Goal: Task Accomplishment & Management: Manage account settings

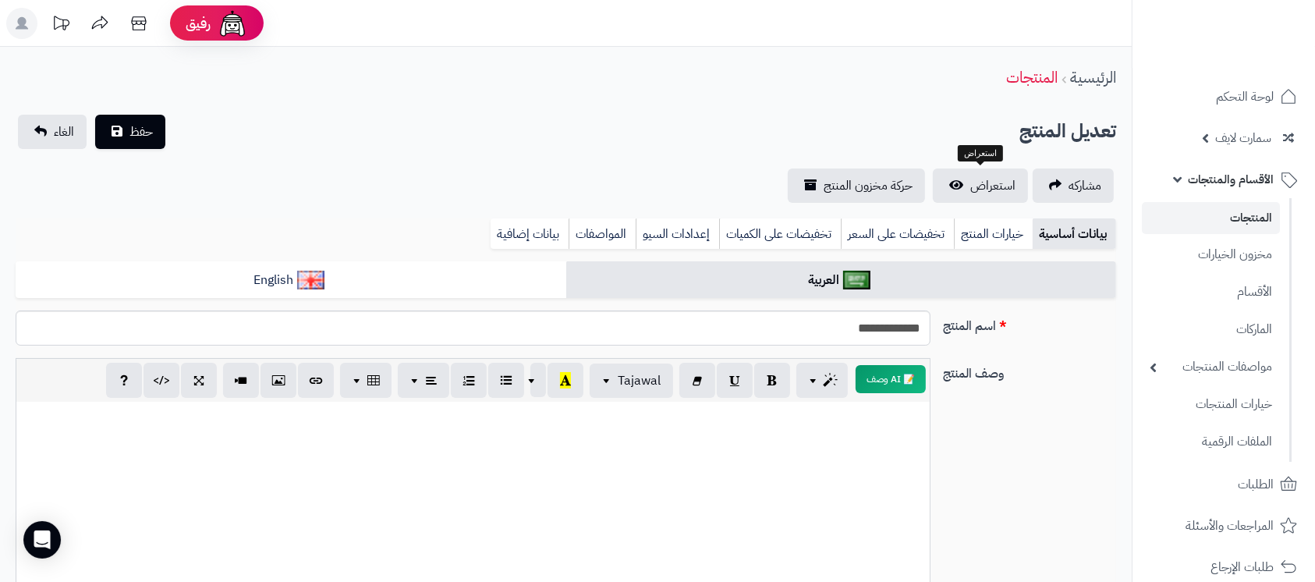
scroll to position [148, 0]
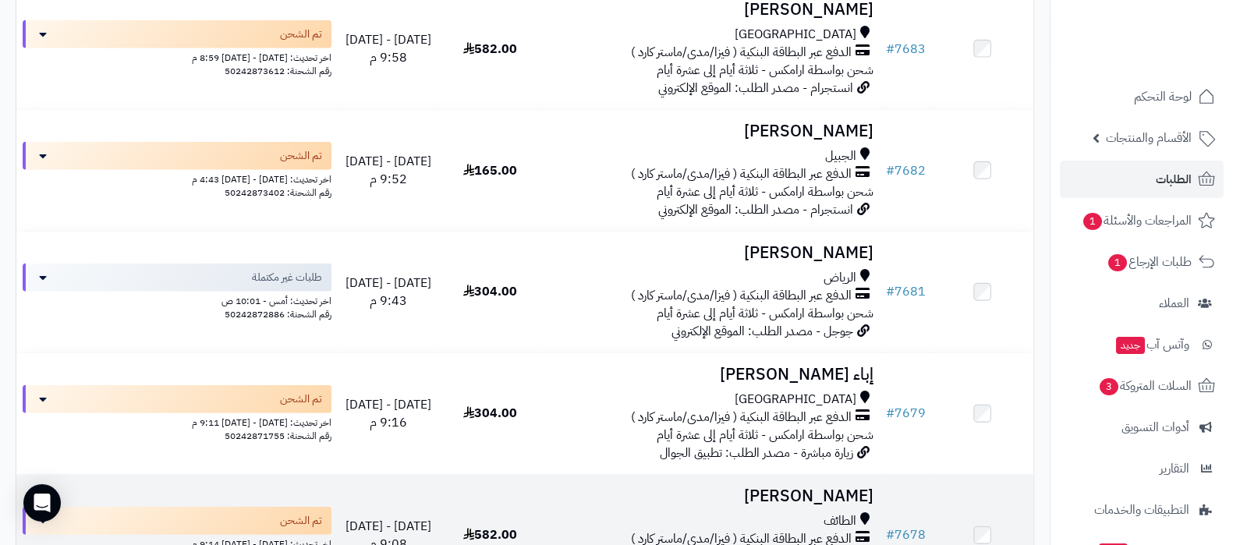
scroll to position [5360, 0]
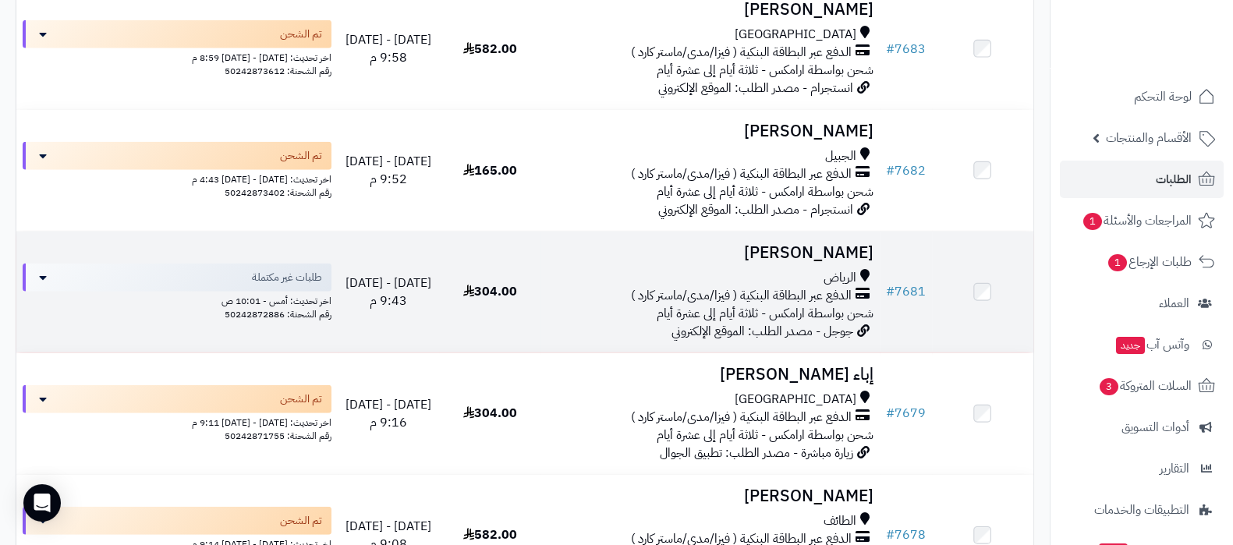
click at [819, 244] on h3 "Alaa Ahmed" at bounding box center [710, 253] width 326 height 18
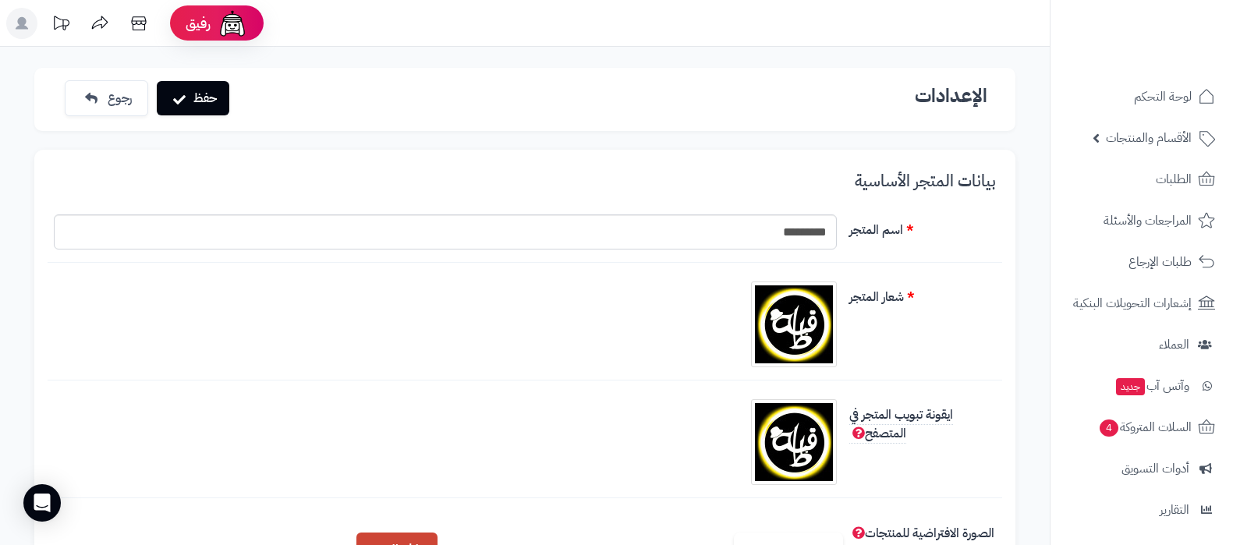
scroll to position [389, 0]
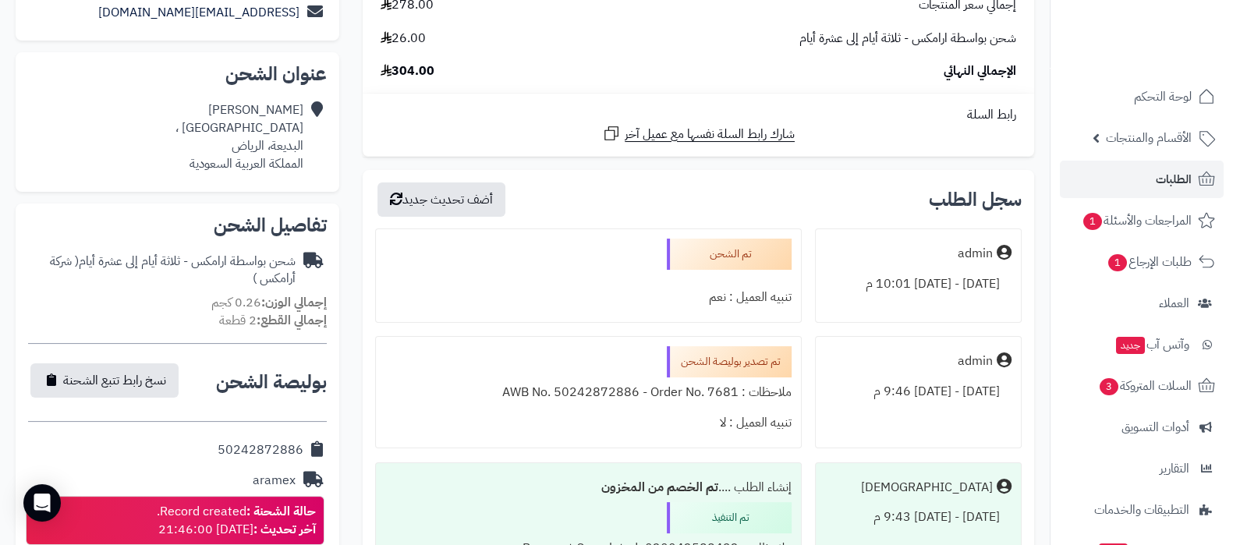
scroll to position [487, 0]
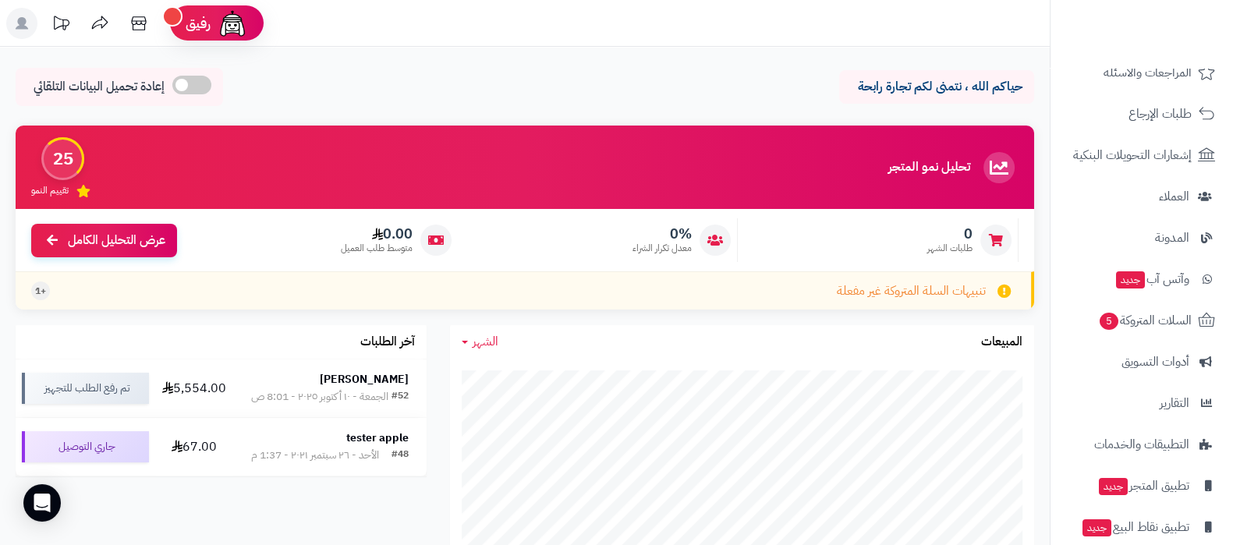
scroll to position [210, 0]
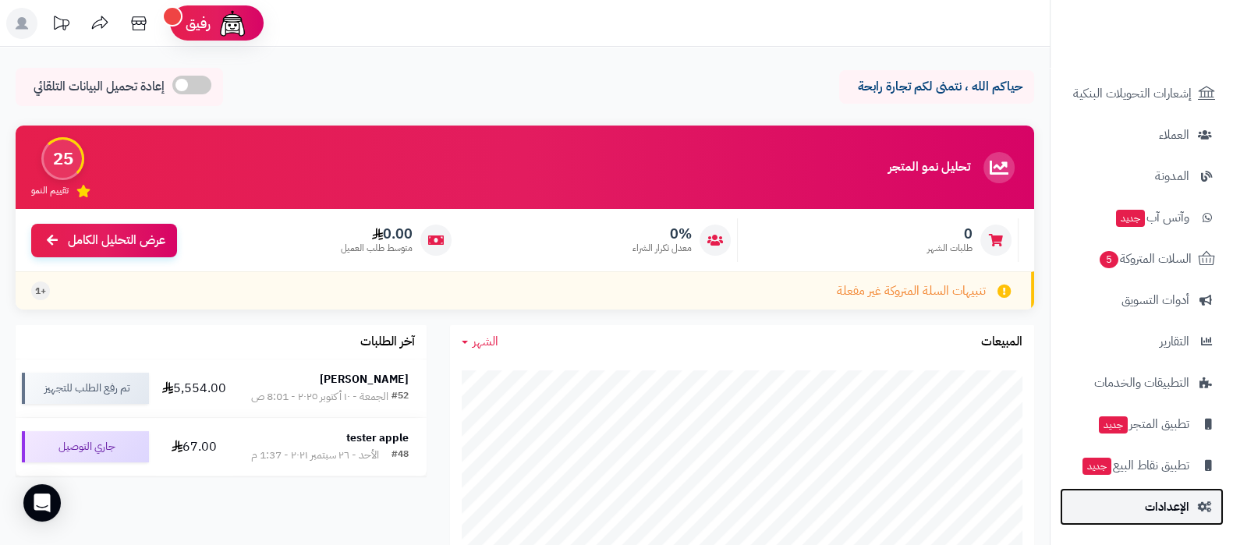
click at [1153, 515] on span "الإعدادات" at bounding box center [1167, 507] width 44 height 22
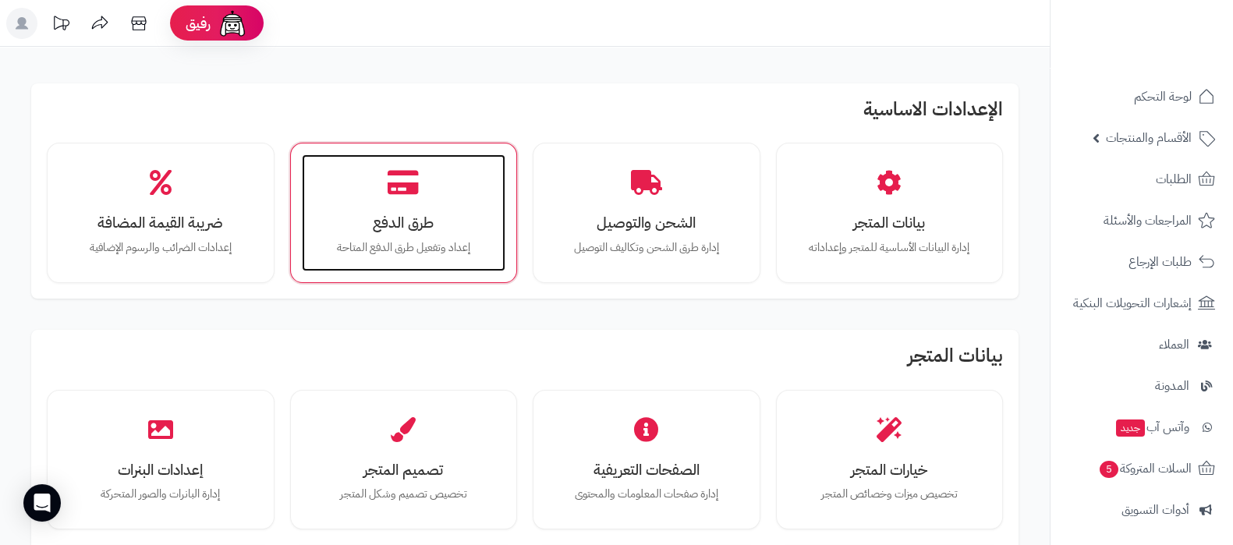
click at [432, 248] on p "إعداد وتفعيل طرق الدفع المتاحة" at bounding box center [403, 247] width 173 height 17
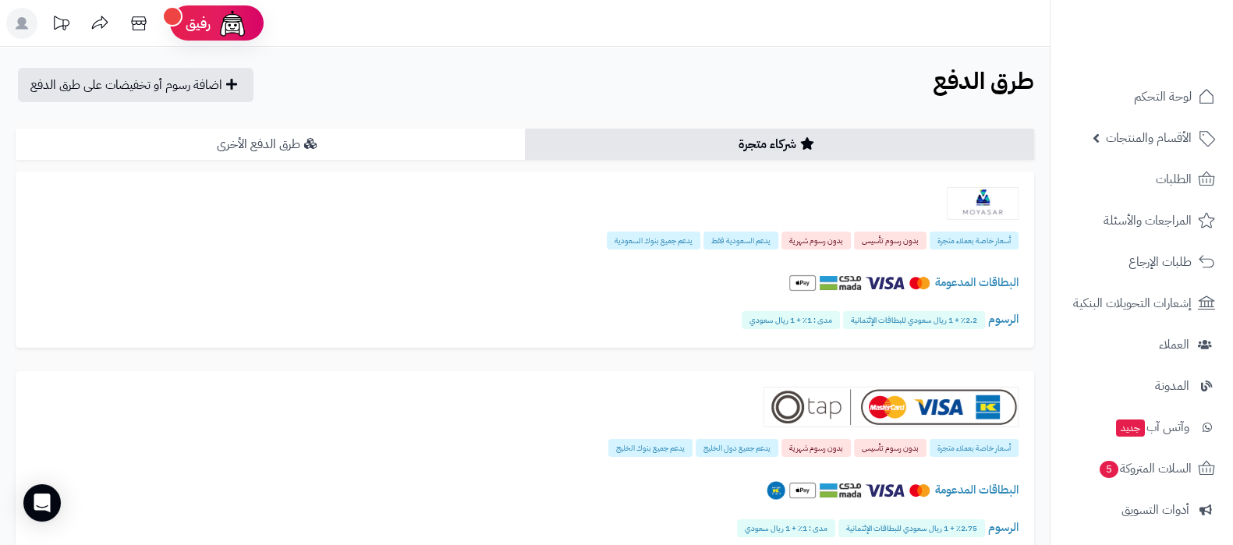
click at [349, 154] on link "طرق الدفع الأخرى" at bounding box center [270, 144] width 509 height 31
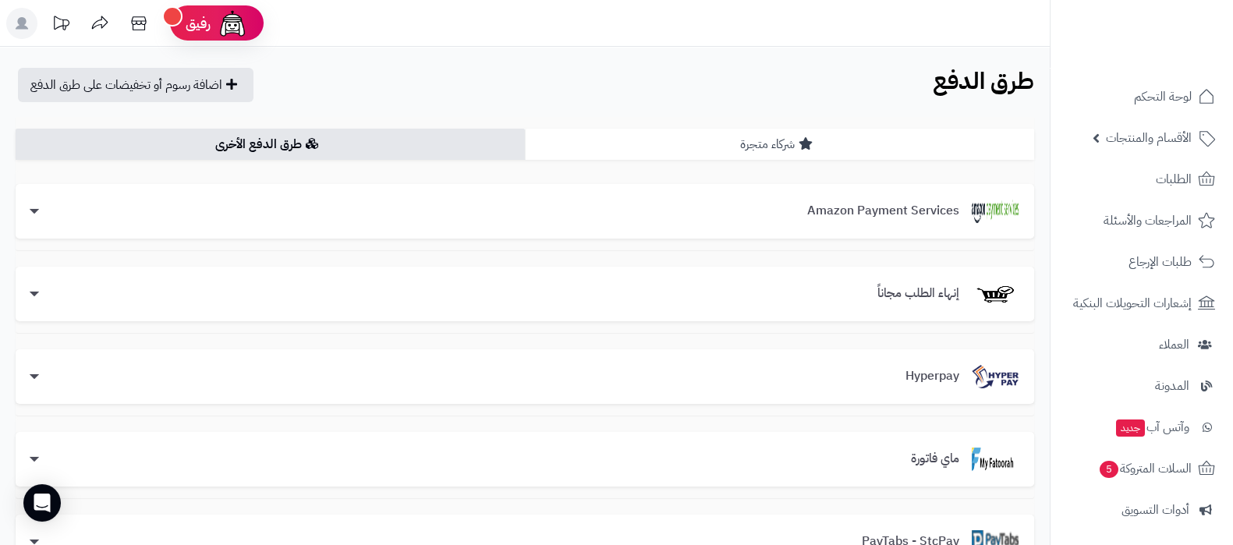
click at [703, 129] on link "شركاء متجرة" at bounding box center [779, 144] width 509 height 31
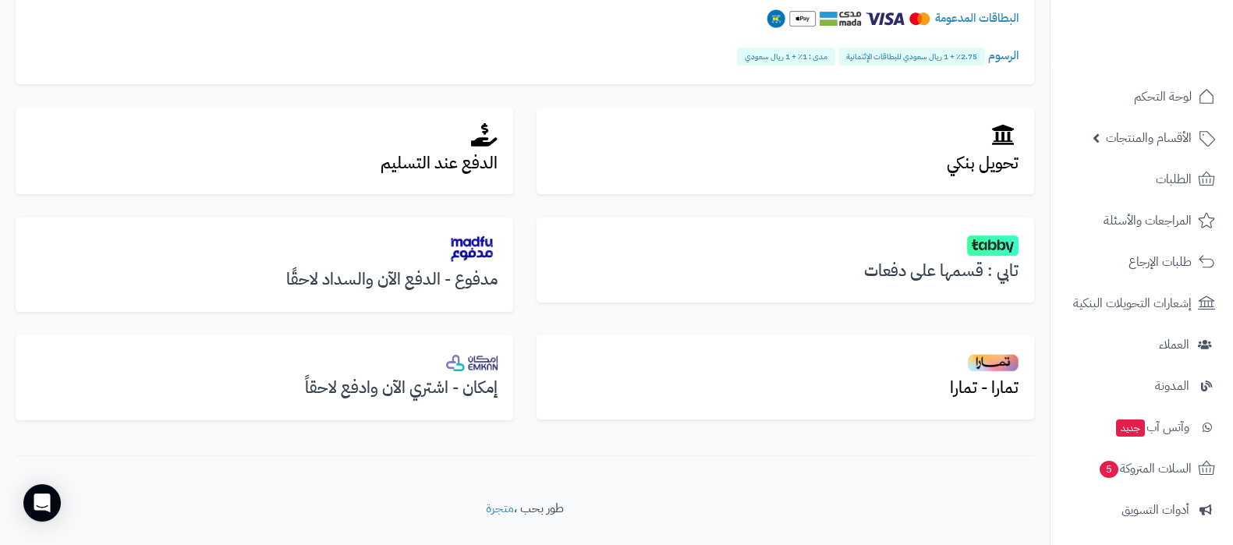
scroll to position [503, 0]
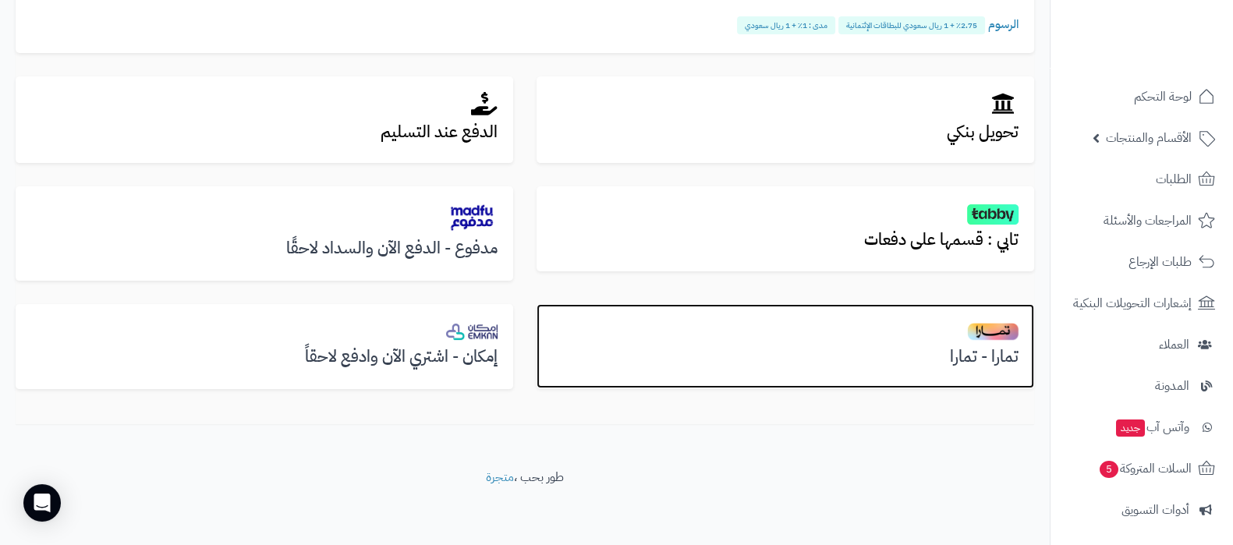
click at [966, 362] on h3 "تمارا - تمارا" at bounding box center [785, 357] width 466 height 18
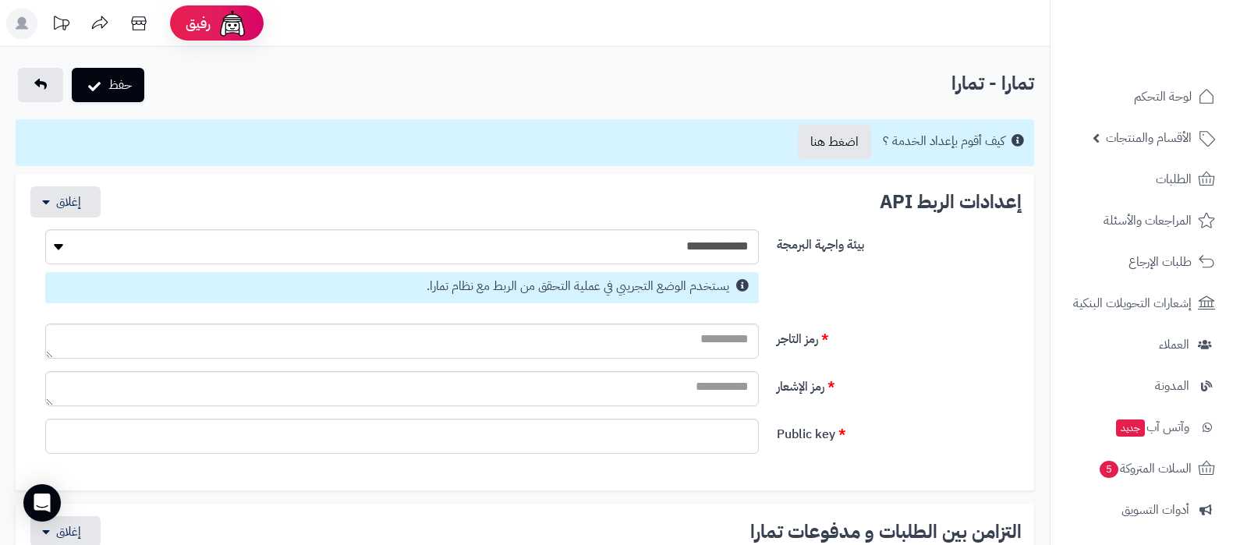
select select
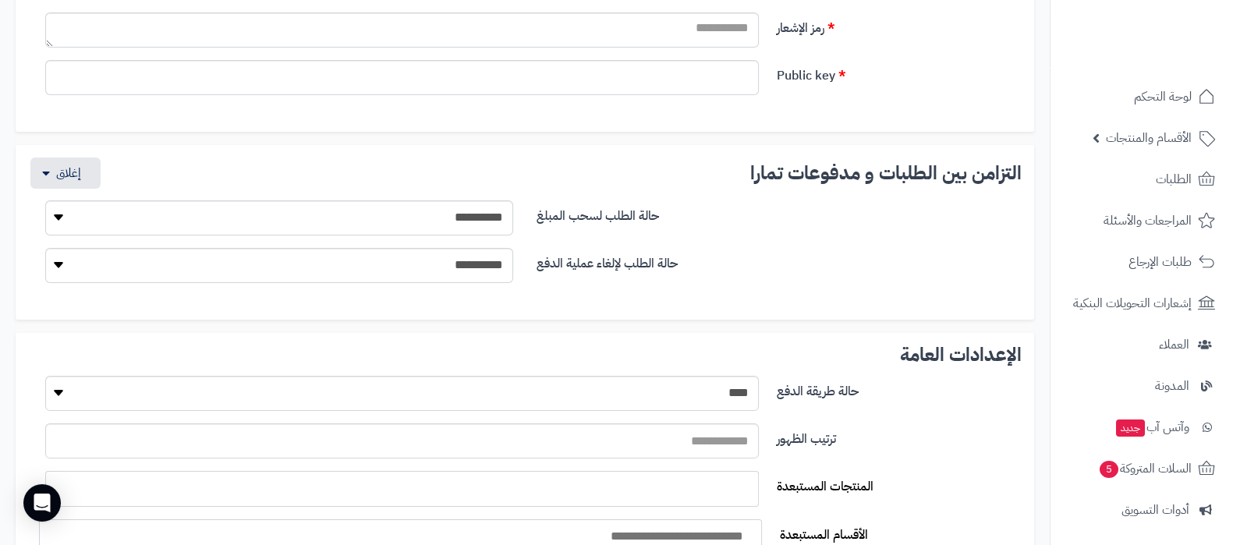
scroll to position [389, 0]
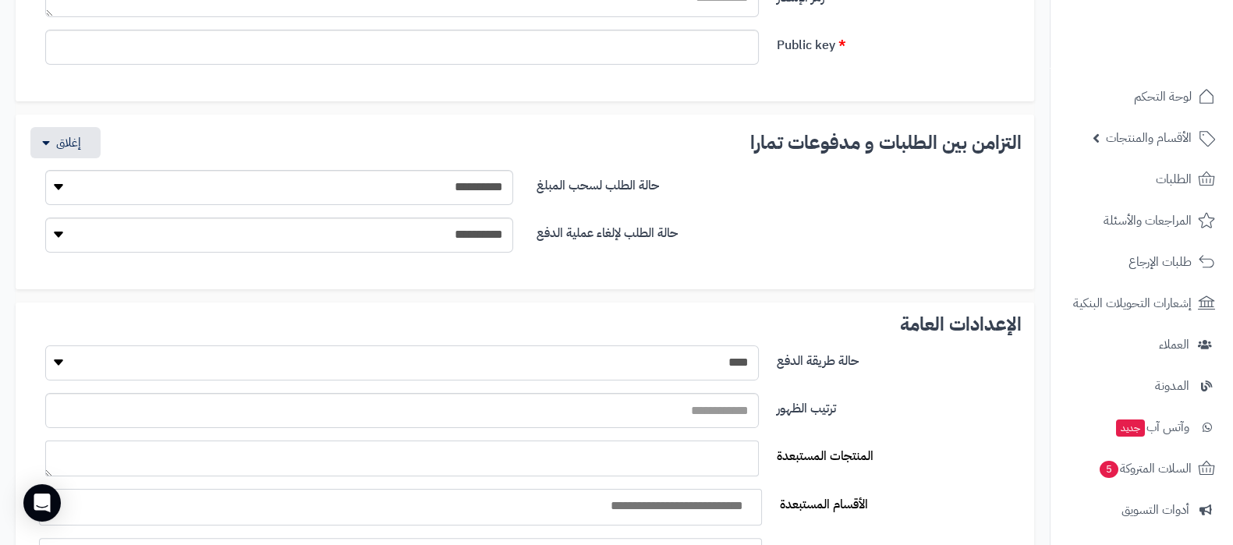
click at [713, 366] on select "**** ****" at bounding box center [401, 362] width 713 height 35
select select "*"
click at [45, 345] on select "**** ****" at bounding box center [401, 362] width 713 height 35
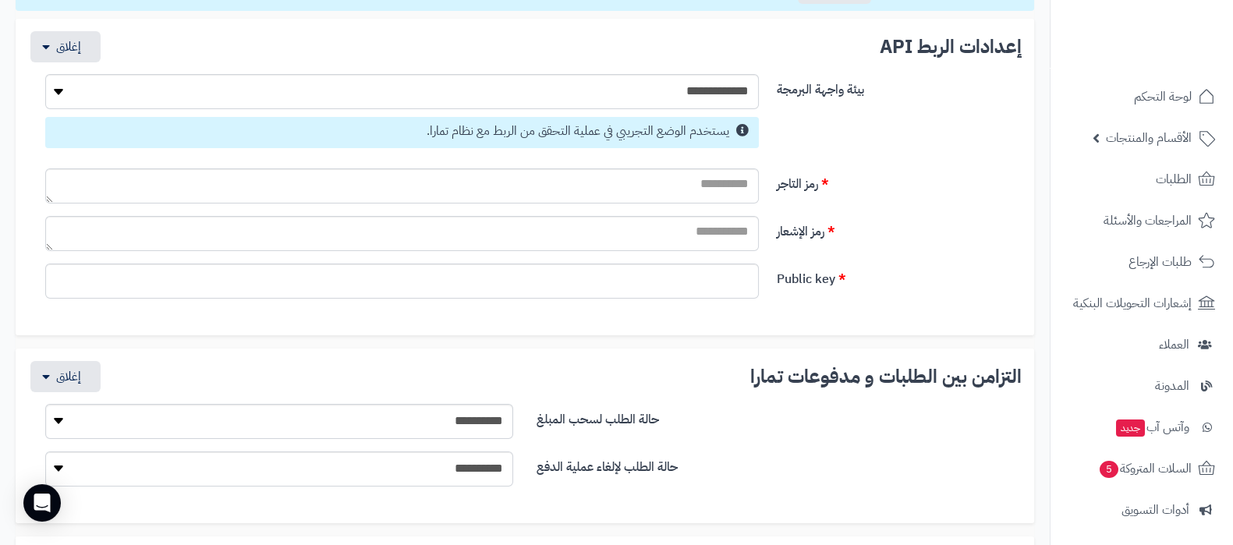
scroll to position [292, 0]
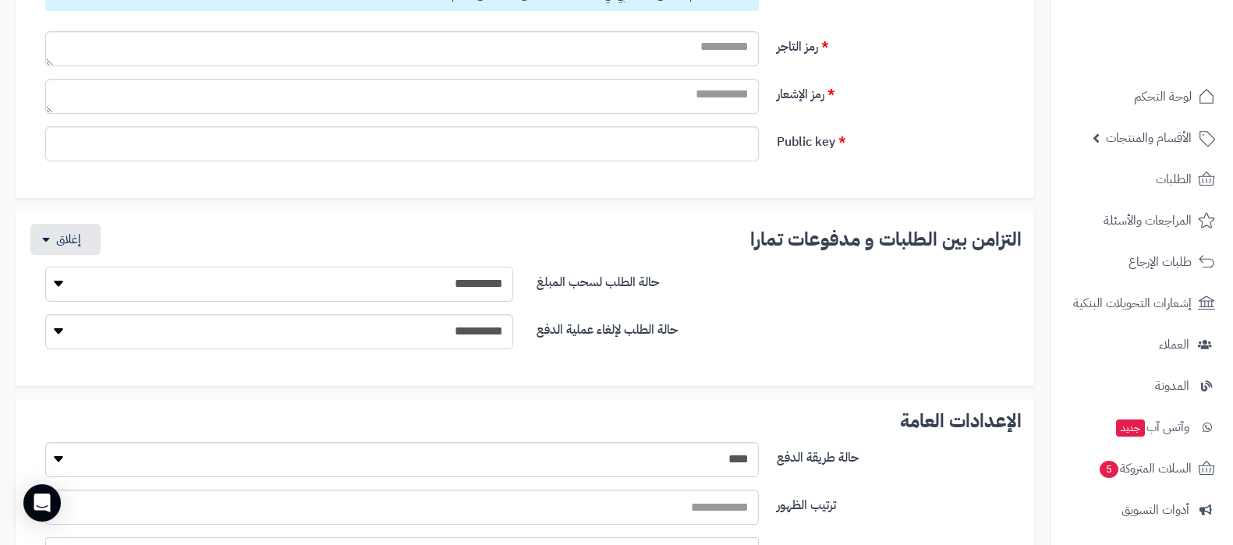
click at [447, 278] on select "**********" at bounding box center [279, 284] width 468 height 35
select select "*"
click at [45, 267] on select "**********" at bounding box center [279, 284] width 468 height 35
click at [478, 334] on select "**********" at bounding box center [279, 331] width 468 height 35
select select "*"
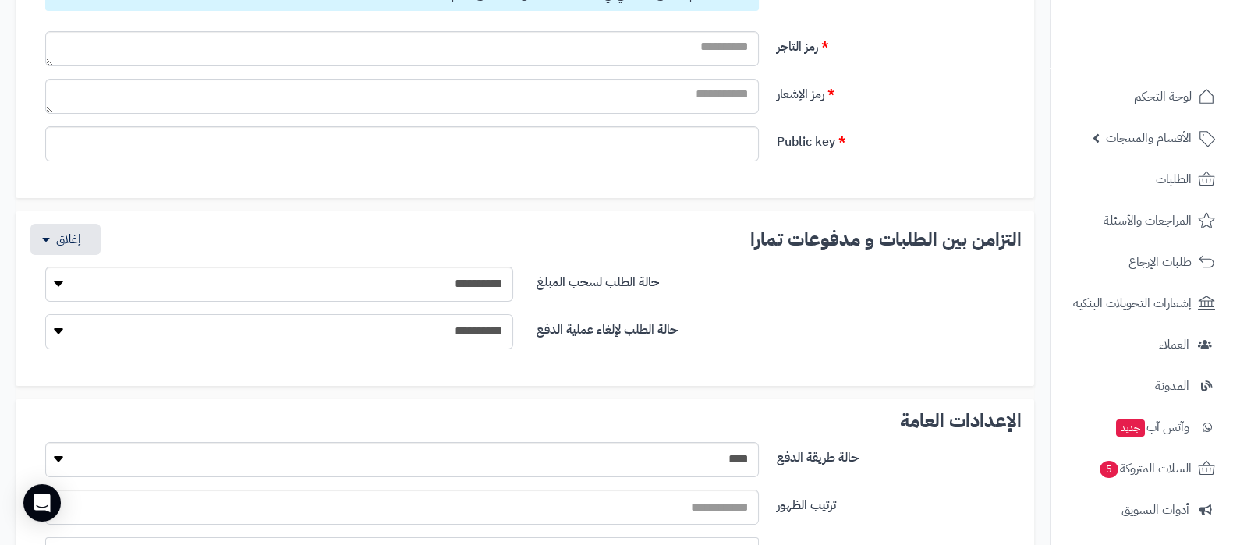
click at [45, 314] on select "**********" at bounding box center [279, 331] width 468 height 35
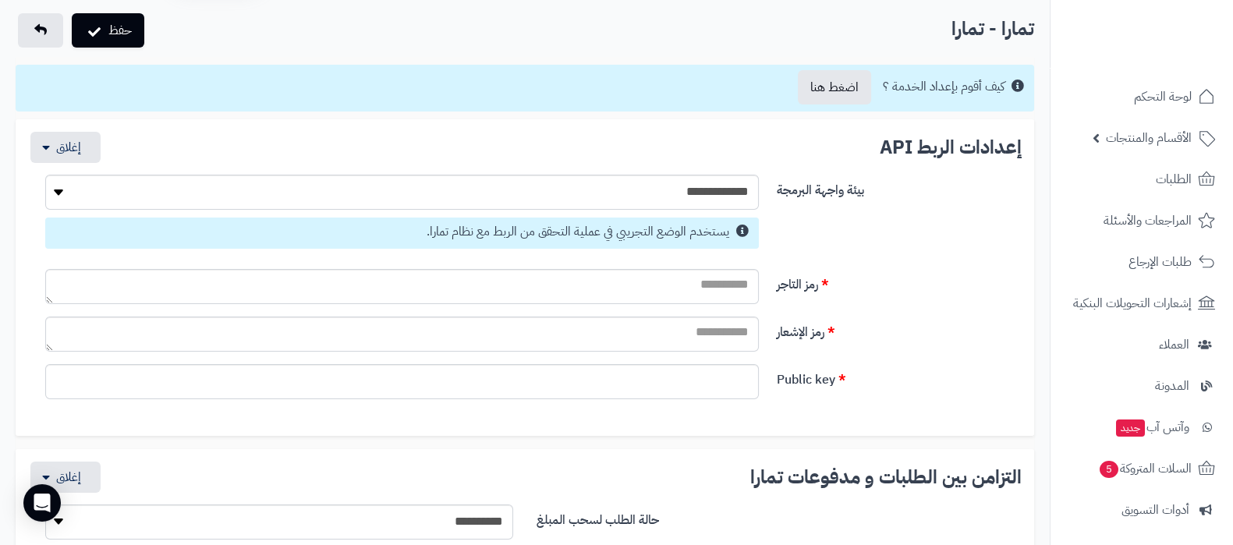
scroll to position [0, 0]
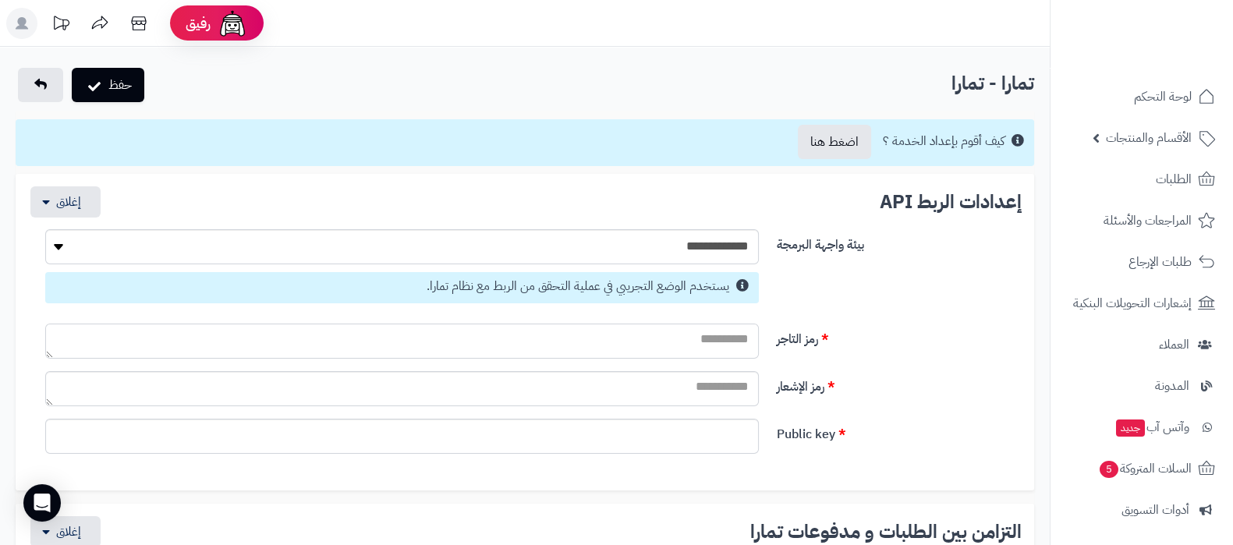
click at [708, 338] on textarea "رمز التاجر" at bounding box center [401, 341] width 713 height 35
paste textarea "**********"
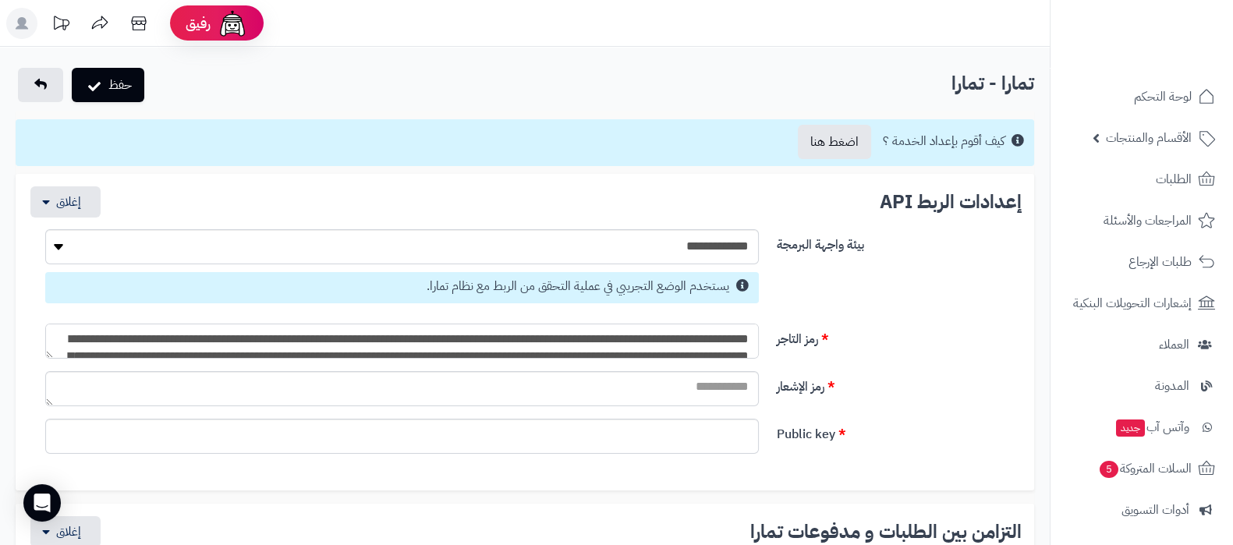
scroll to position [116, 0]
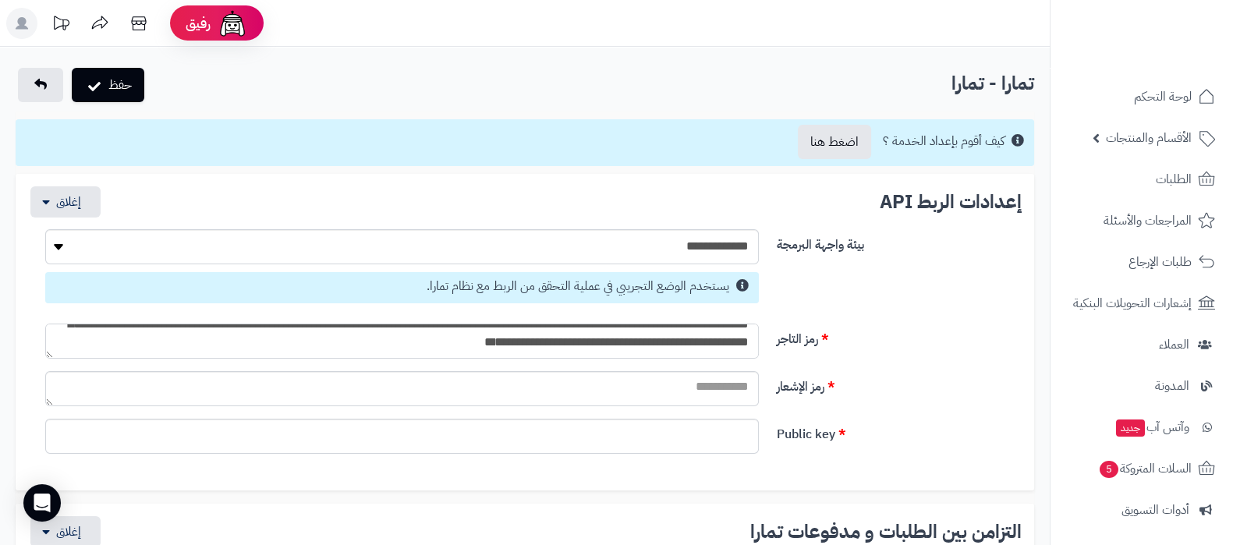
type textarea "**********"
click at [689, 395] on textarea "رمز الإشعار" at bounding box center [401, 388] width 713 height 35
paste textarea "**********"
type textarea "**********"
click at [690, 438] on input "Public key" at bounding box center [401, 436] width 713 height 35
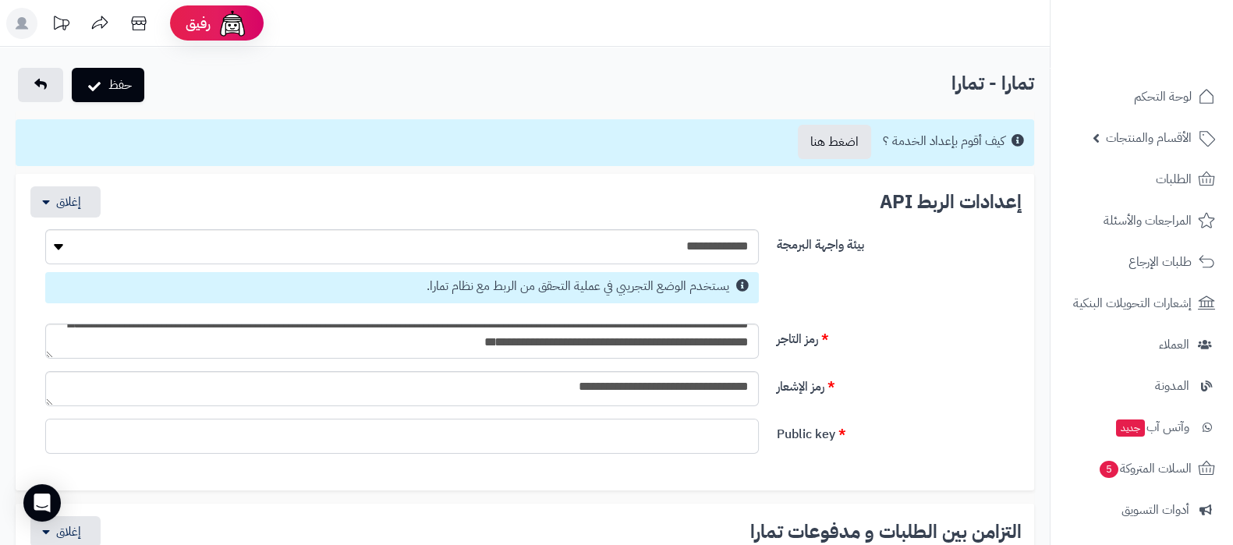
paste input "**********"
type input "**********"
click at [925, 398] on div "**********" at bounding box center [525, 395] width 982 height 48
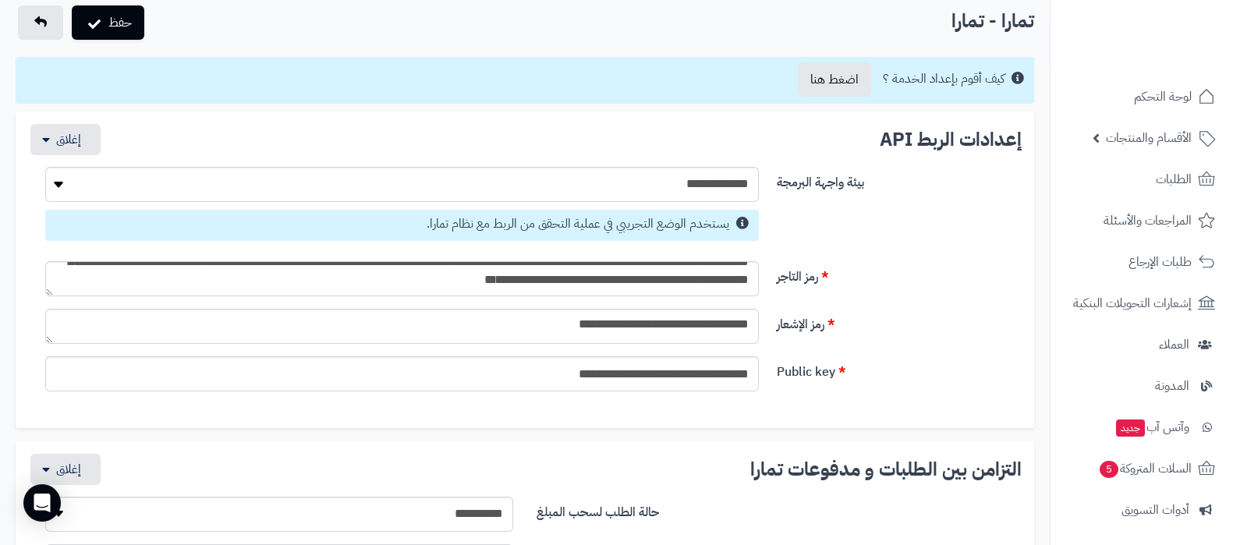
scroll to position [0, 0]
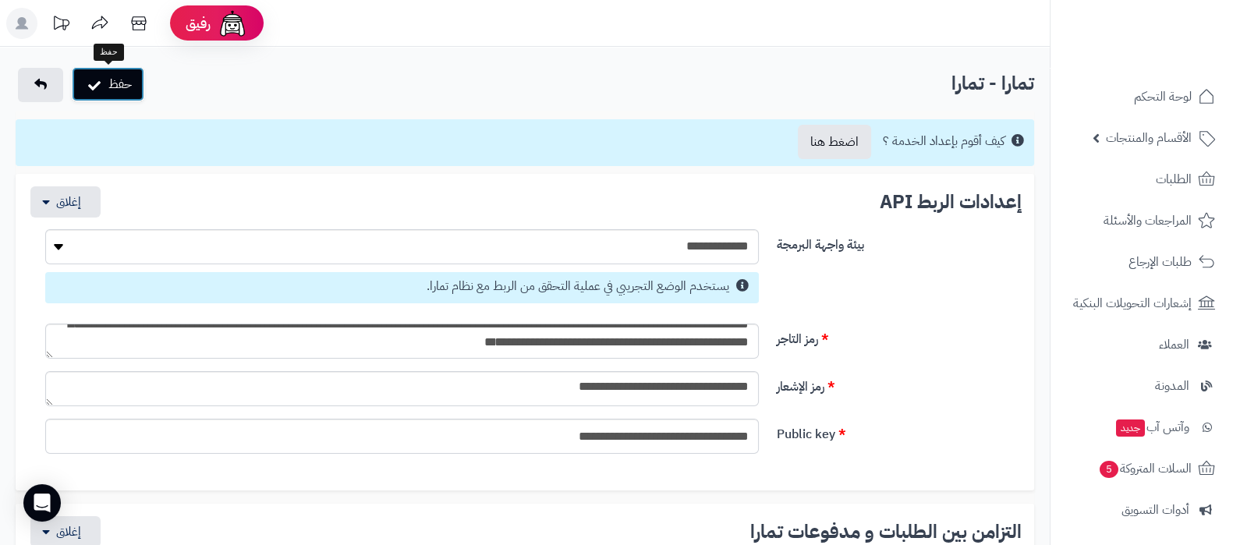
click at [101, 84] on button "حفظ" at bounding box center [108, 84] width 73 height 34
click at [138, 26] on icon at bounding box center [138, 23] width 31 height 31
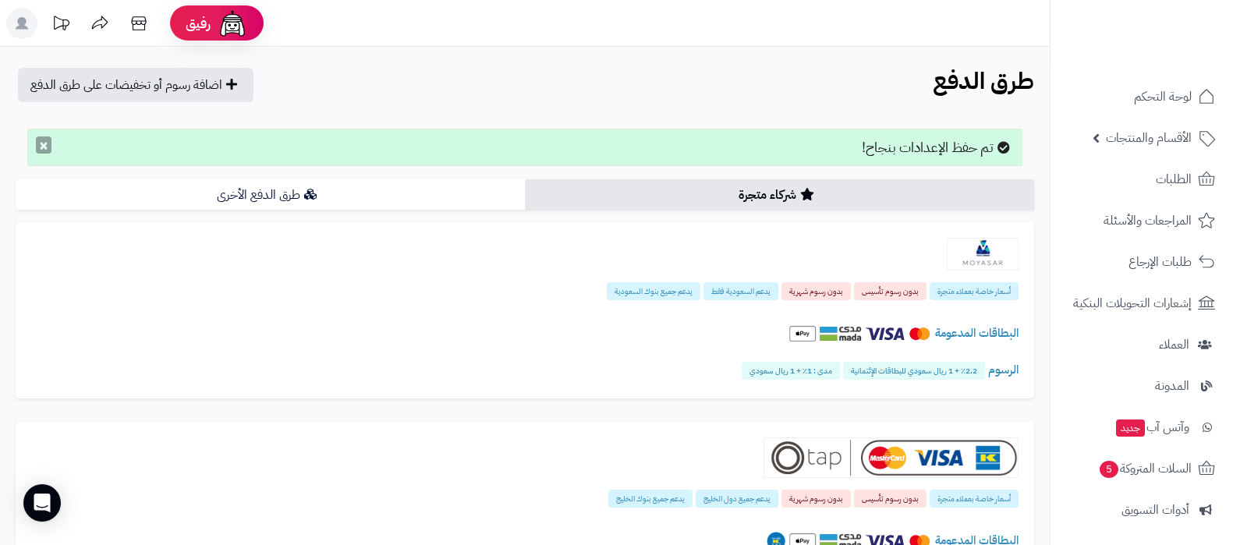
click at [50, 146] on button "×" at bounding box center [44, 144] width 16 height 17
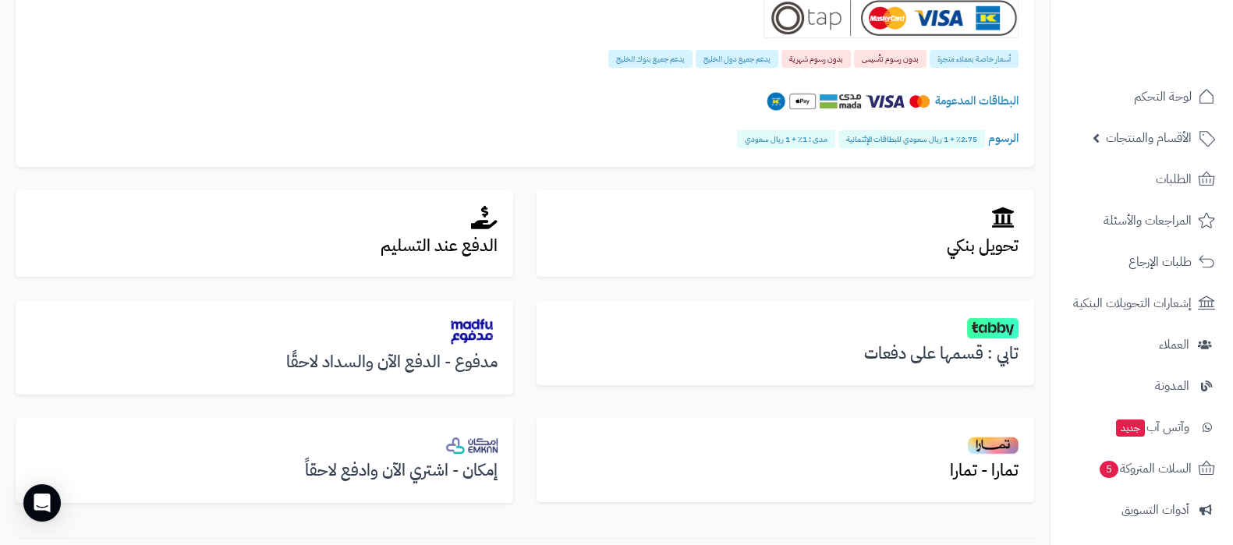
scroll to position [503, 0]
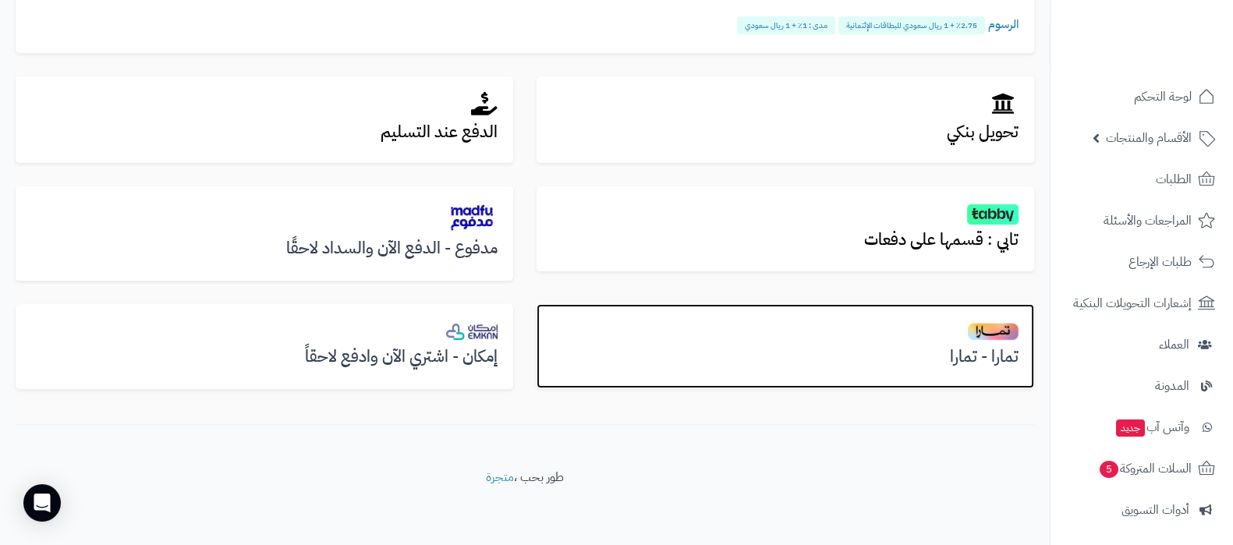
click at [925, 370] on div "تمارا - تمارا" at bounding box center [784, 346] width 497 height 84
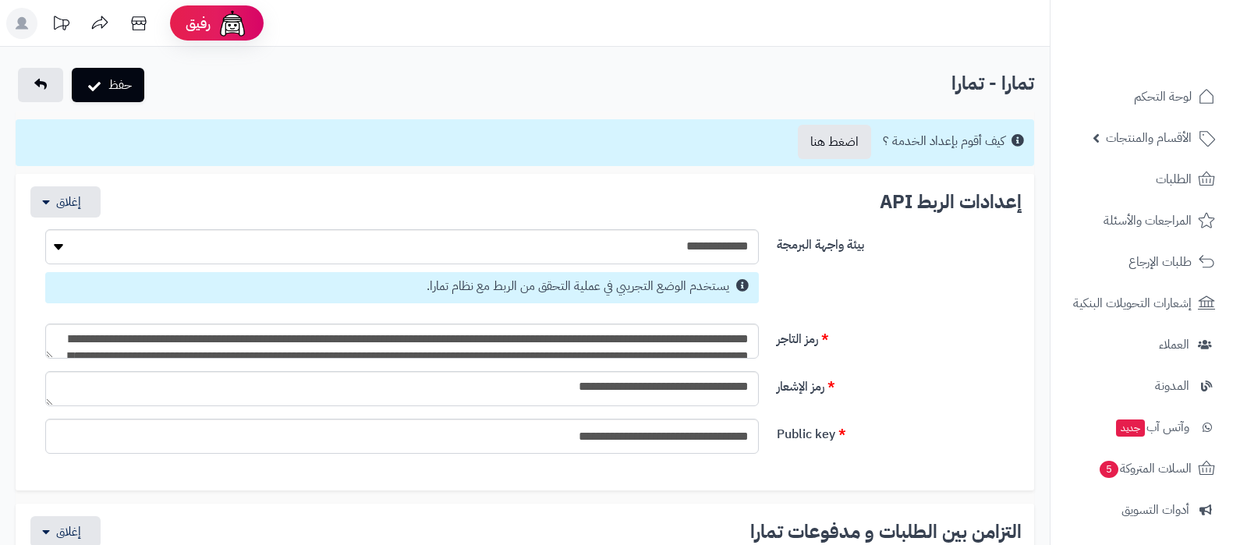
select select
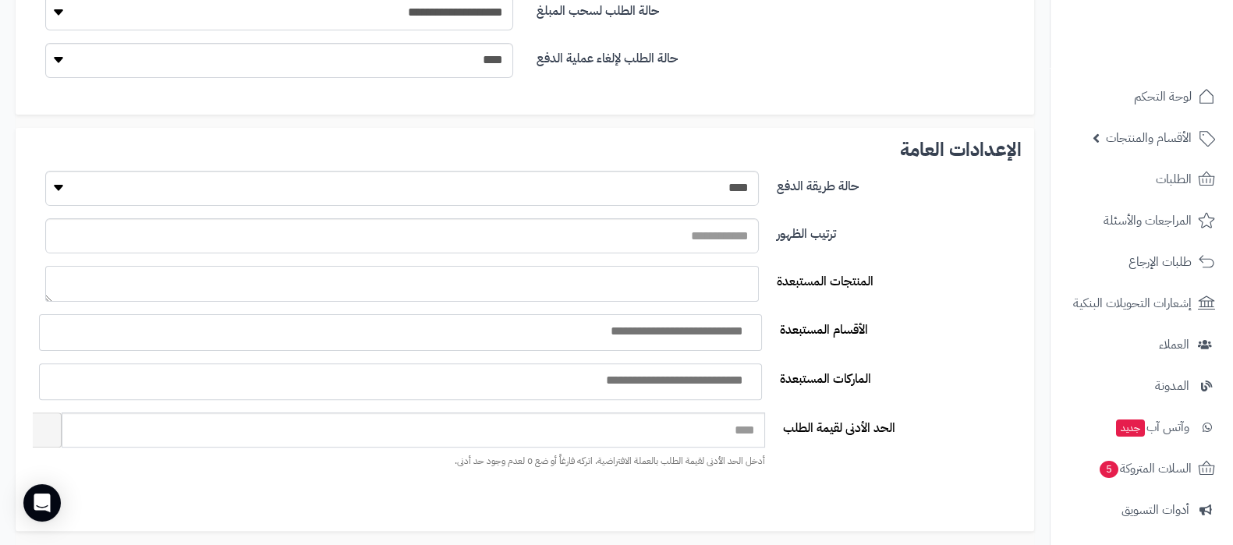
scroll to position [681, 0]
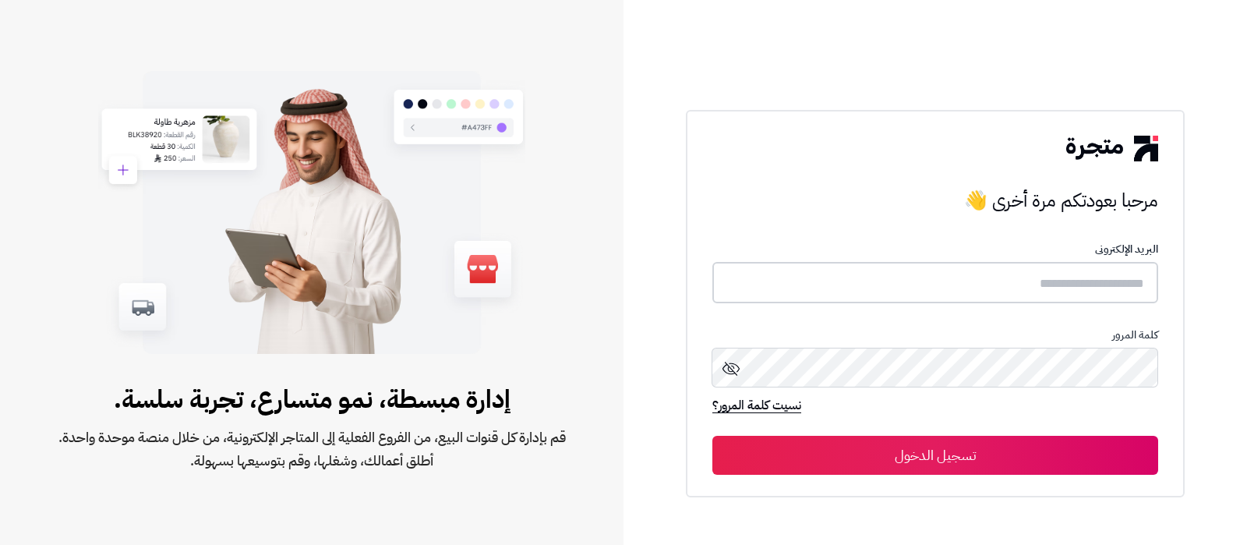
type input "**********"
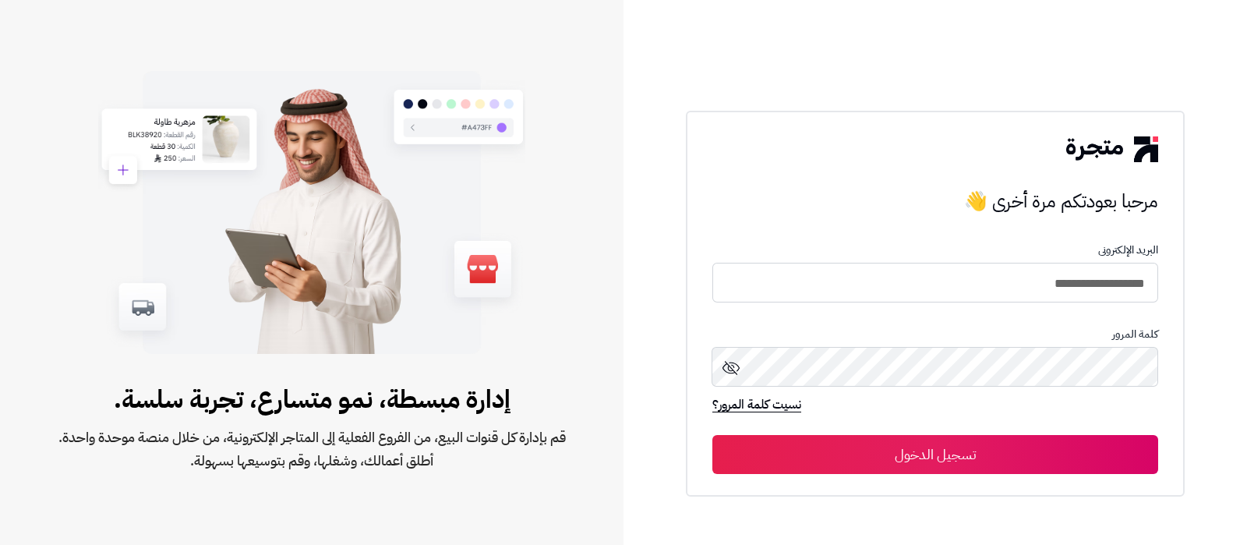
click at [1001, 458] on button "تسجيل الدخول" at bounding box center [936, 454] width 446 height 39
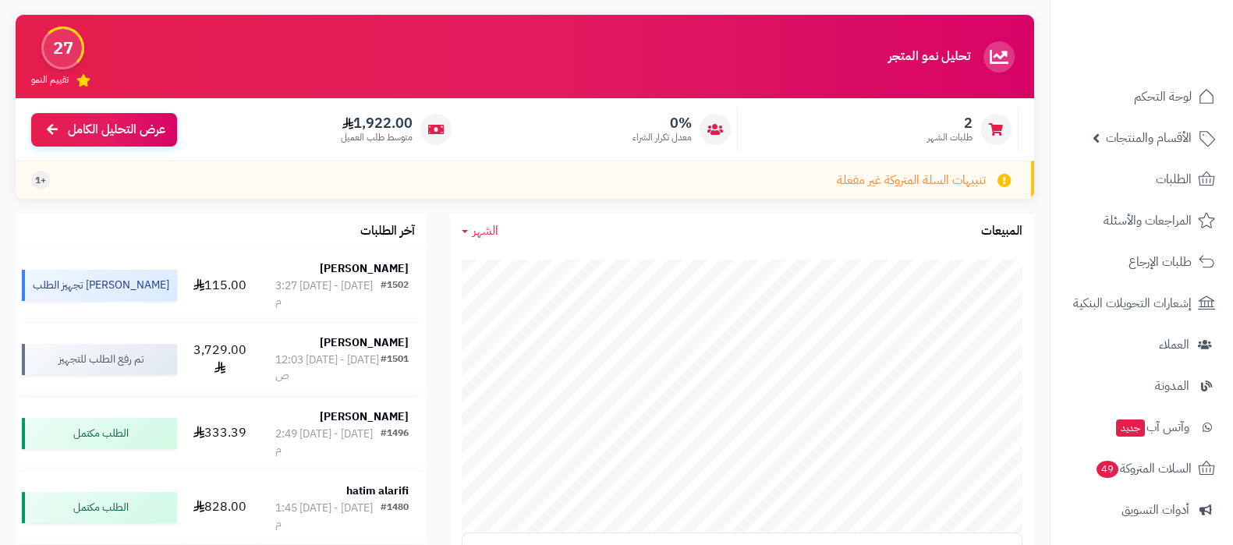
scroll to position [194, 0]
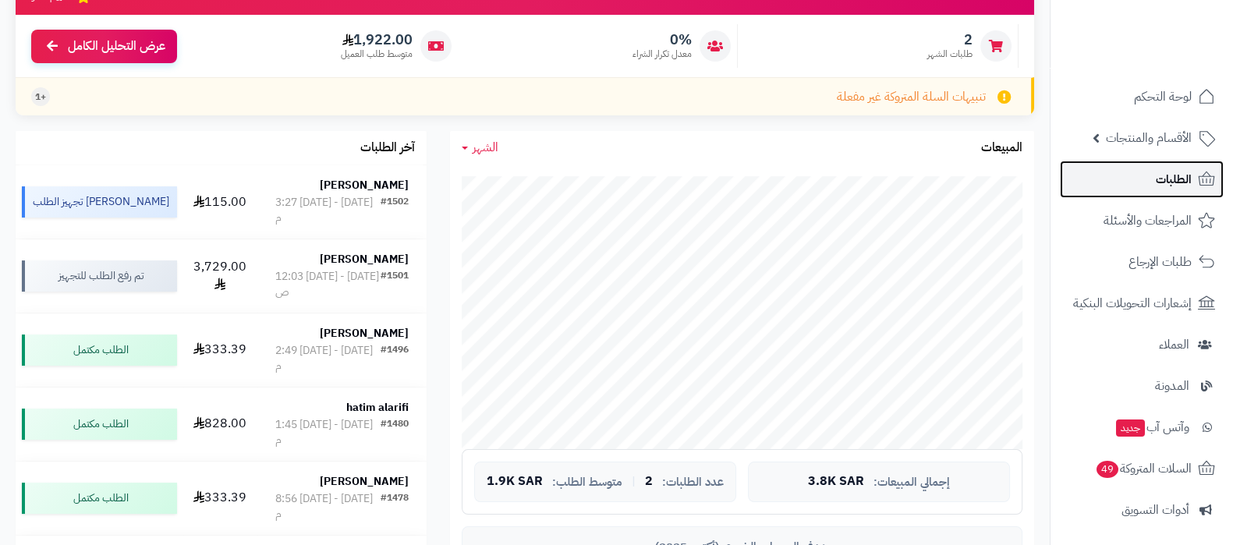
click at [1179, 181] on span "الطلبات" at bounding box center [1173, 179] width 36 height 22
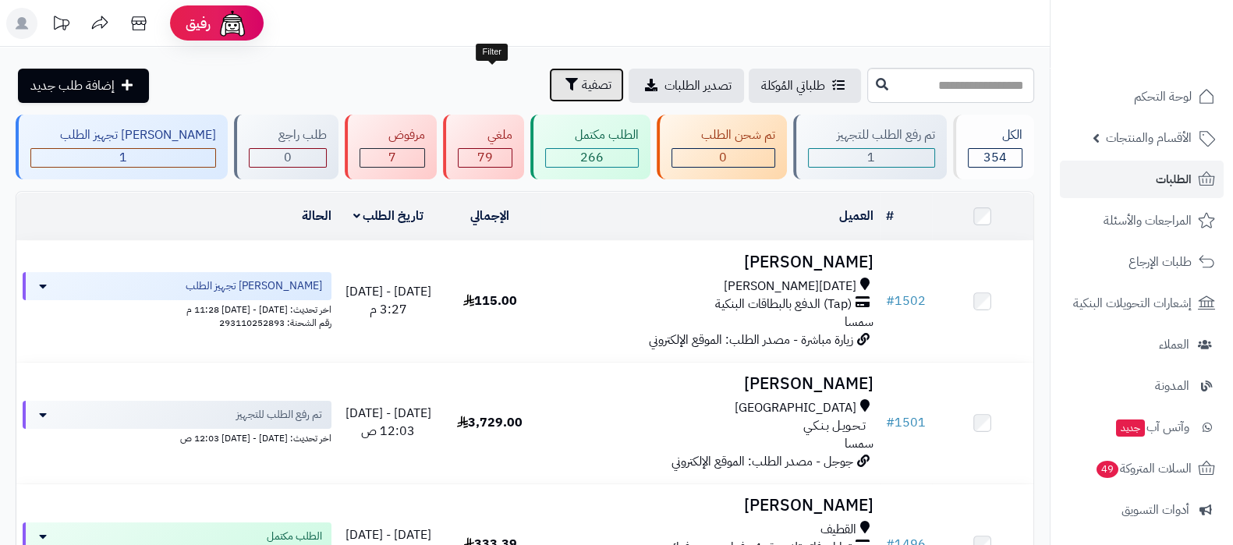
click at [565, 83] on icon "button" at bounding box center [571, 84] width 12 height 12
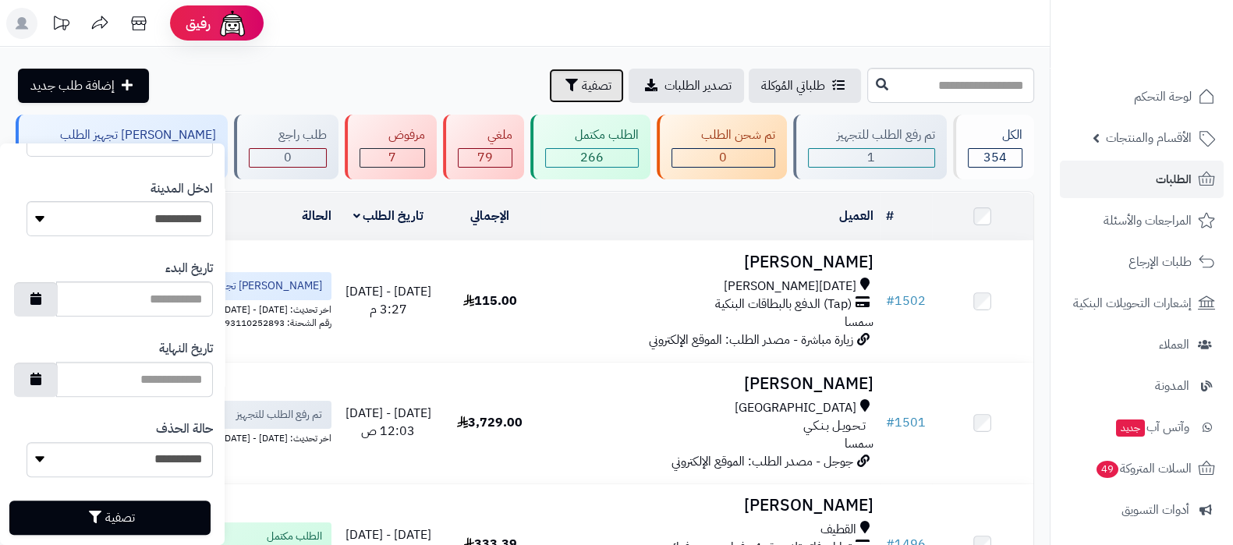
scroll to position [754, 0]
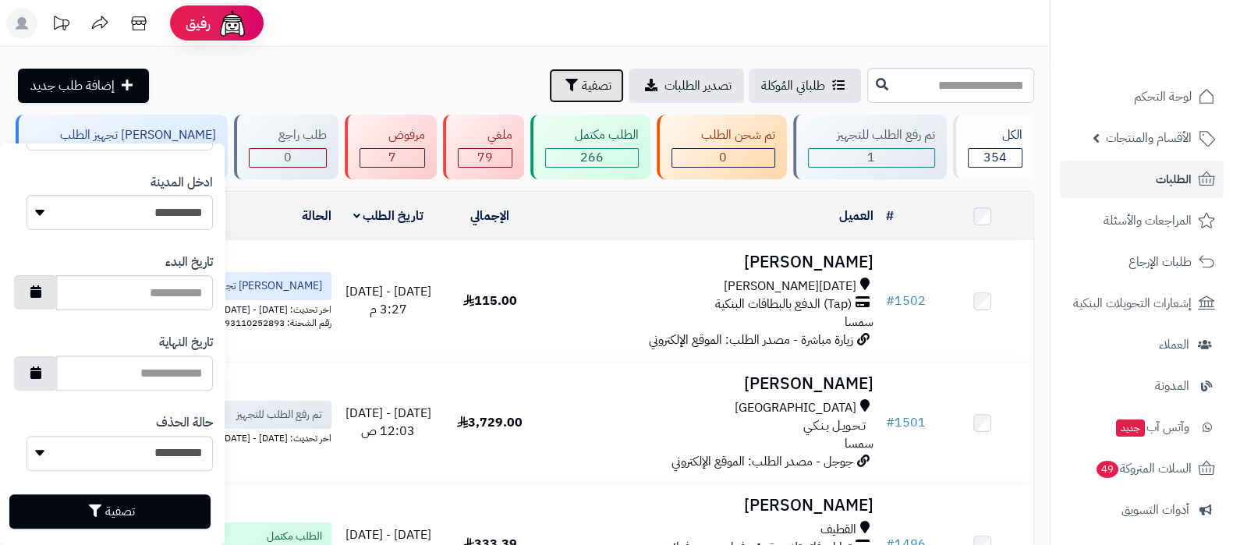
click at [41, 292] on icon "button" at bounding box center [35, 291] width 11 height 12
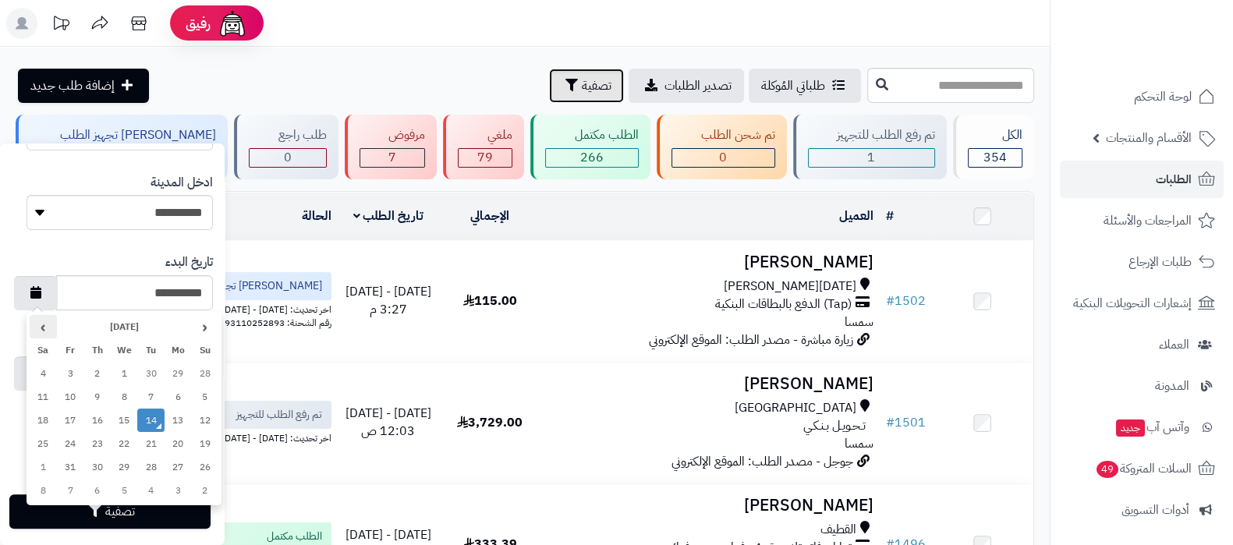
click at [48, 327] on th "›" at bounding box center [43, 326] width 27 height 23
click at [210, 333] on th "‹" at bounding box center [205, 326] width 27 height 23
click at [179, 372] on td "1" at bounding box center [178, 373] width 27 height 23
type input "**********"
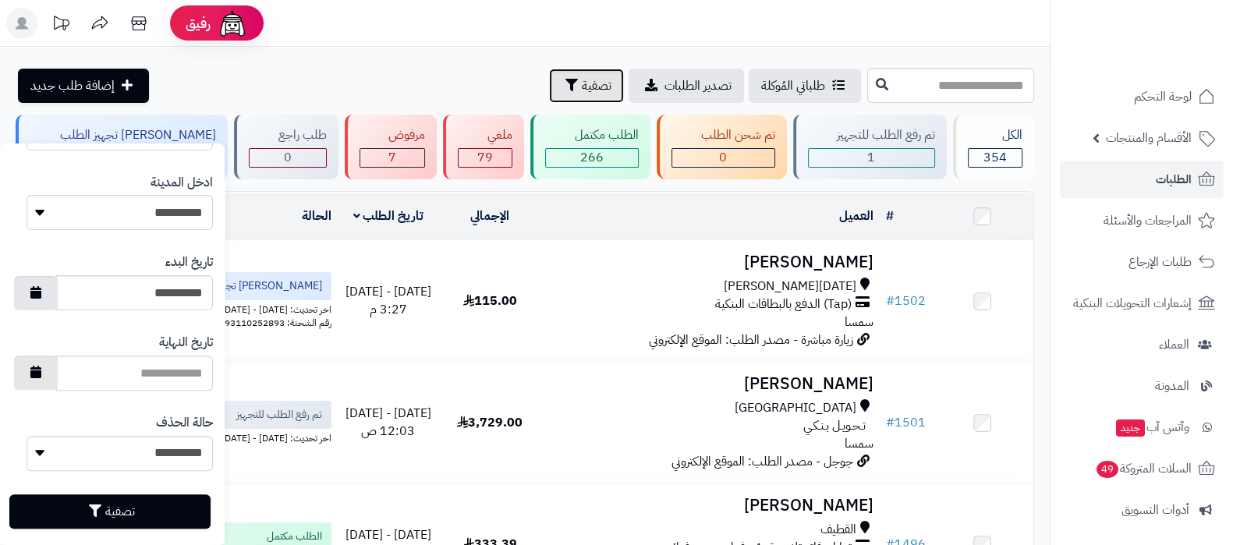
click at [58, 384] on button "button" at bounding box center [36, 373] width 44 height 34
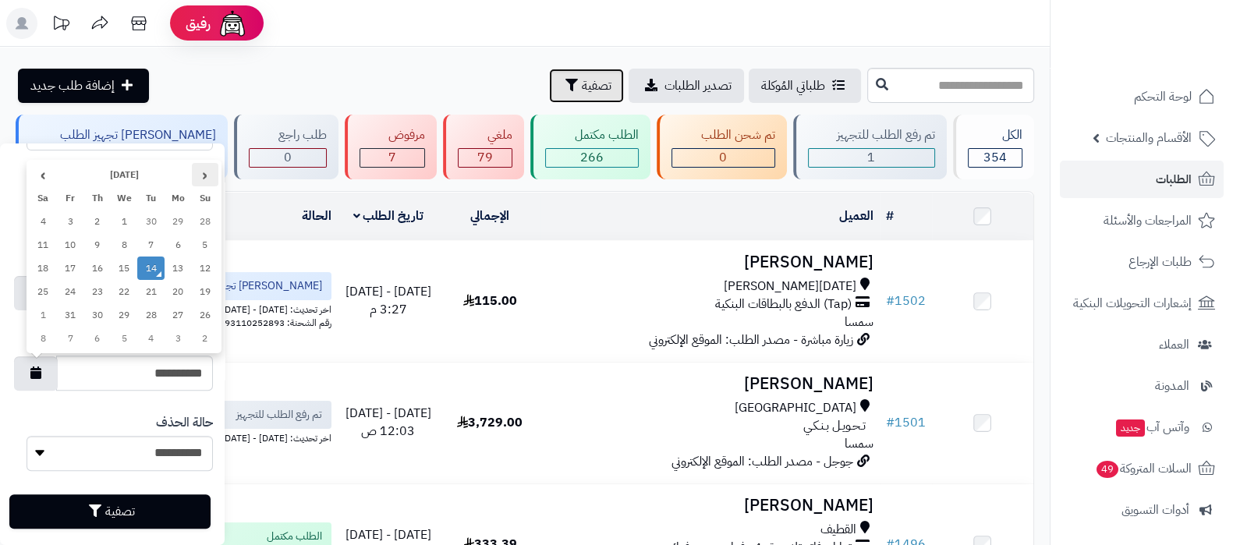
click at [207, 176] on th "‹" at bounding box center [205, 174] width 27 height 23
click at [143, 310] on td "30" at bounding box center [150, 314] width 27 height 23
type input "**********"
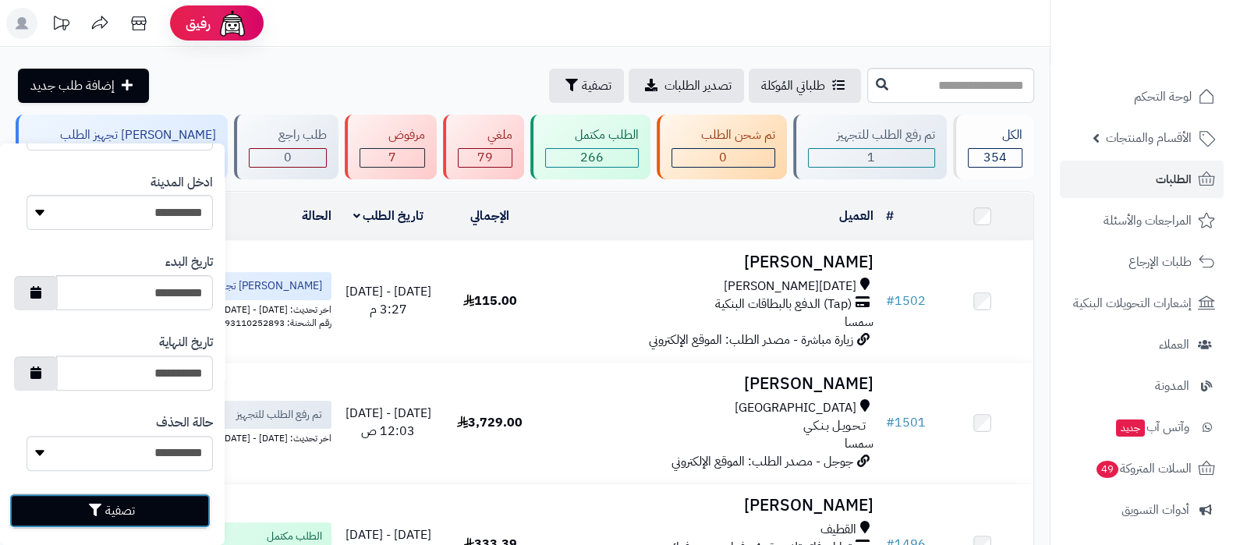
click at [118, 510] on button "تصفية" at bounding box center [109, 511] width 201 height 34
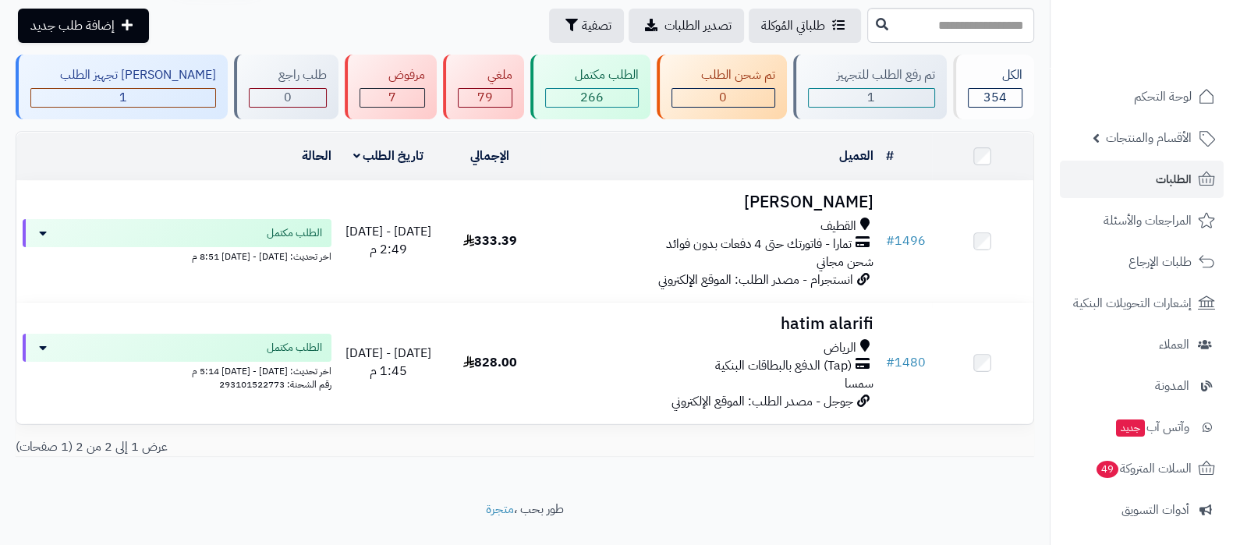
scroll to position [89, 0]
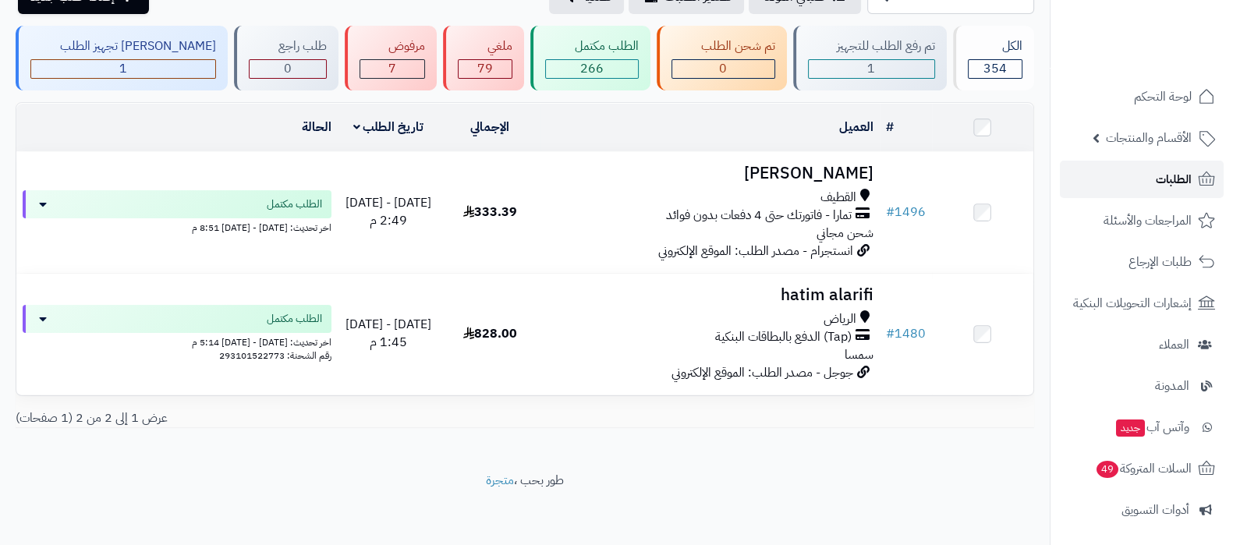
click at [1155, 179] on span "الطلبات" at bounding box center [1173, 179] width 36 height 22
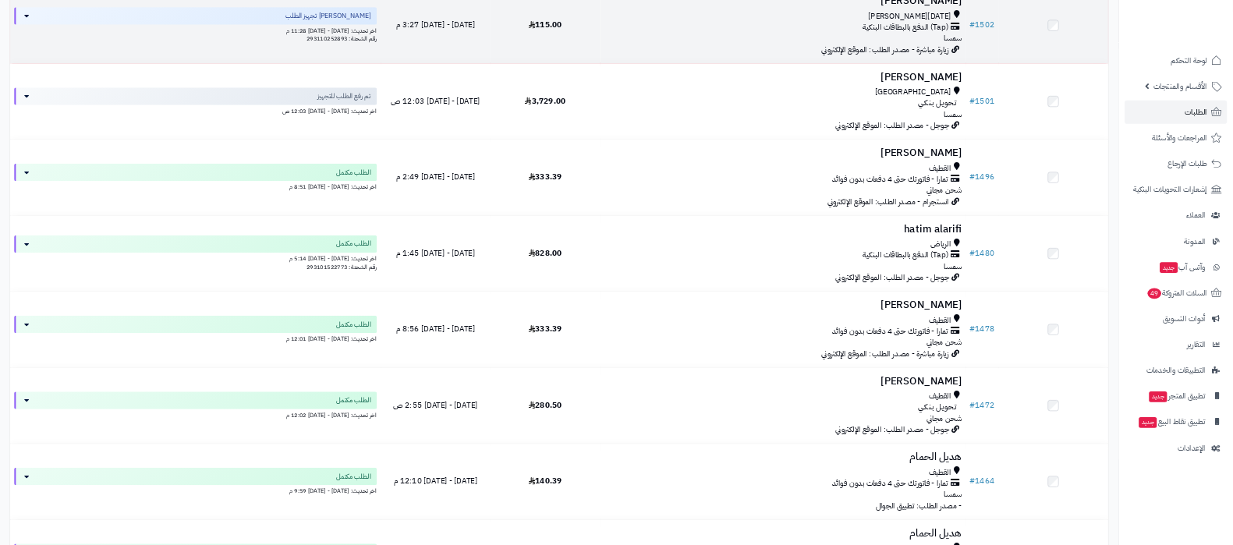
scroll to position [261, 0]
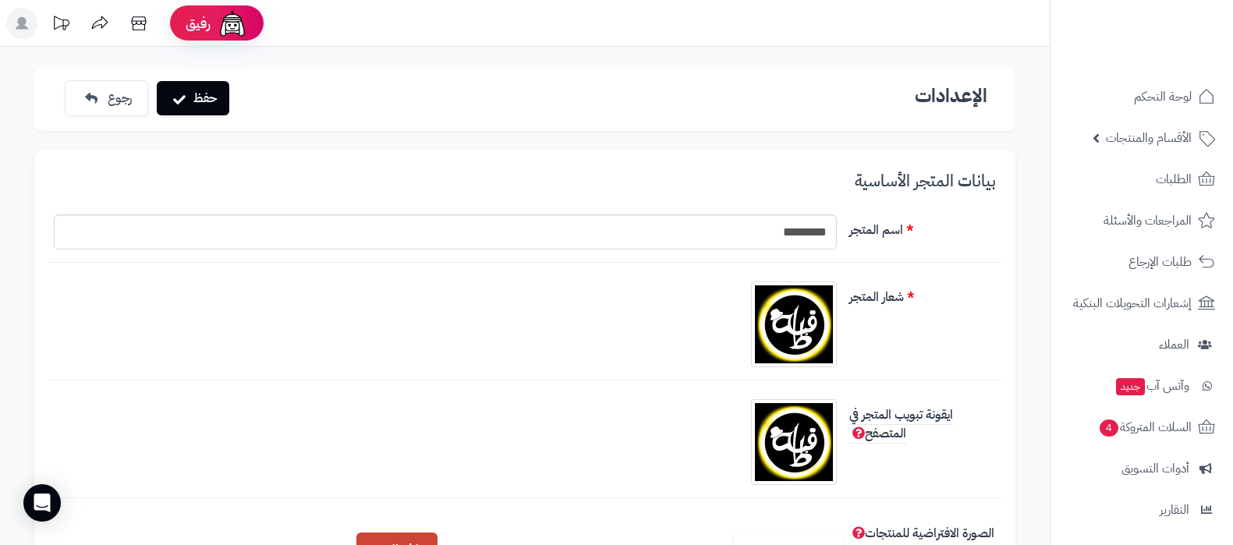
scroll to position [389, 0]
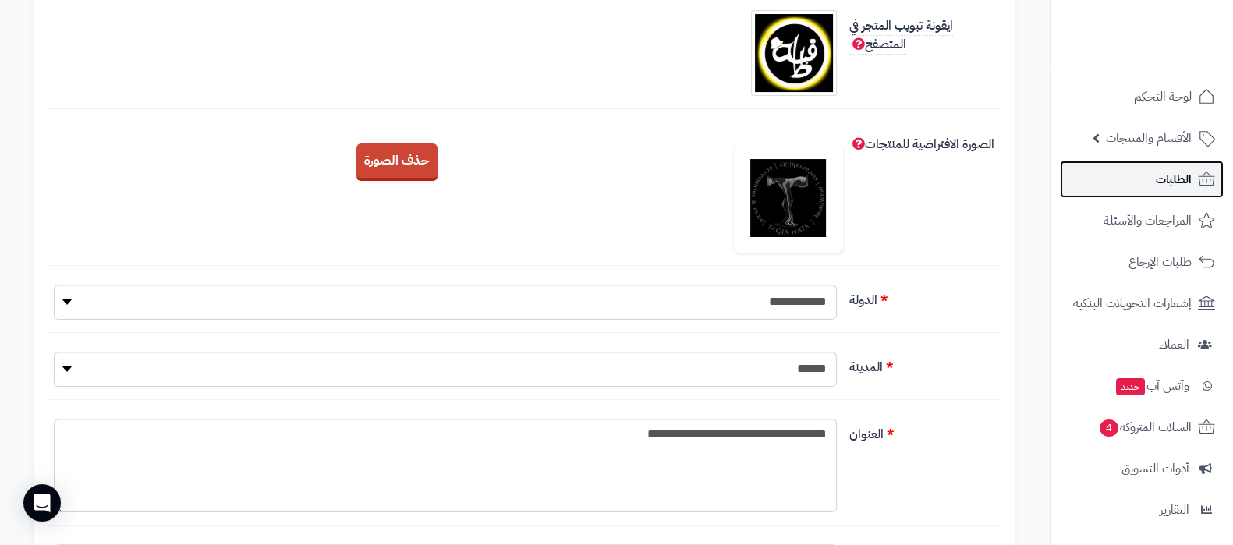
click at [1149, 174] on link "الطلبات" at bounding box center [1142, 179] width 164 height 37
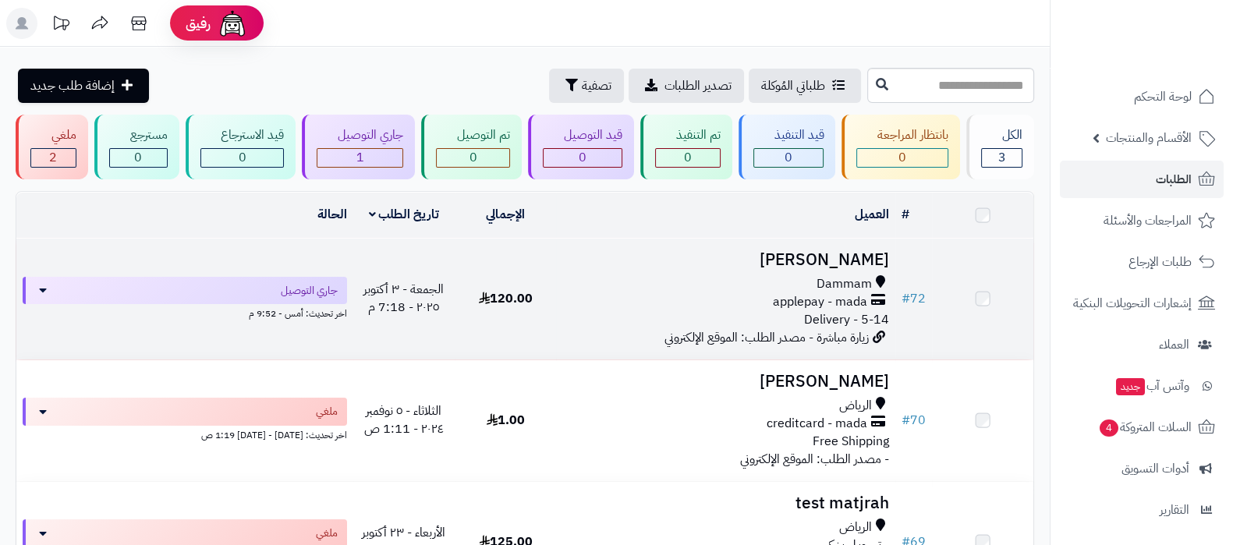
click at [747, 262] on h3 "[PERSON_NAME]" at bounding box center [725, 260] width 326 height 18
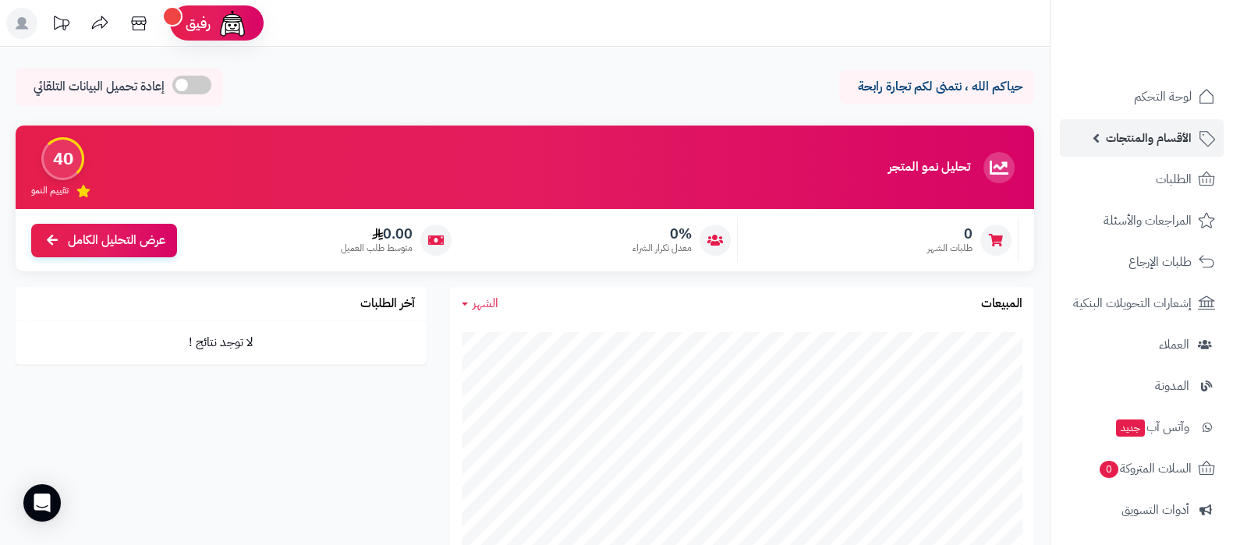
click at [1138, 142] on span "الأقسام والمنتجات" at bounding box center [1149, 138] width 86 height 22
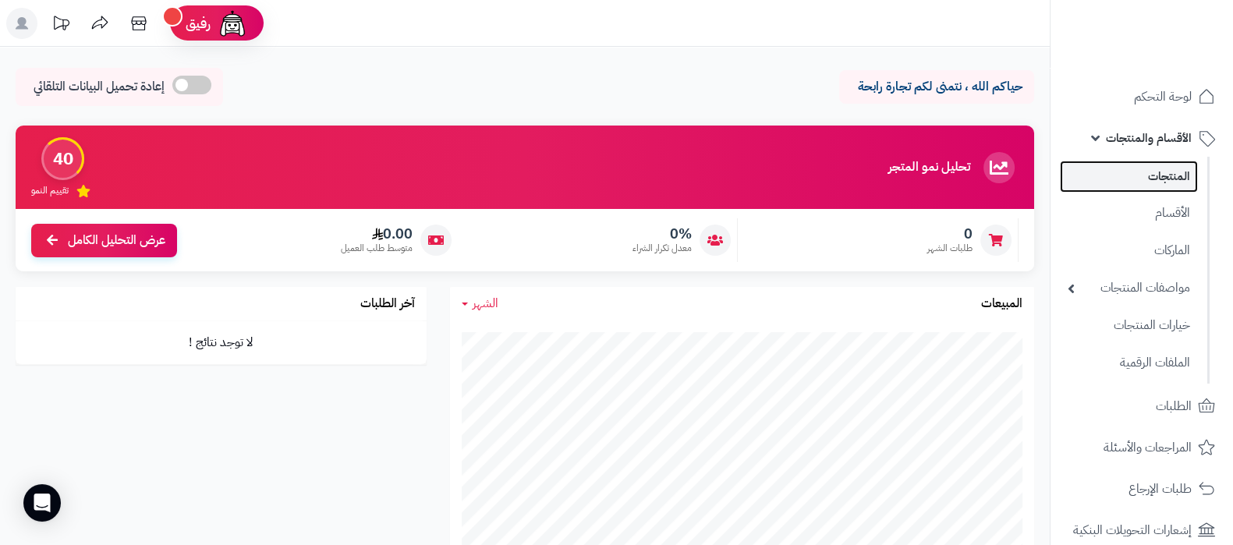
click at [1134, 173] on link "المنتجات" at bounding box center [1129, 177] width 138 height 32
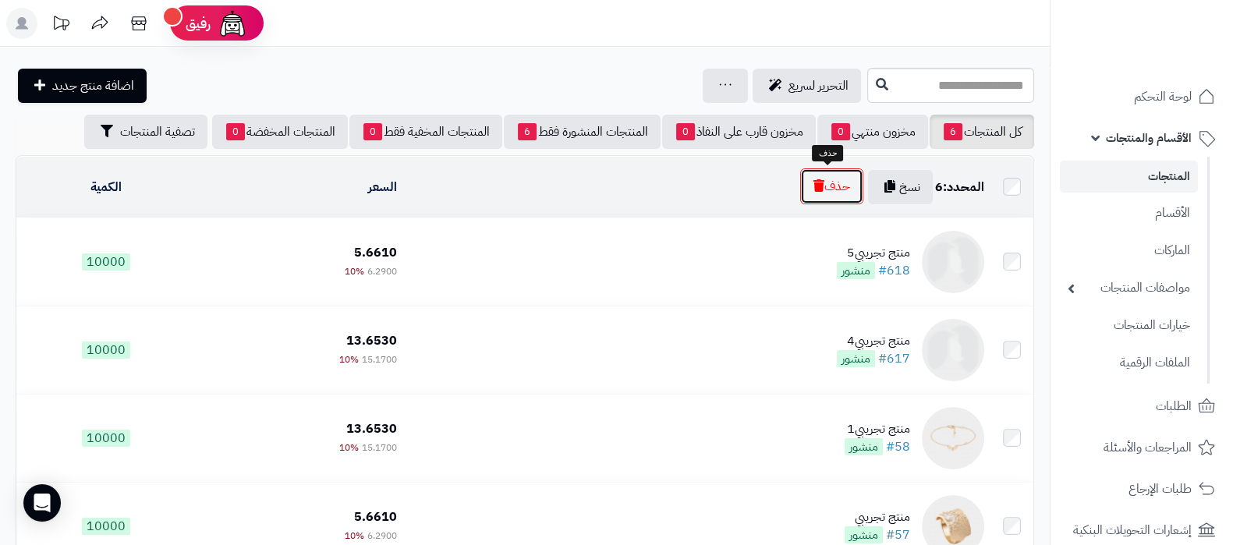
click at [824, 174] on button "حذف" at bounding box center [831, 186] width 63 height 36
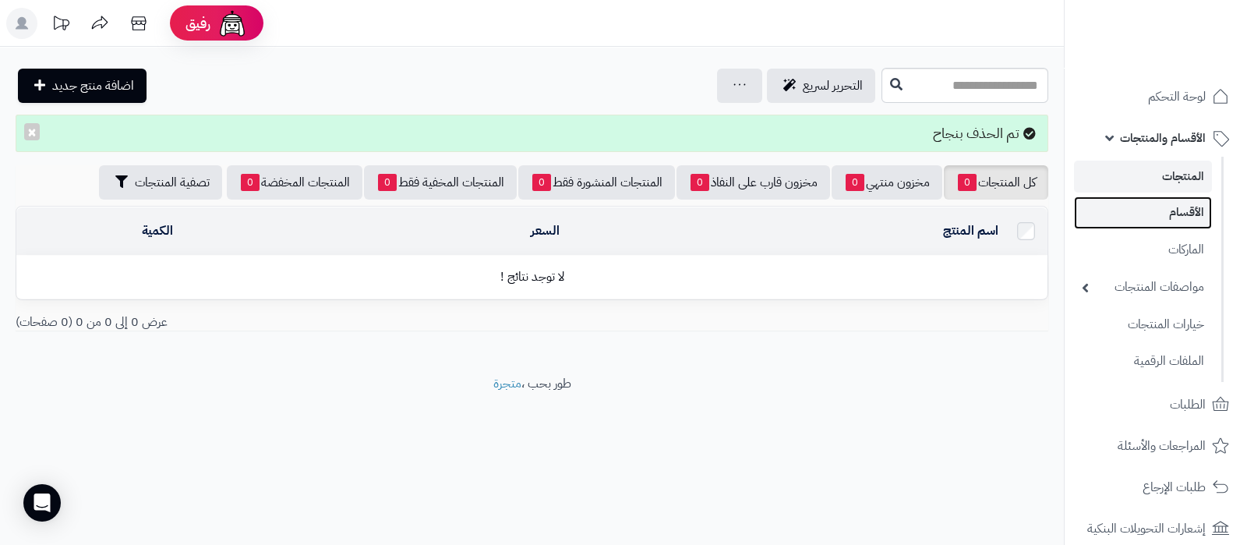
click at [1191, 221] on link "الأقسام" at bounding box center [1143, 212] width 138 height 32
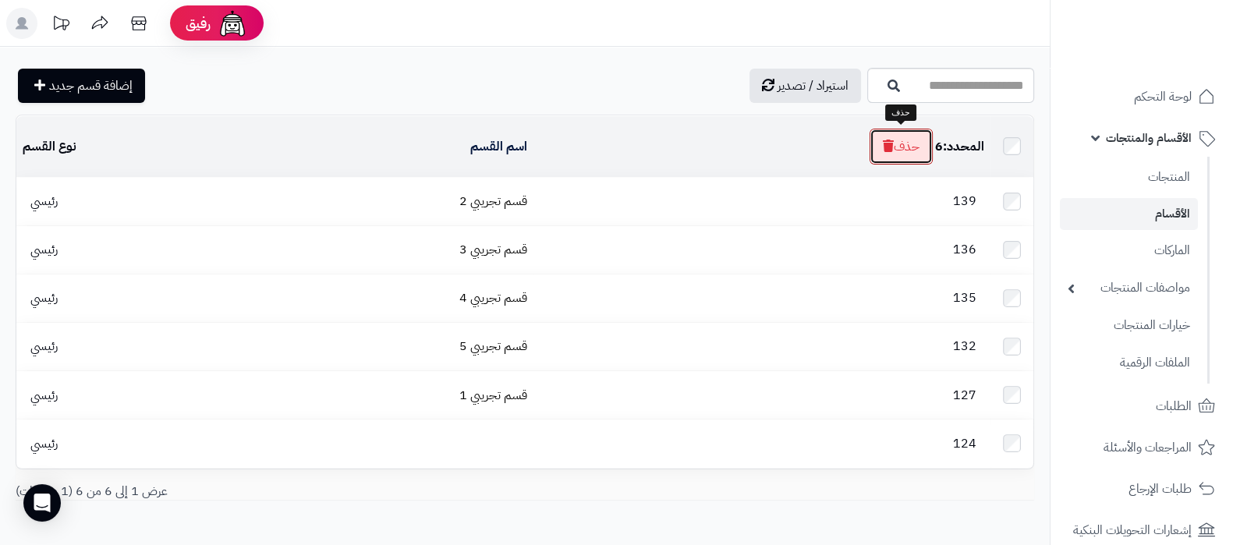
click at [910, 149] on button "حذف" at bounding box center [900, 147] width 63 height 36
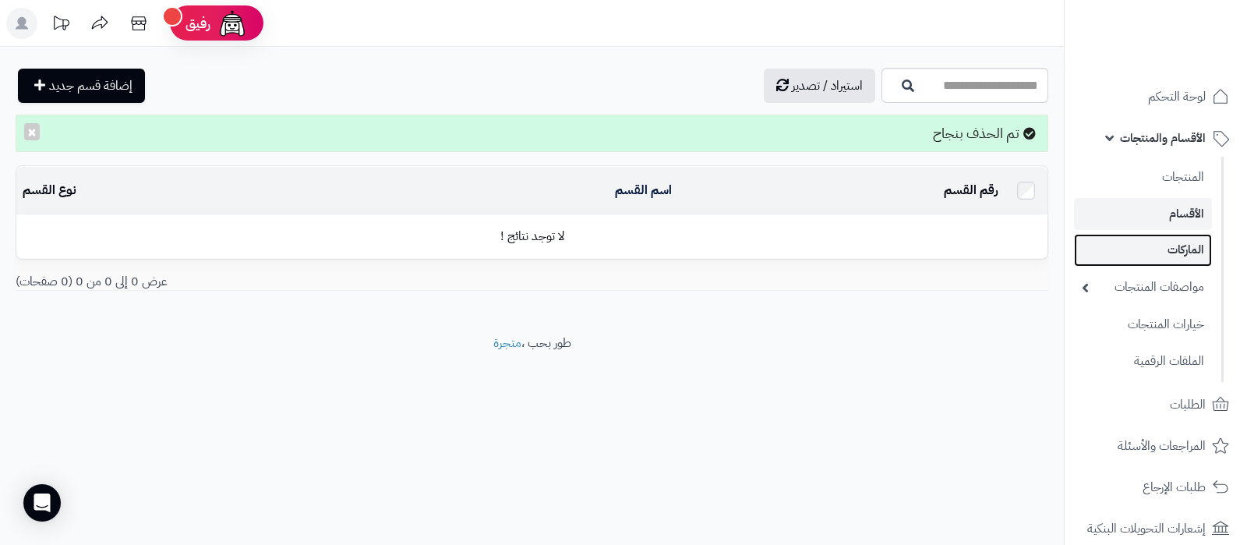
click at [1170, 251] on link "الماركات" at bounding box center [1143, 250] width 138 height 32
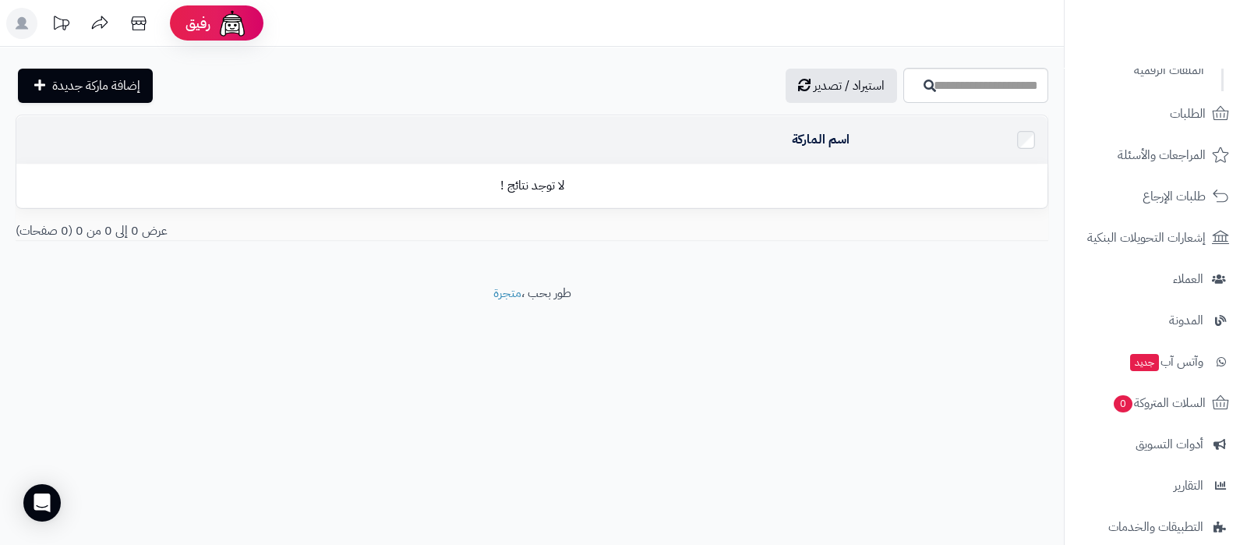
scroll to position [436, 0]
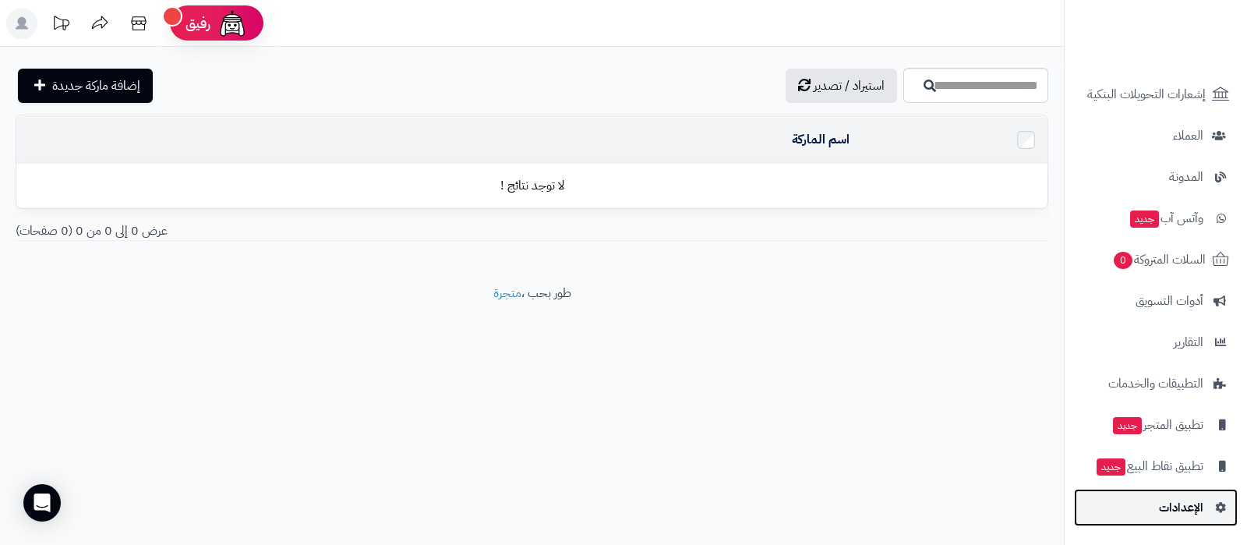
click at [1163, 501] on span "الإعدادات" at bounding box center [1181, 508] width 44 height 22
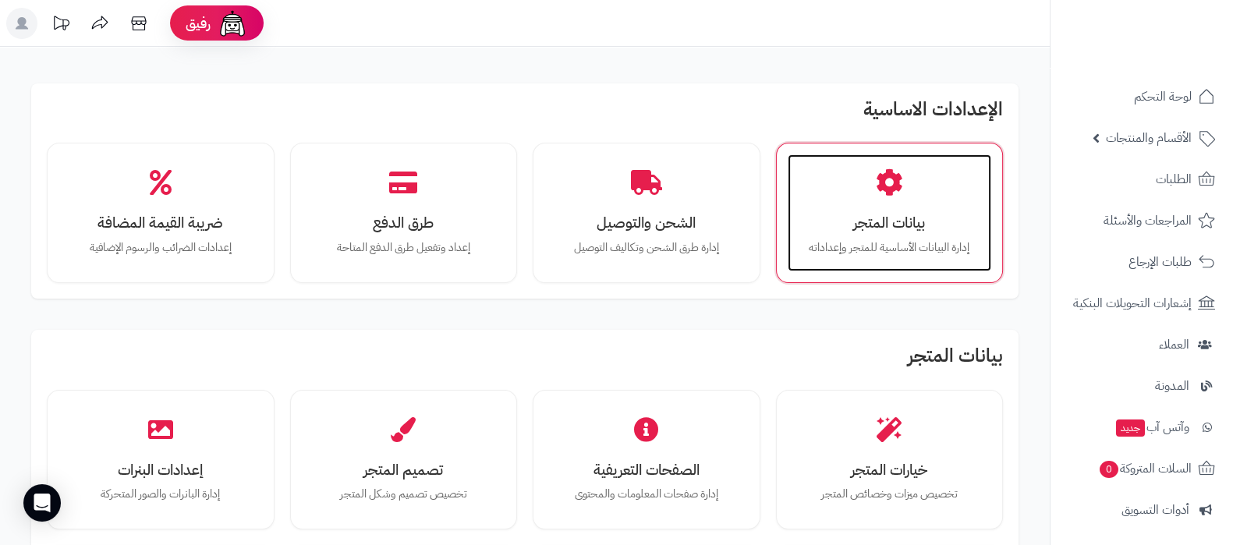
click at [877, 217] on h3 "بيانات المتجر" at bounding box center [889, 222] width 173 height 16
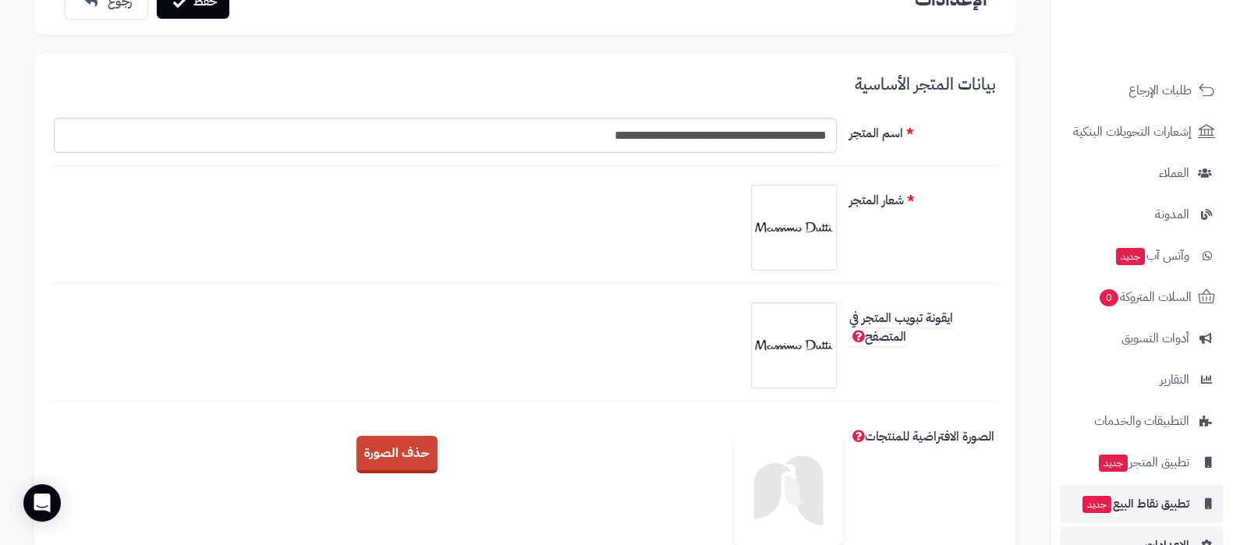
scroll to position [210, 0]
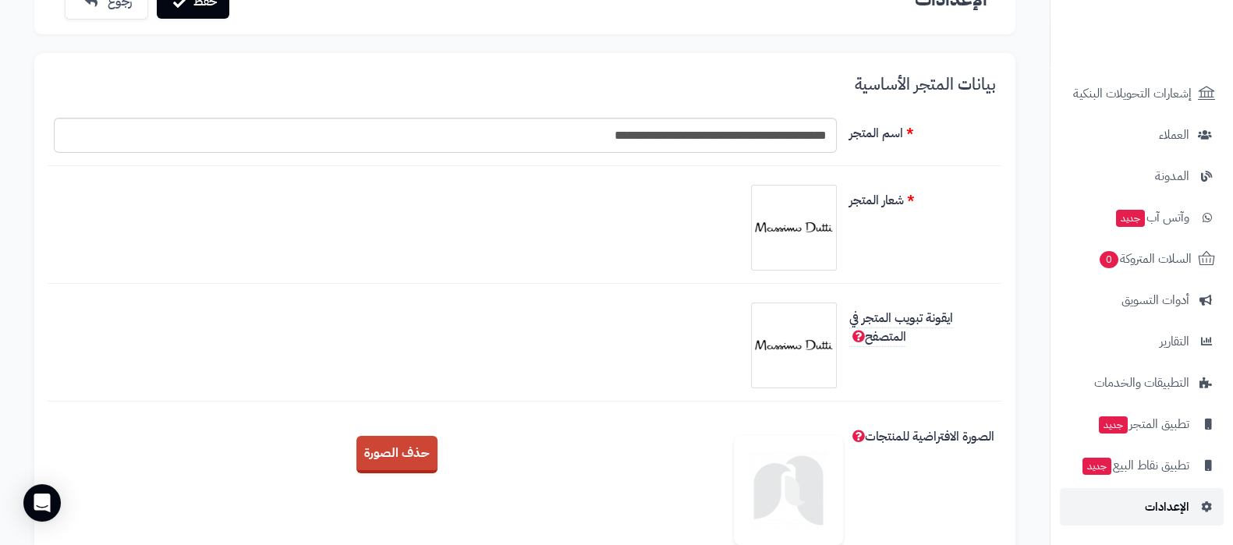
click at [1173, 516] on span "الإعدادات" at bounding box center [1167, 507] width 44 height 22
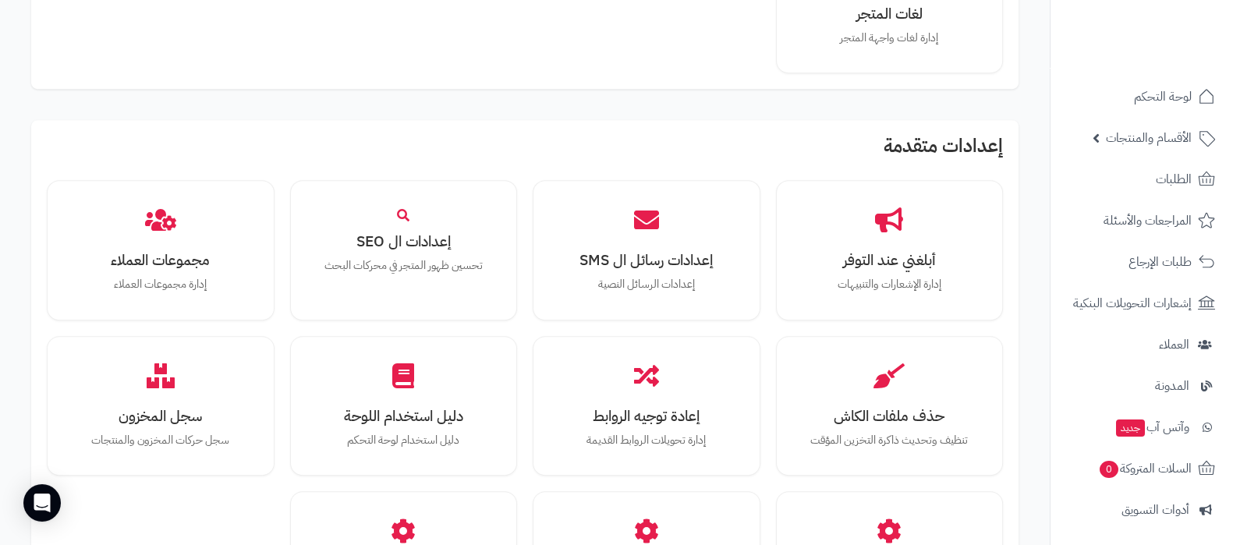
scroll to position [975, 0]
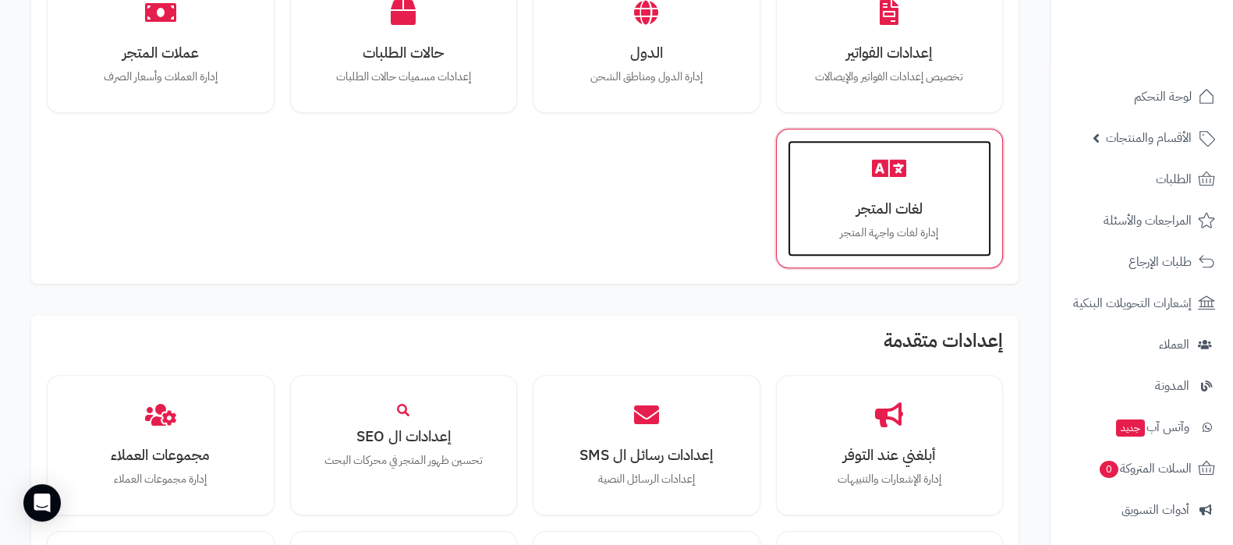
click at [854, 229] on p "إدارة لغات واجهة المتجر" at bounding box center [889, 233] width 173 height 17
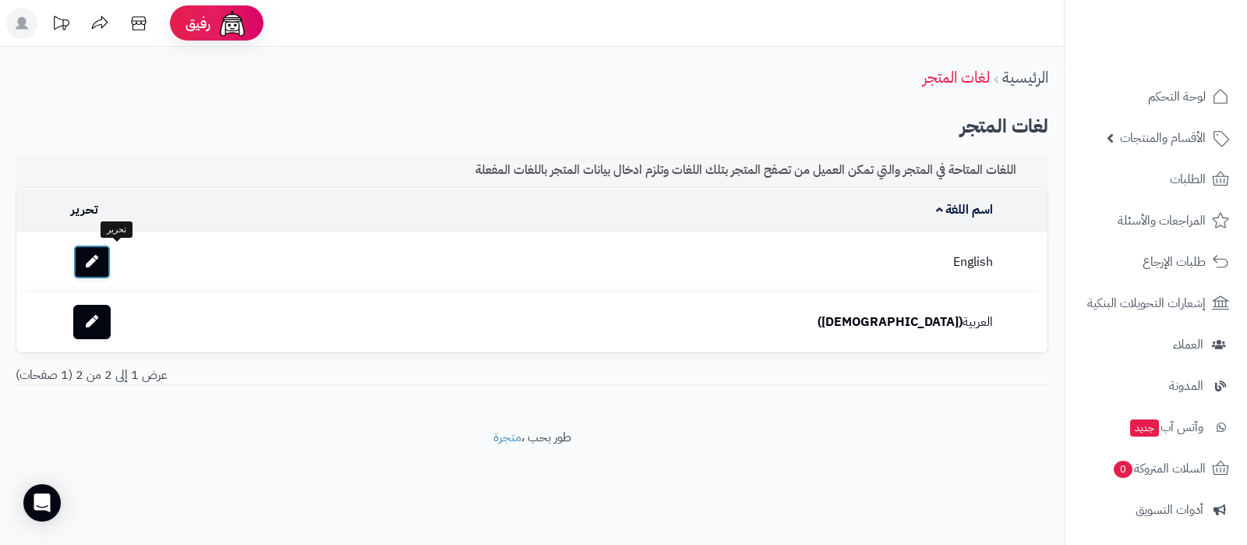
click at [111, 260] on link at bounding box center [91, 262] width 37 height 34
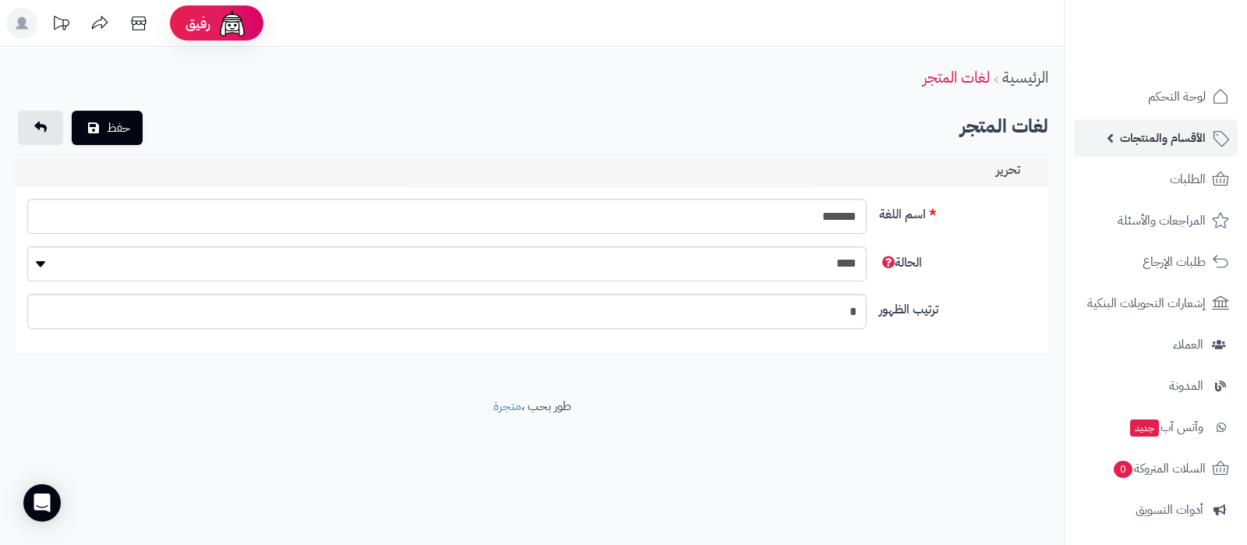
click at [1179, 142] on span "الأقسام والمنتجات" at bounding box center [1163, 138] width 86 height 22
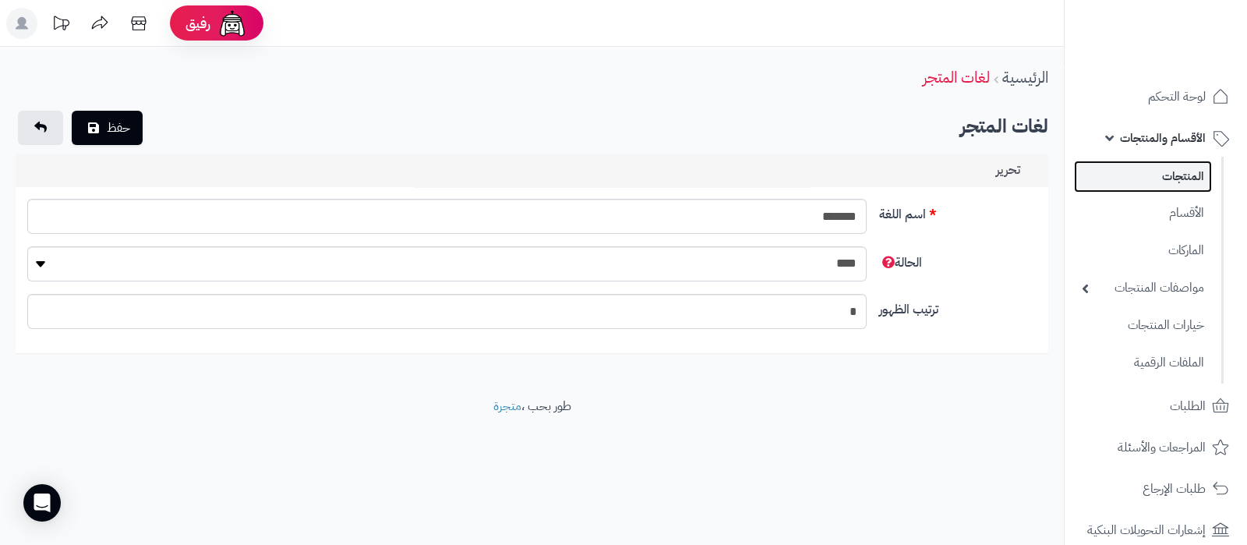
click at [1179, 173] on link "المنتجات" at bounding box center [1143, 177] width 138 height 32
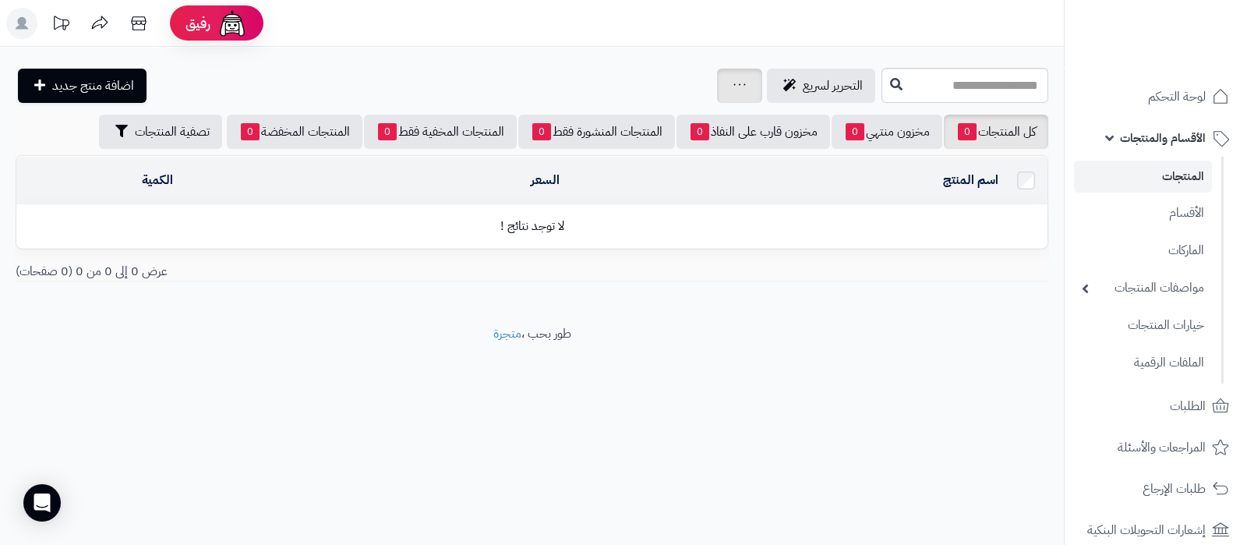
click at [734, 86] on icon at bounding box center [740, 85] width 12 height 10
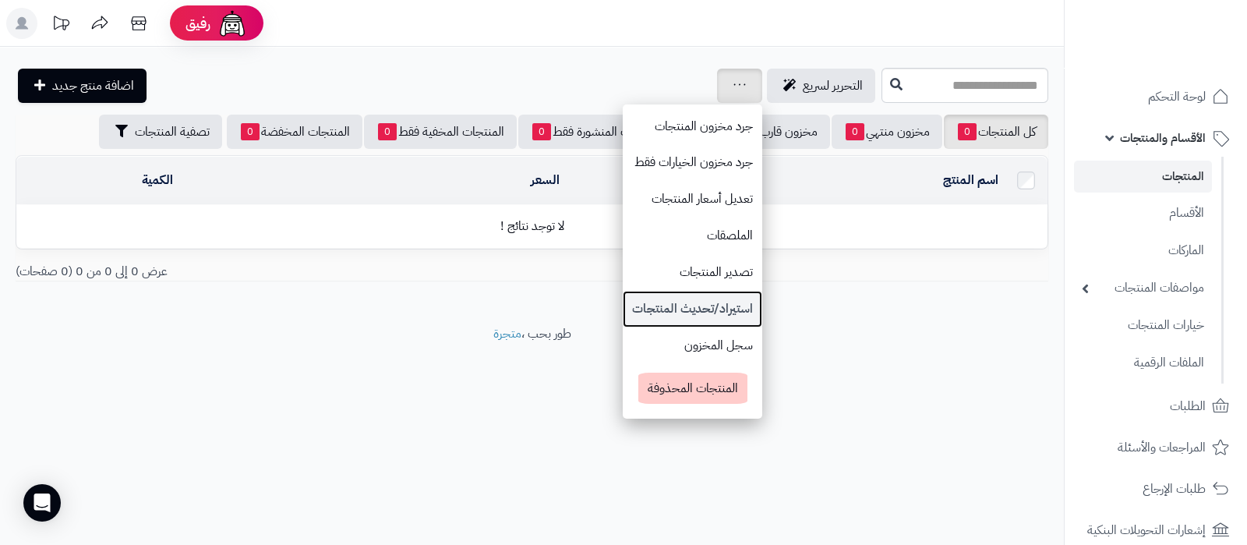
click at [640, 298] on link "استيراد/تحديث المنتجات" at bounding box center [693, 309] width 140 height 37
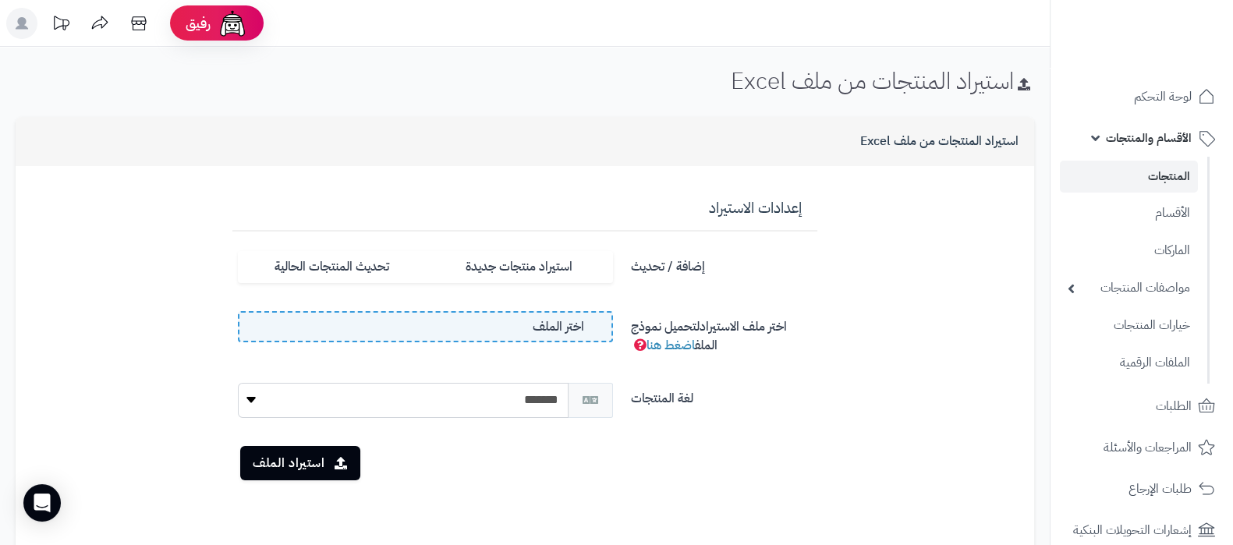
click at [517, 317] on label "اختر الملف" at bounding box center [425, 326] width 375 height 31
click at [0, 0] on input "اختر الملف" at bounding box center [0, 0] width 0 height 0
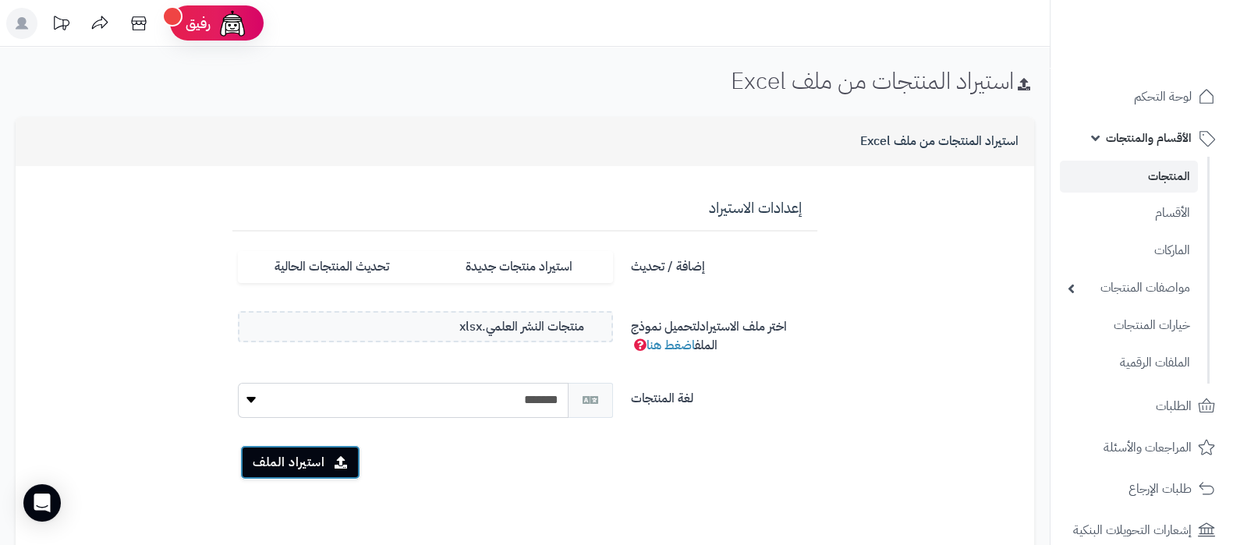
click at [291, 458] on button "استيراد الملف" at bounding box center [300, 462] width 120 height 34
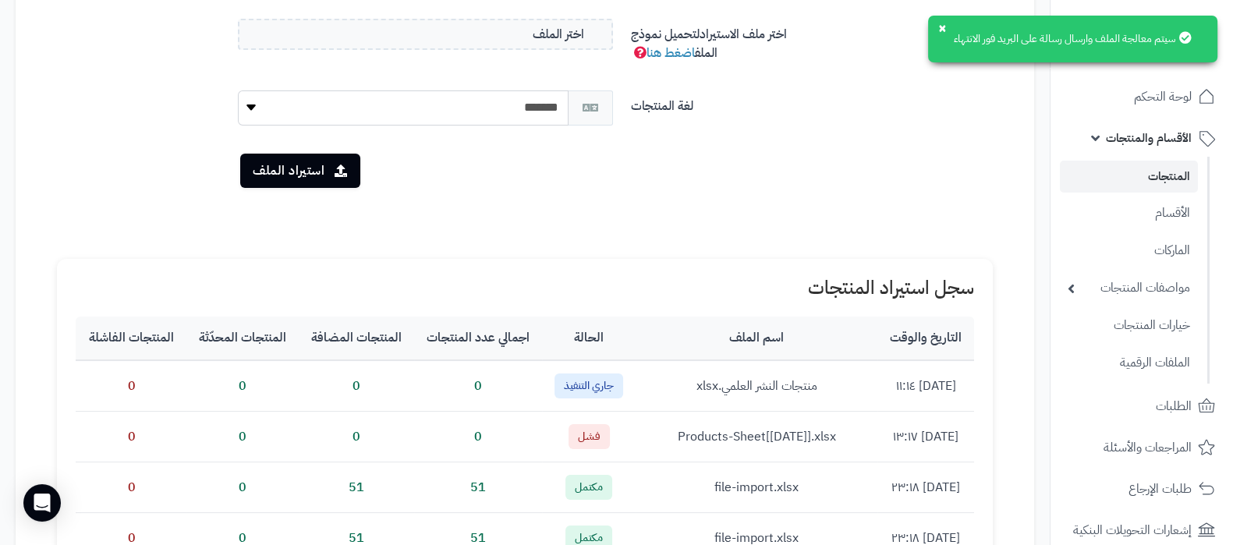
click at [1158, 177] on link "المنتجات" at bounding box center [1129, 177] width 138 height 32
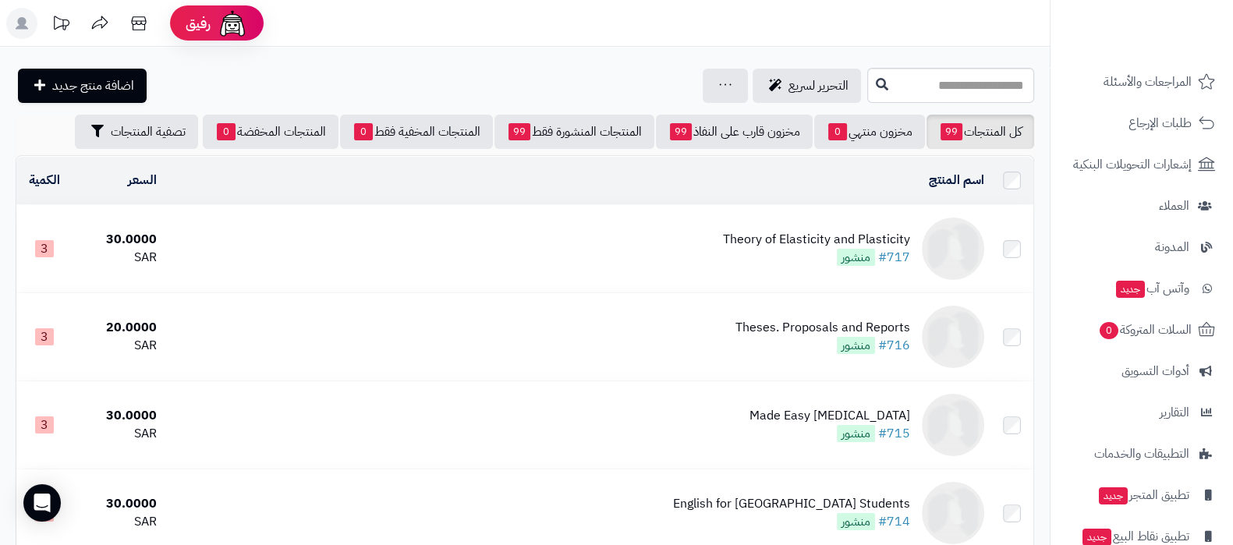
scroll to position [436, 0]
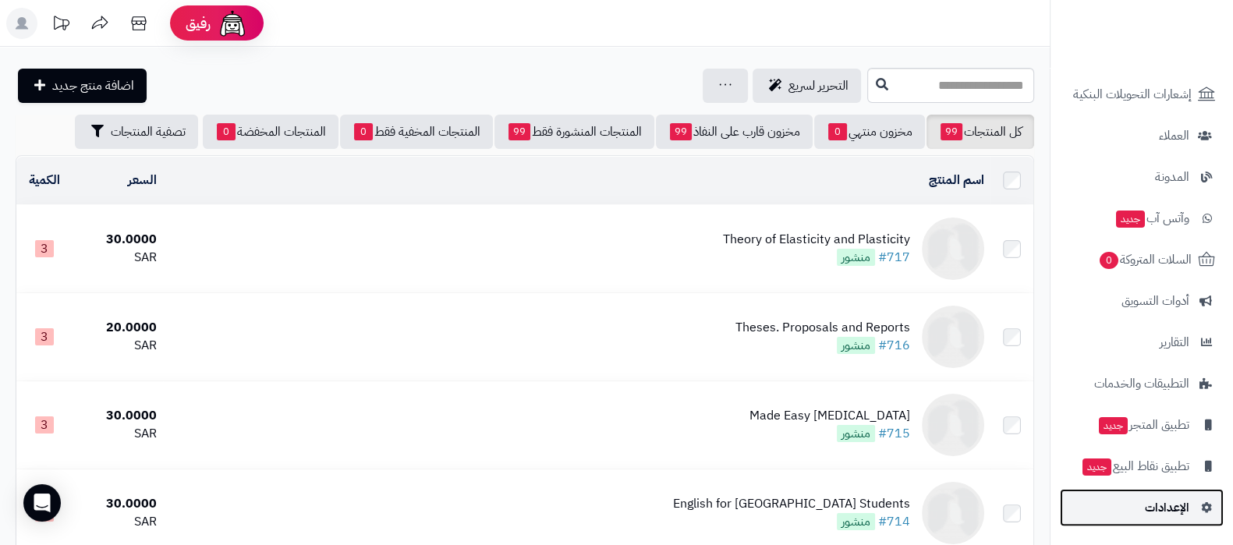
click at [1170, 504] on span "الإعدادات" at bounding box center [1167, 508] width 44 height 22
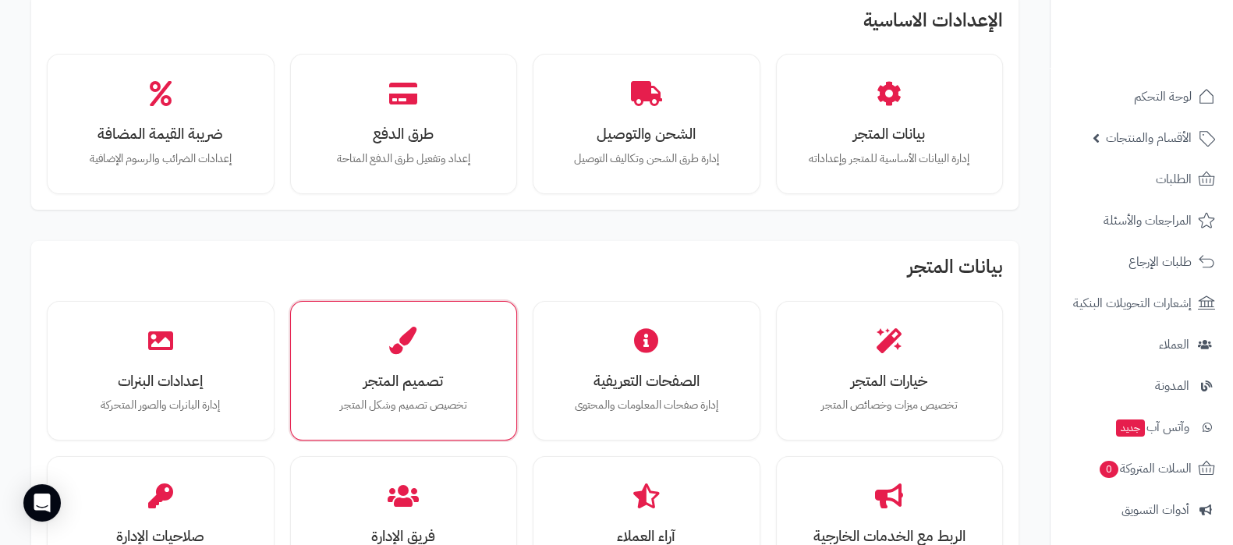
scroll to position [194, 0]
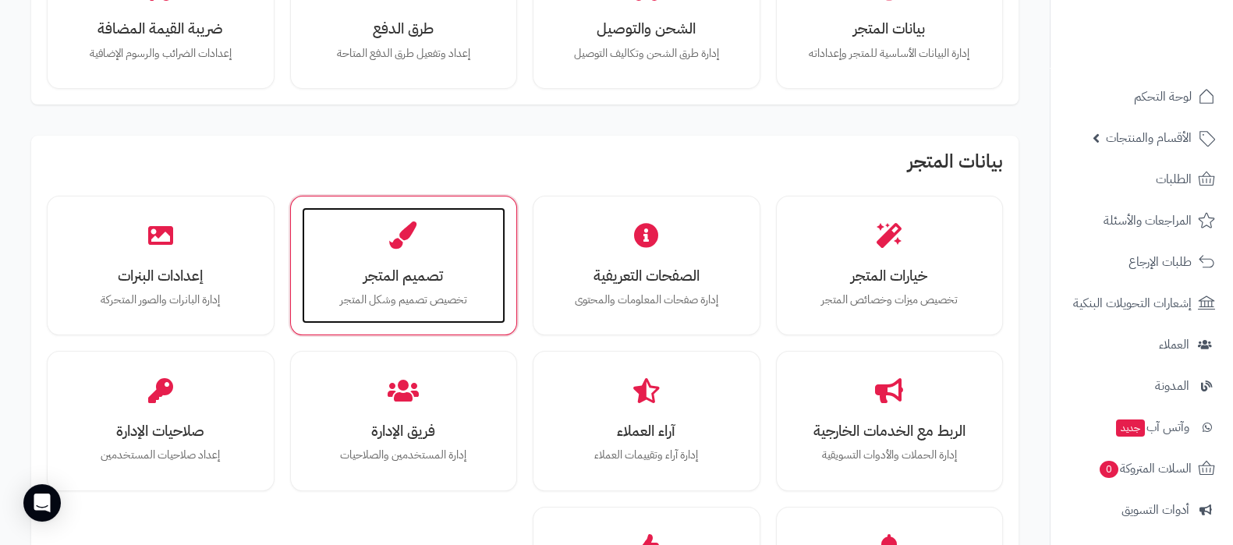
click at [424, 267] on h3 "تصميم المتجر" at bounding box center [403, 275] width 173 height 16
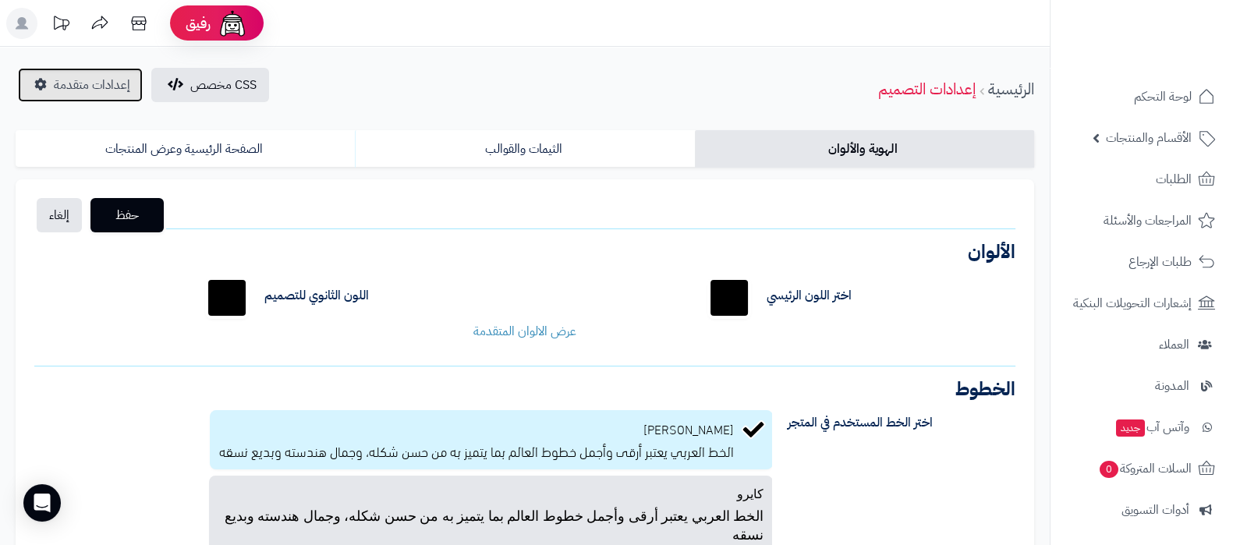
click at [94, 81] on span "إعدادات متقدمة" at bounding box center [92, 85] width 76 height 19
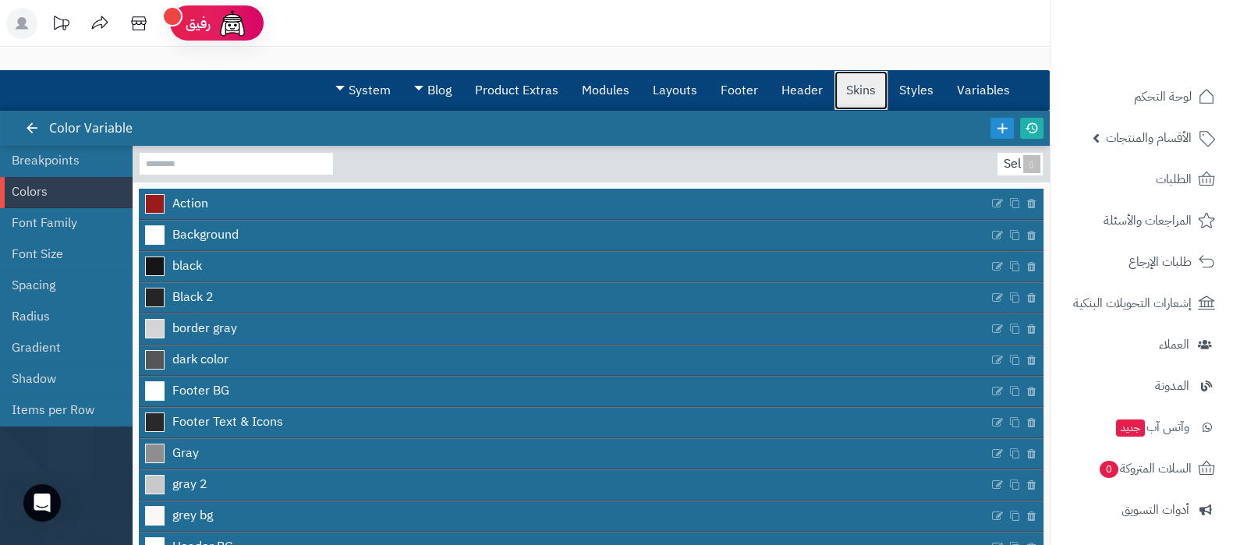
click at [850, 94] on link "Skins" at bounding box center [860, 90] width 53 height 39
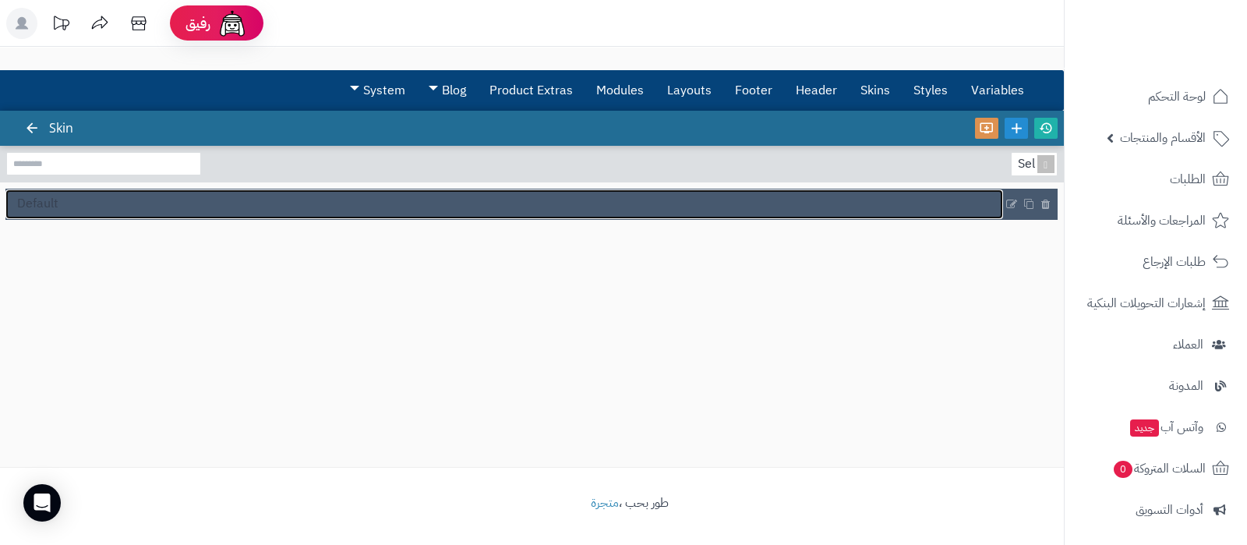
click at [117, 201] on link "Default" at bounding box center [504, 204] width 998 height 30
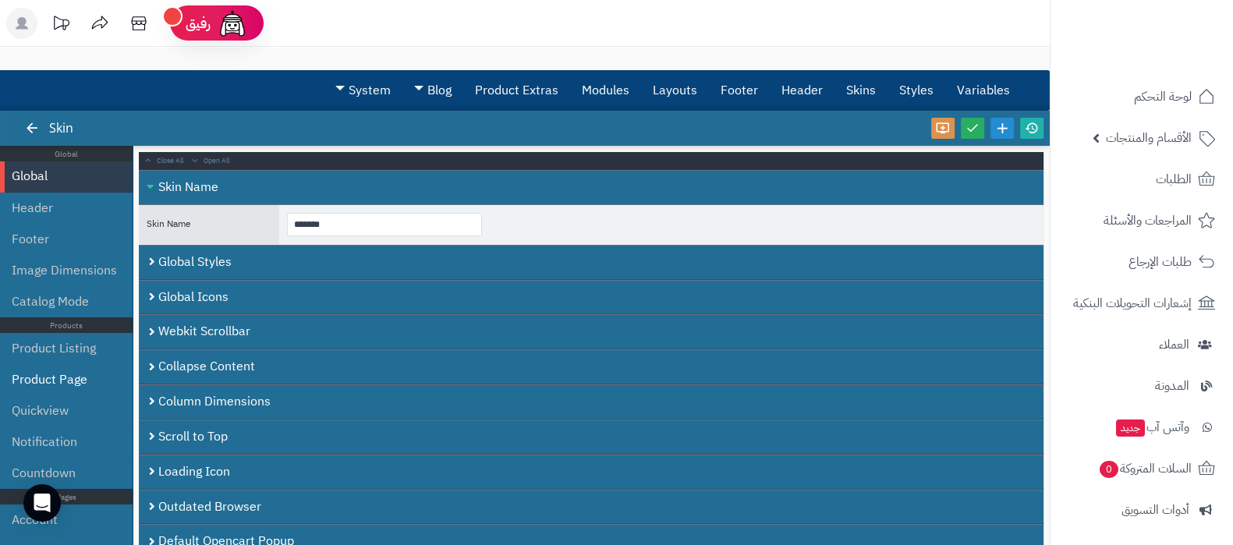
click at [48, 372] on li "Product Page" at bounding box center [66, 379] width 133 height 31
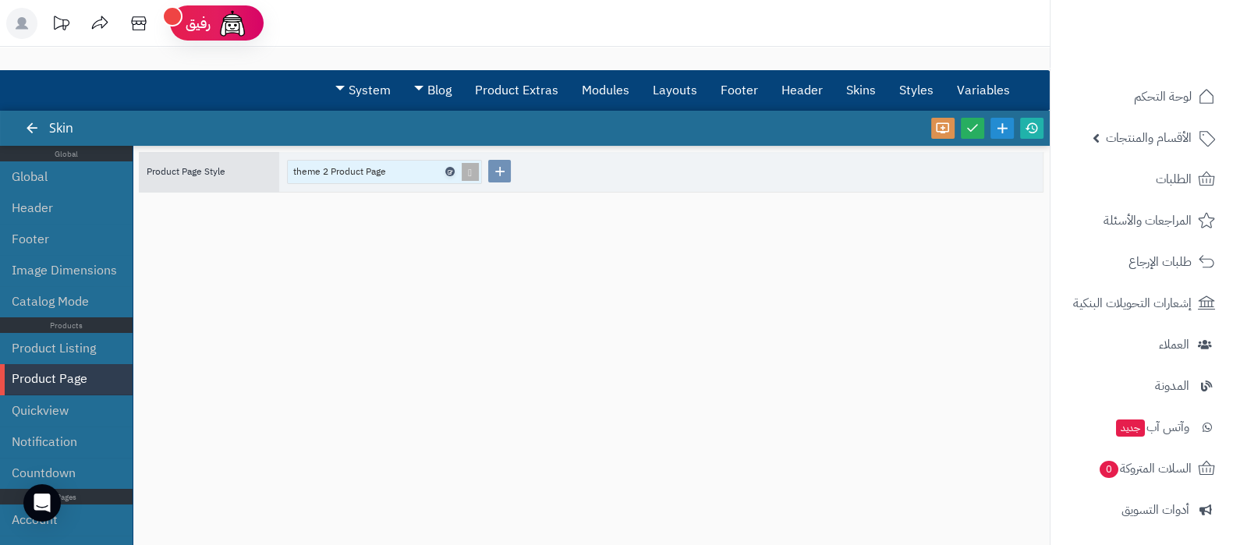
click at [450, 172] on icon at bounding box center [449, 171] width 5 height 7
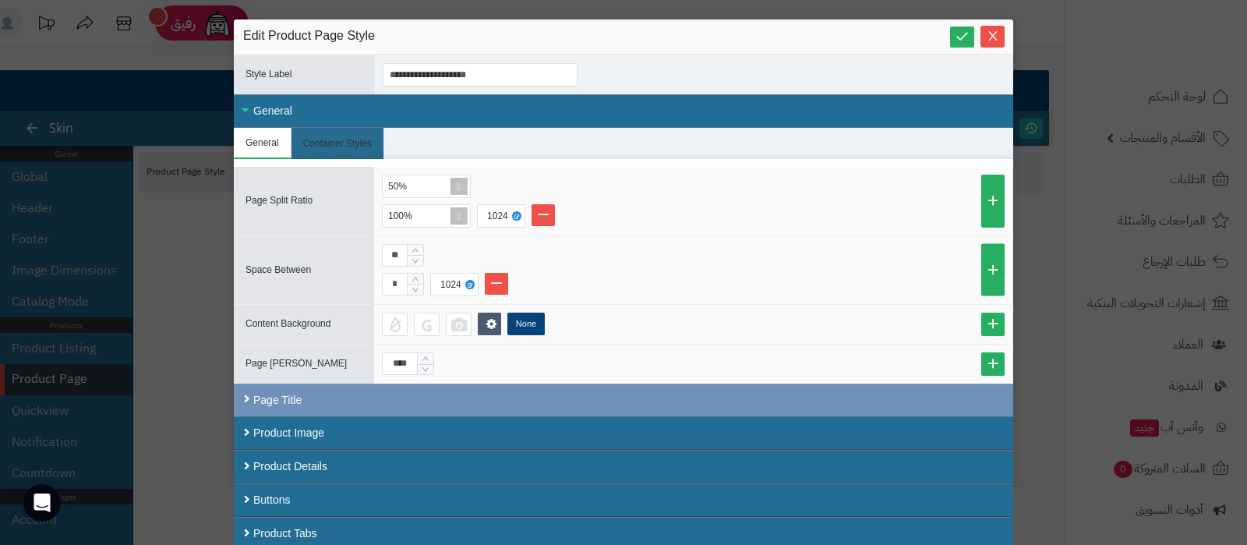
scroll to position [9, 0]
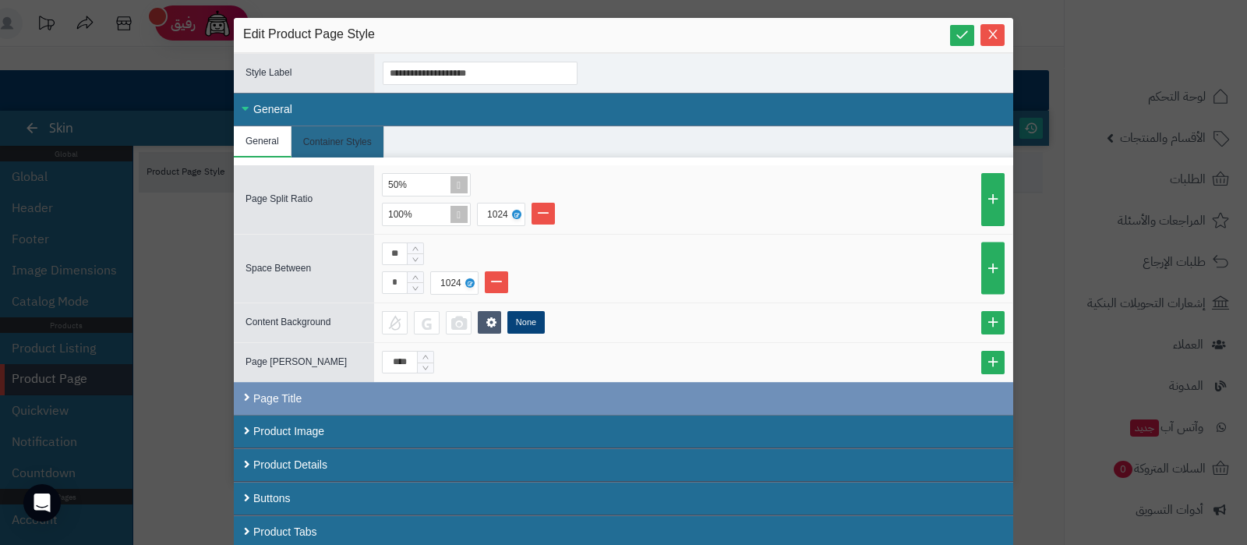
click at [292, 101] on div "General" at bounding box center [624, 110] width 780 height 34
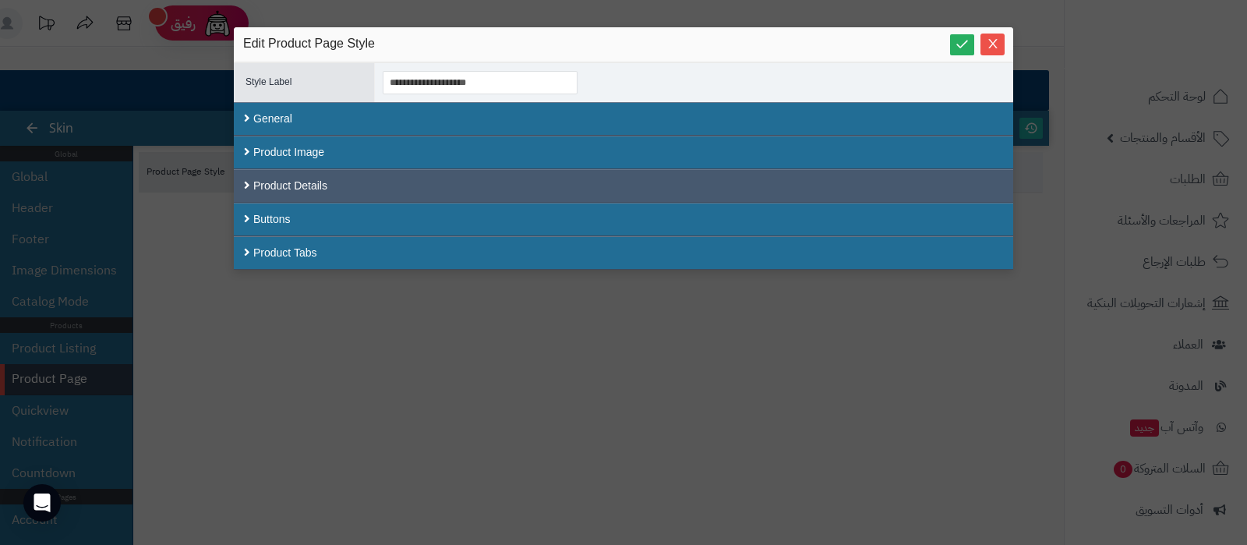
click at [296, 176] on div "Product Details" at bounding box center [624, 186] width 780 height 34
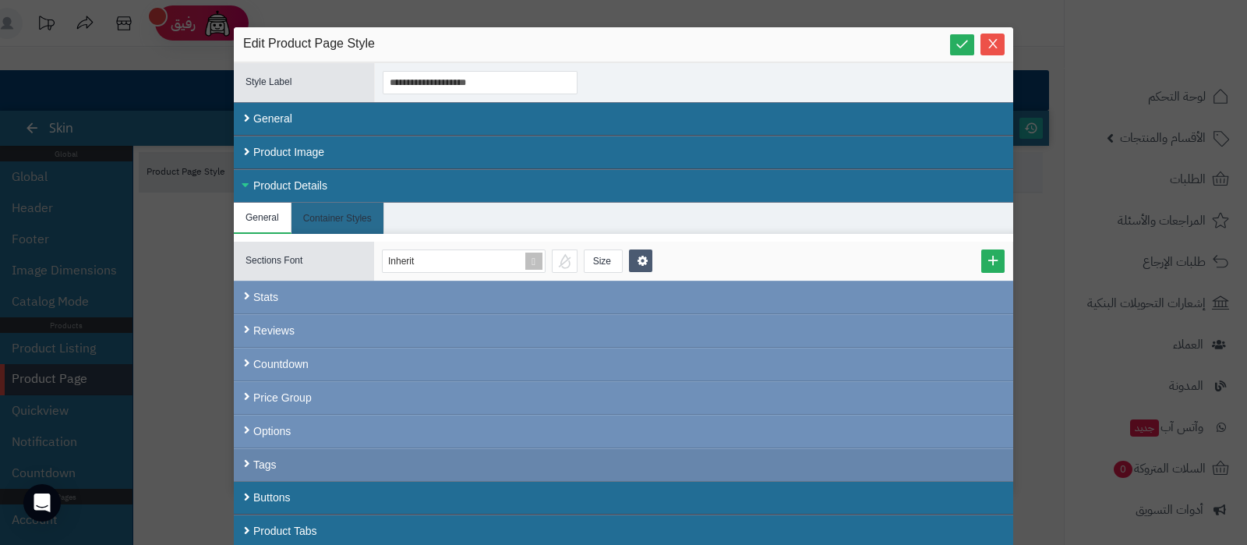
click at [356, 469] on div "Tags" at bounding box center [624, 464] width 780 height 33
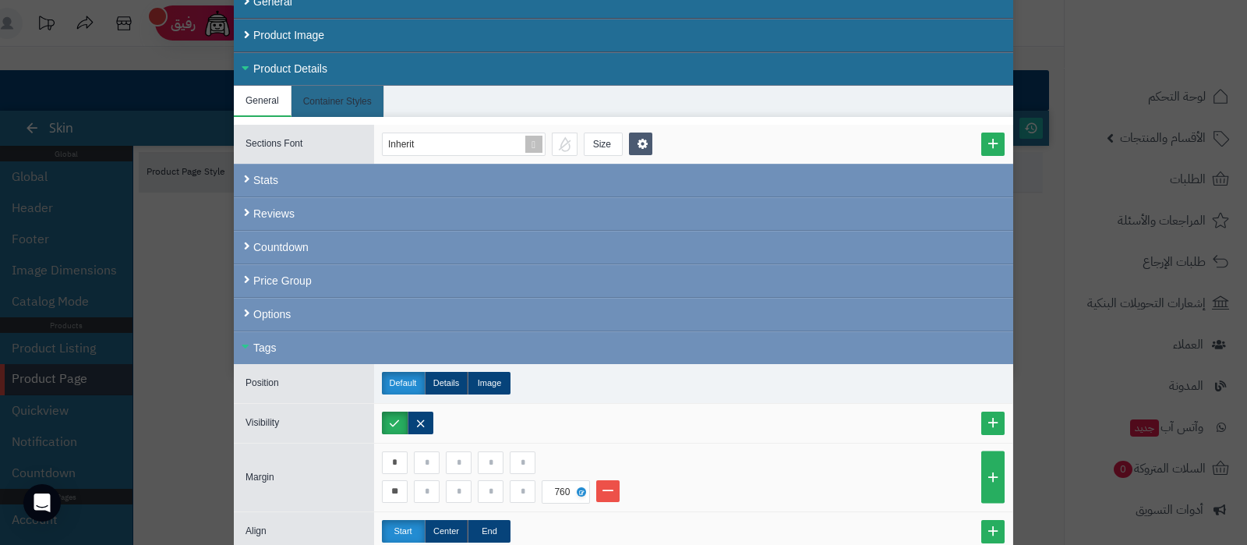
scroll to position [186, 0]
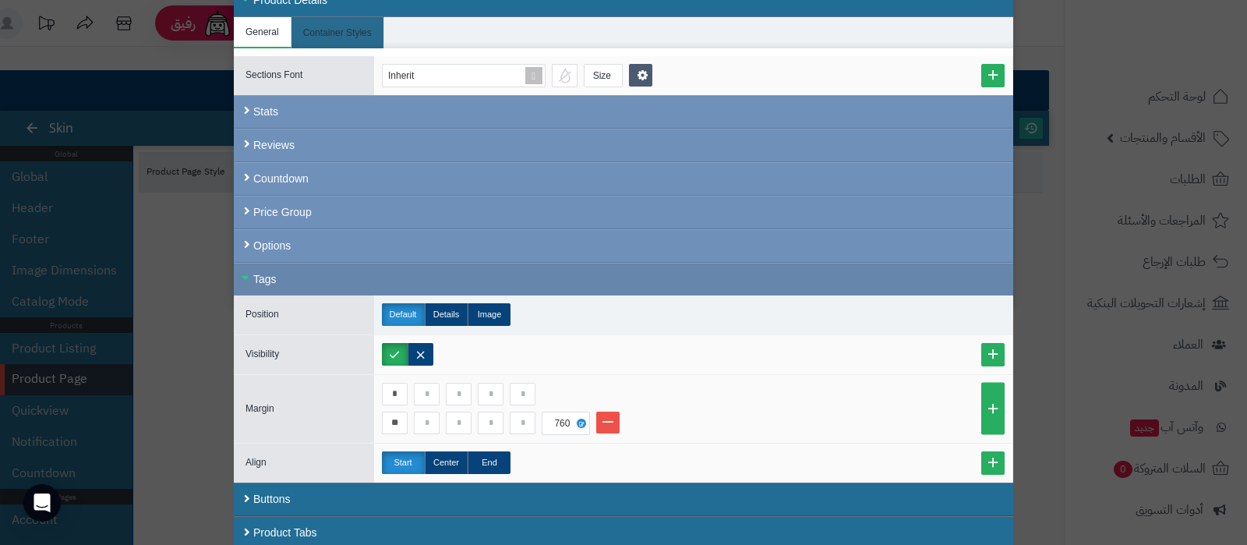
click at [367, 271] on div "Tags" at bounding box center [624, 279] width 780 height 33
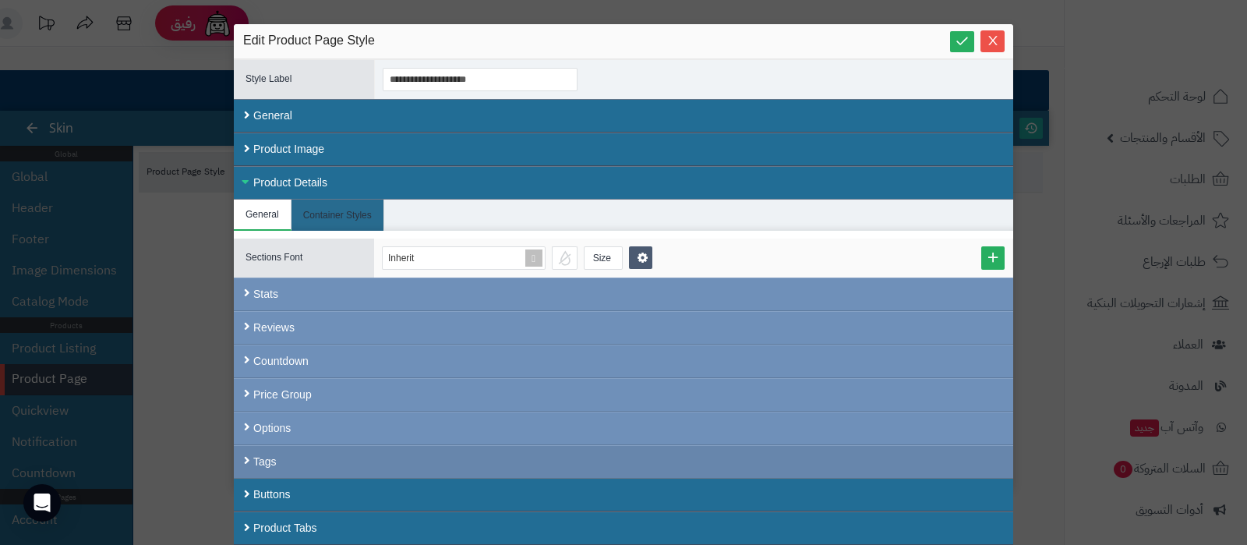
scroll to position [0, 0]
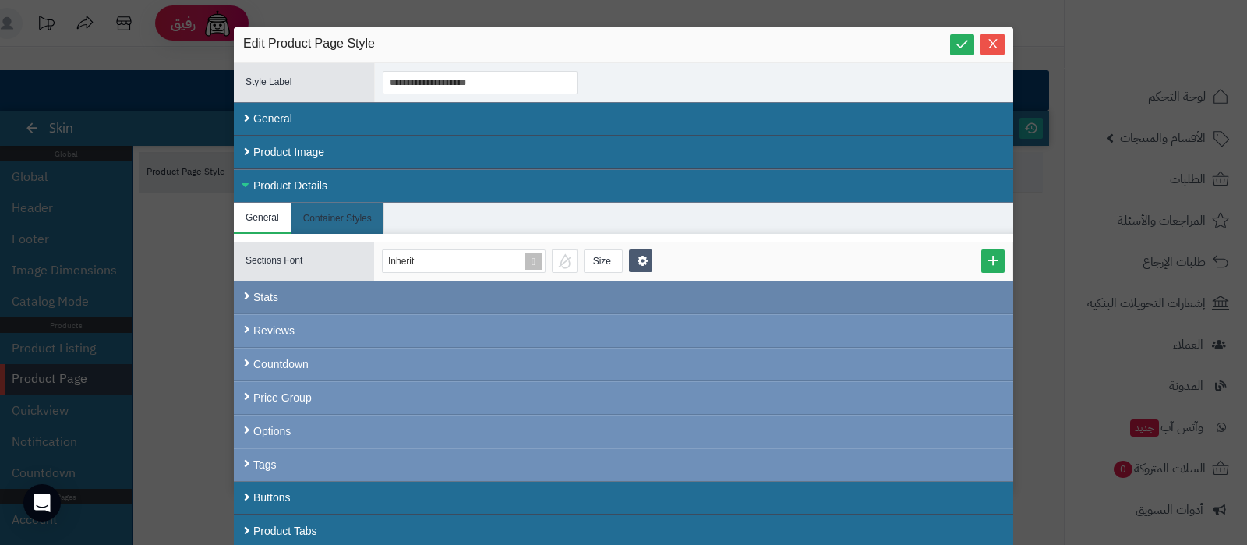
click at [277, 294] on div "Stats" at bounding box center [624, 298] width 780 height 34
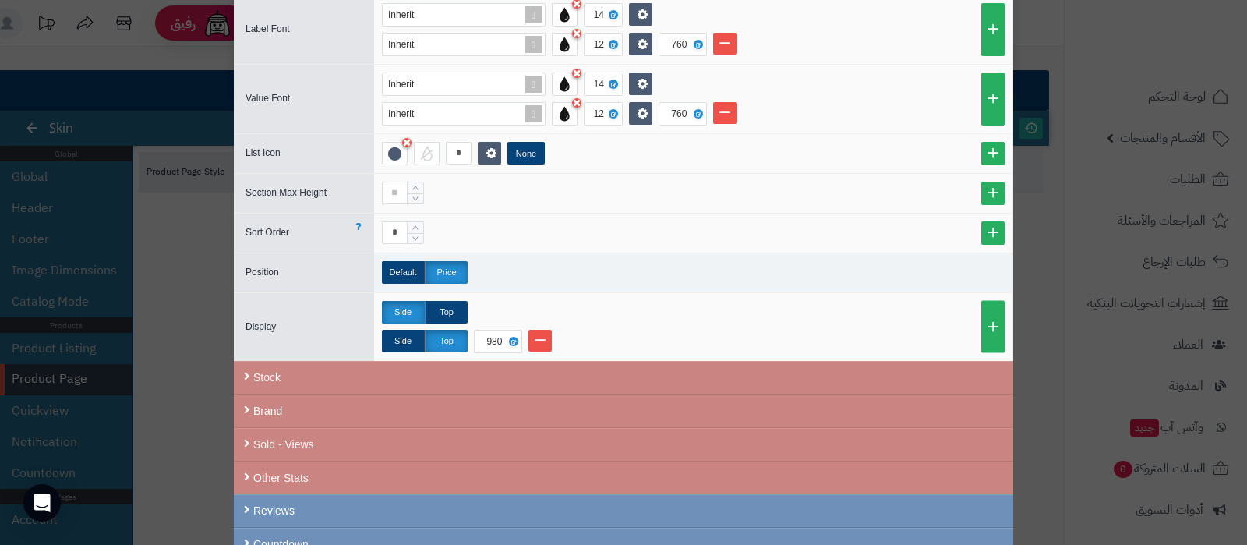
scroll to position [487, 0]
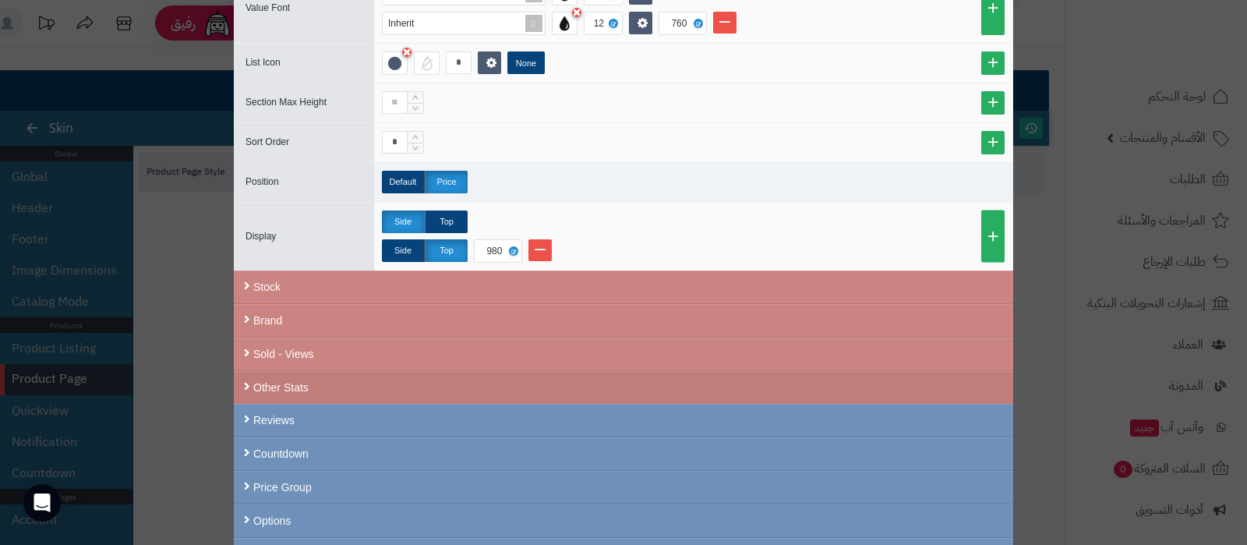
click at [483, 391] on div "Other Stats" at bounding box center [624, 387] width 780 height 33
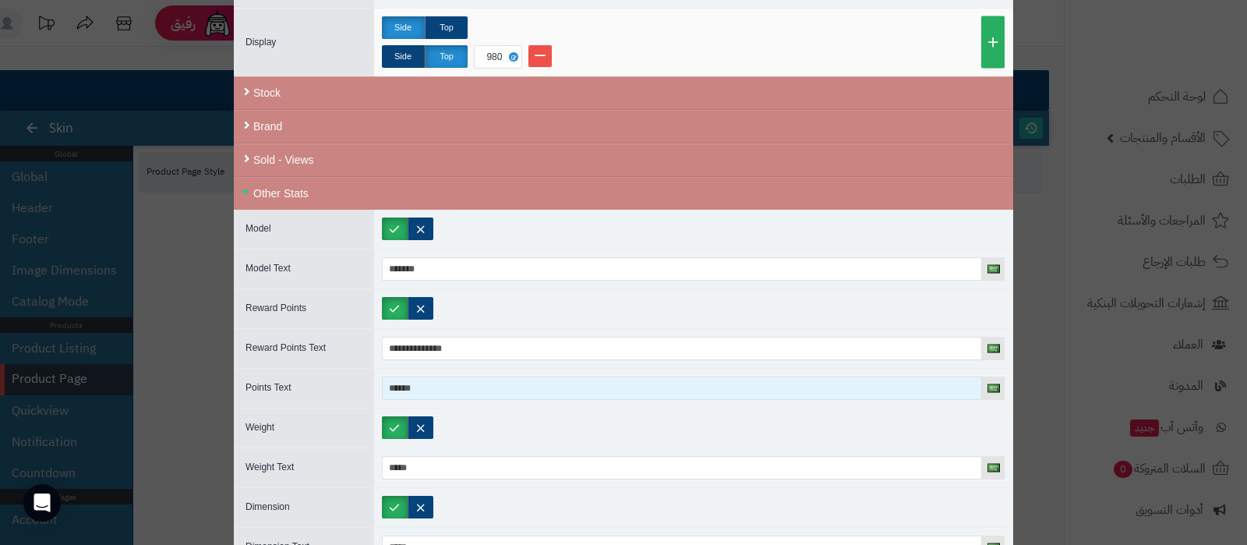
scroll to position [779, 0]
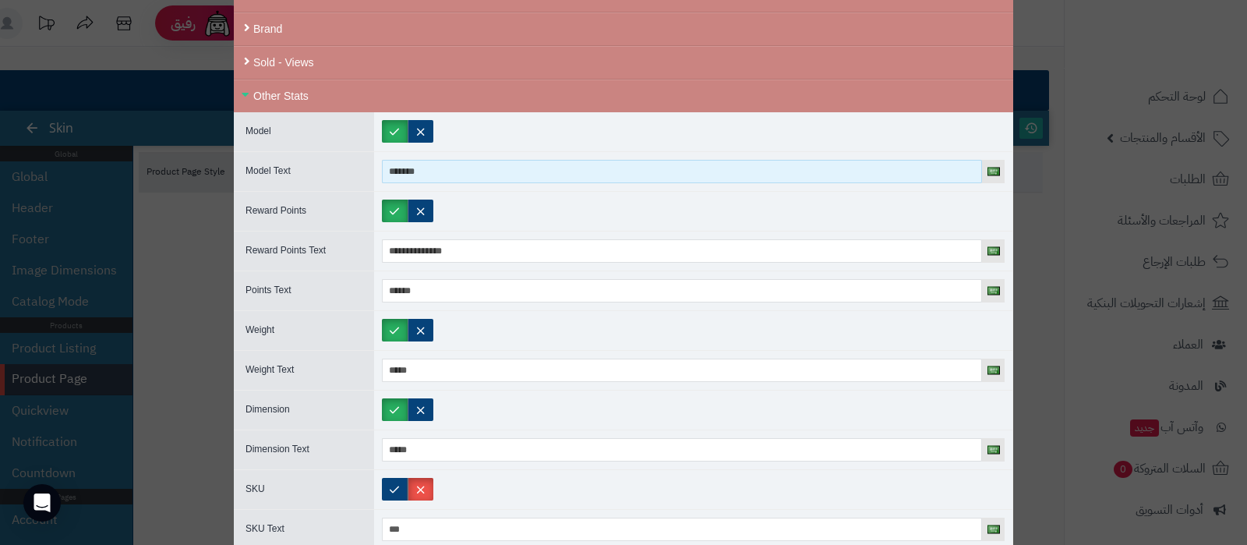
click at [450, 162] on input "*******" at bounding box center [682, 171] width 600 height 23
type input "**********"
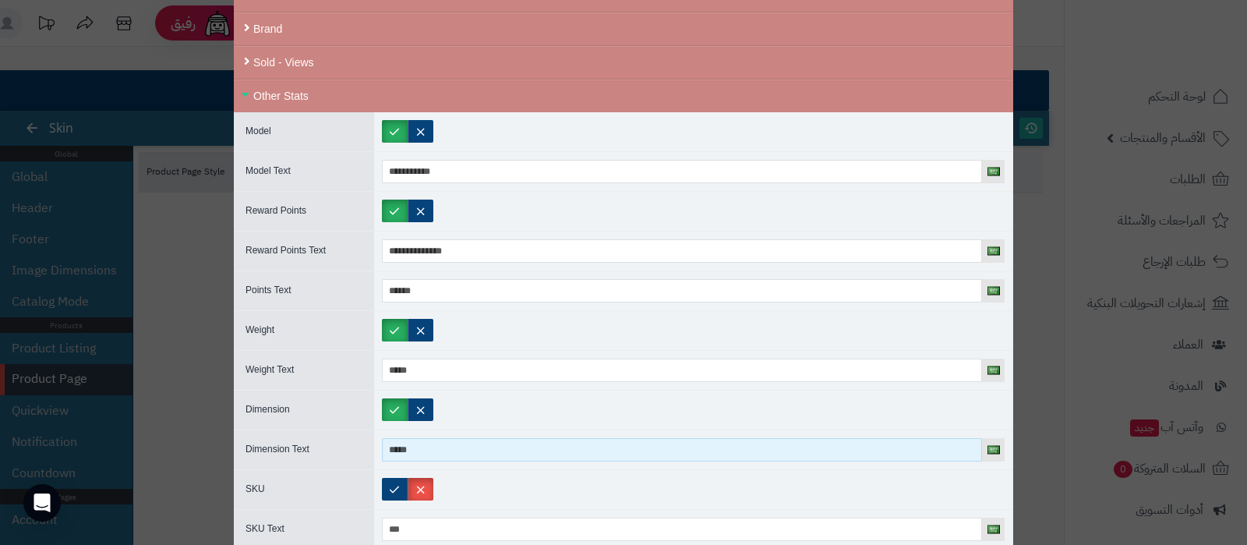
click at [444, 441] on input "*****" at bounding box center [682, 449] width 600 height 23
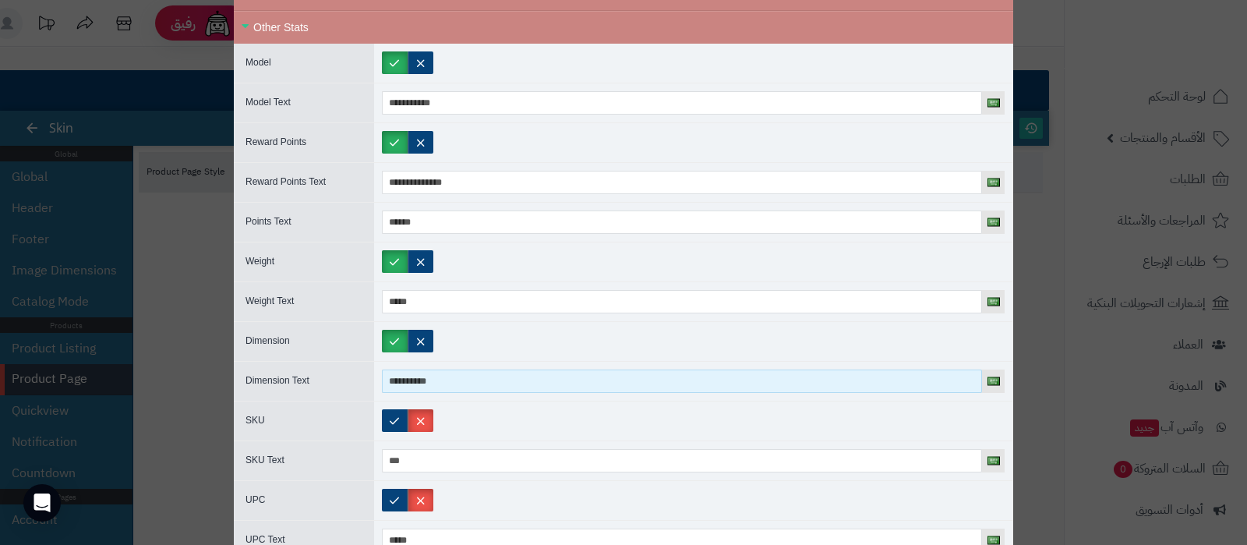
scroll to position [877, 0]
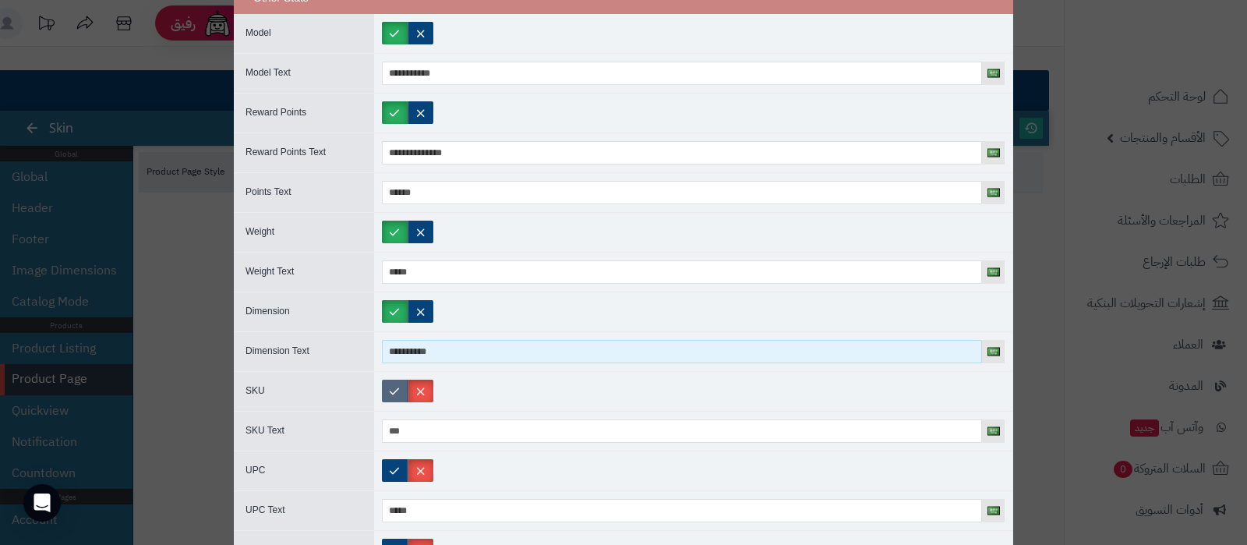
type input "**********"
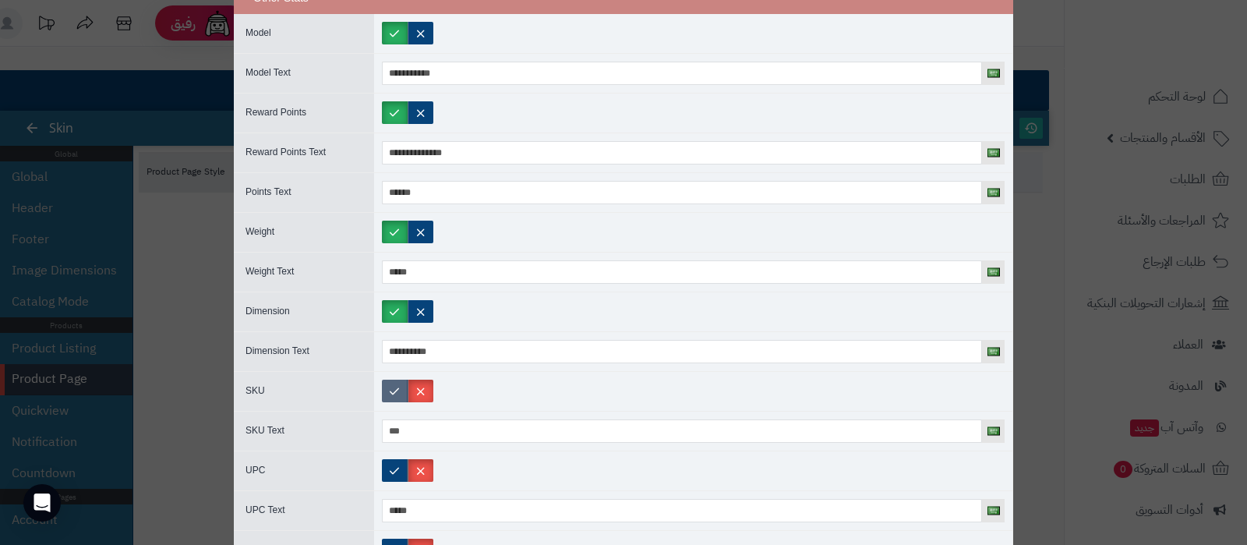
click at [395, 388] on label at bounding box center [395, 391] width 26 height 23
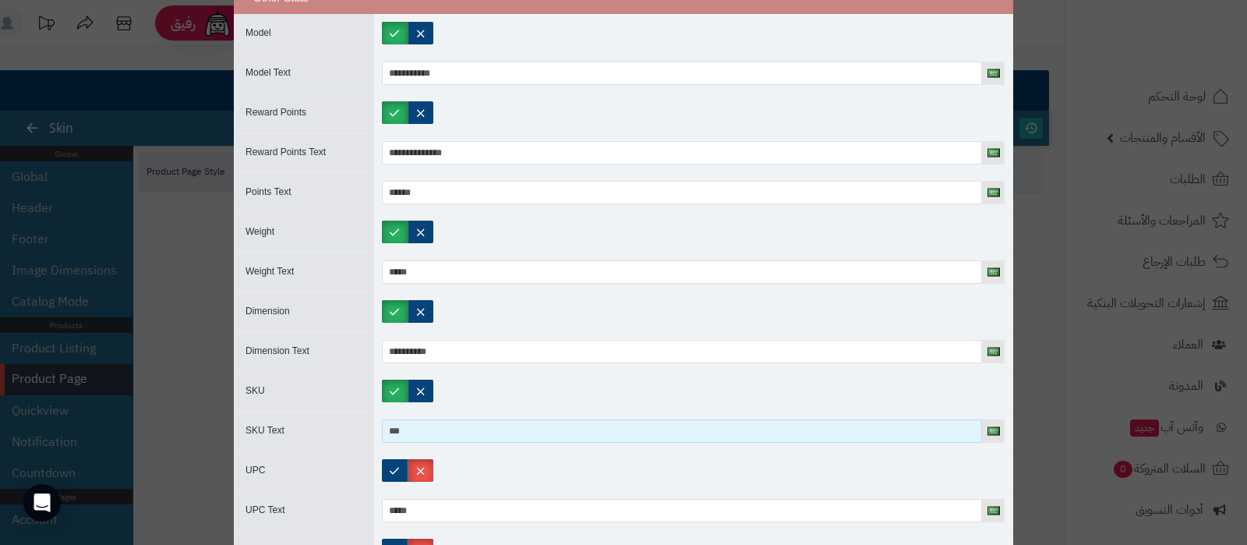
click at [426, 434] on input "***" at bounding box center [682, 430] width 600 height 23
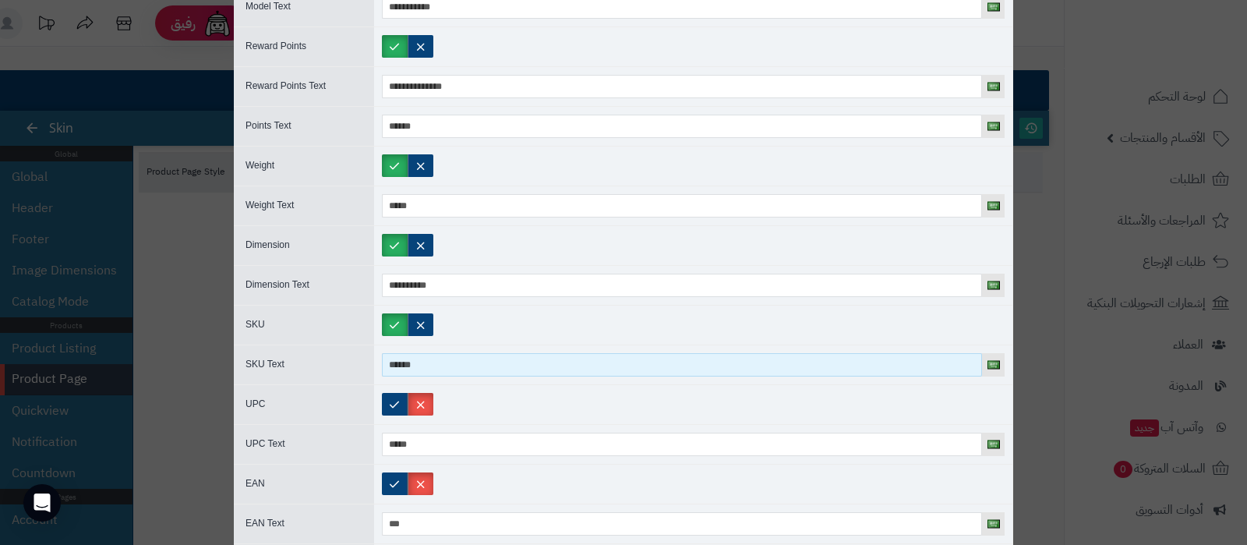
scroll to position [975, 0]
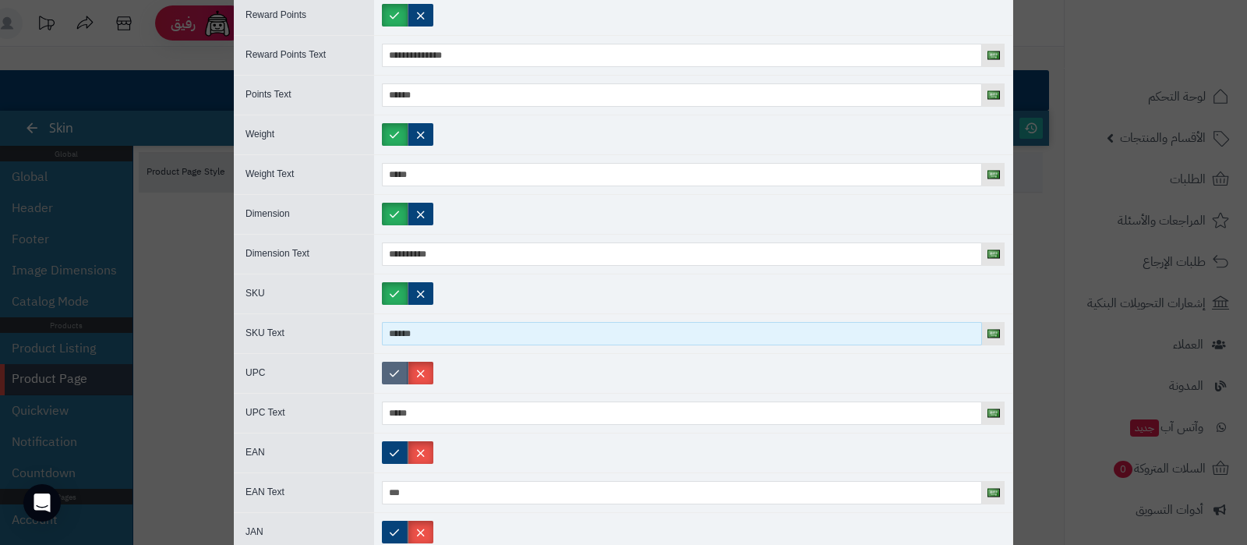
type input "******"
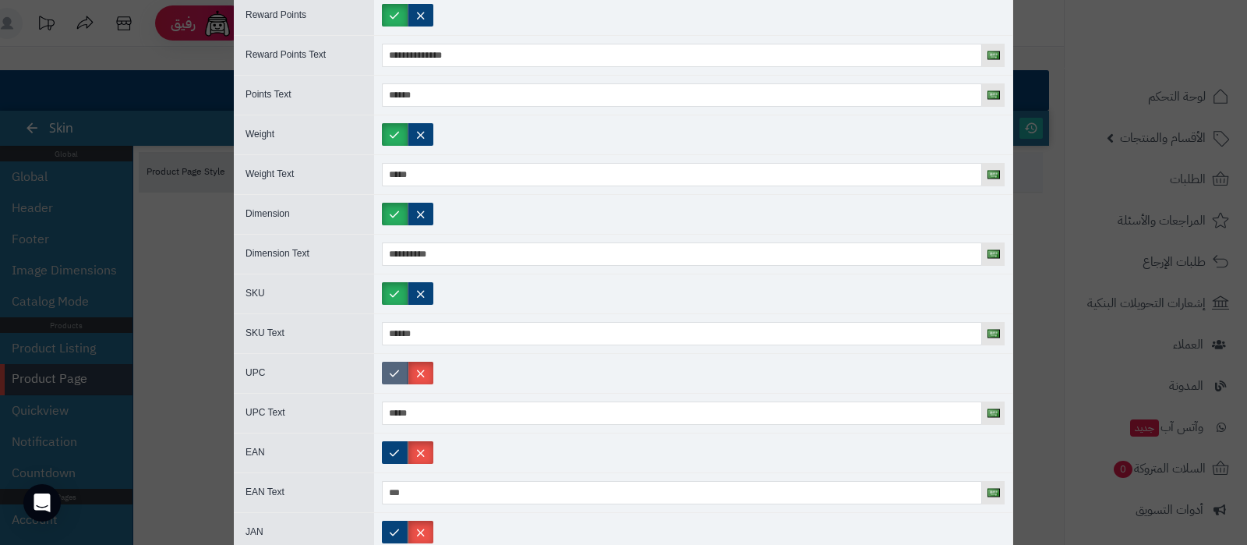
click at [401, 370] on label at bounding box center [395, 373] width 26 height 23
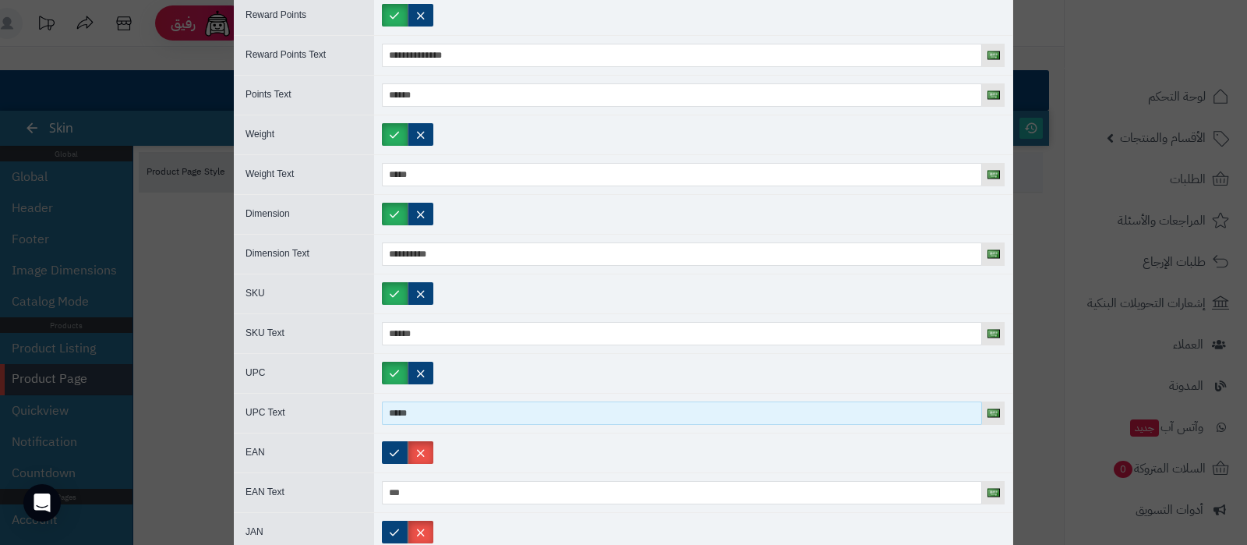
click at [436, 407] on input "*****" at bounding box center [682, 413] width 600 height 23
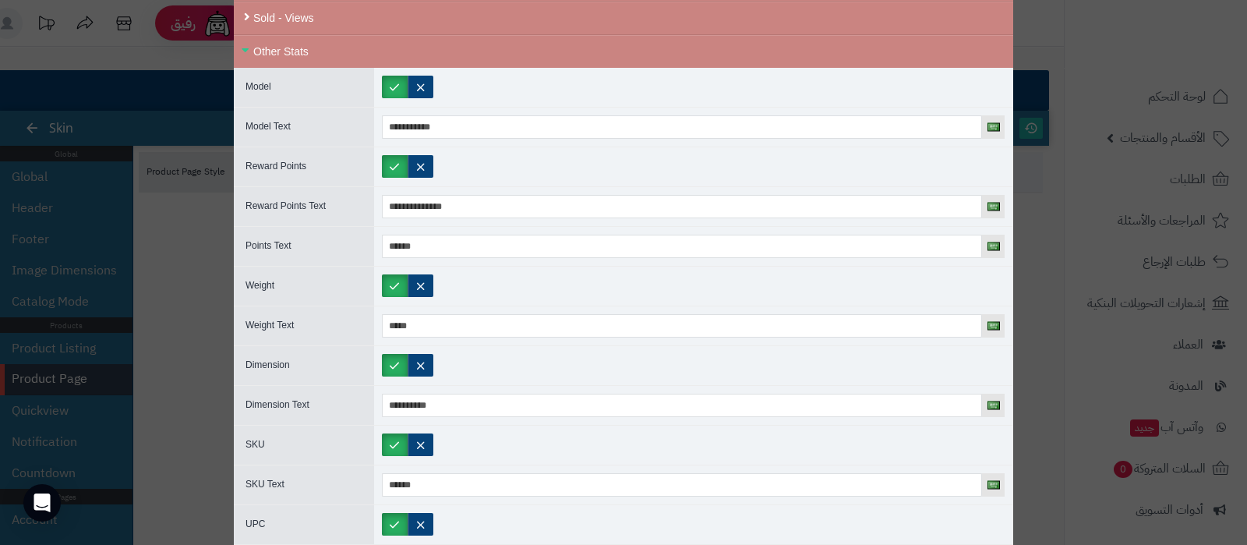
scroll to position [779, 0]
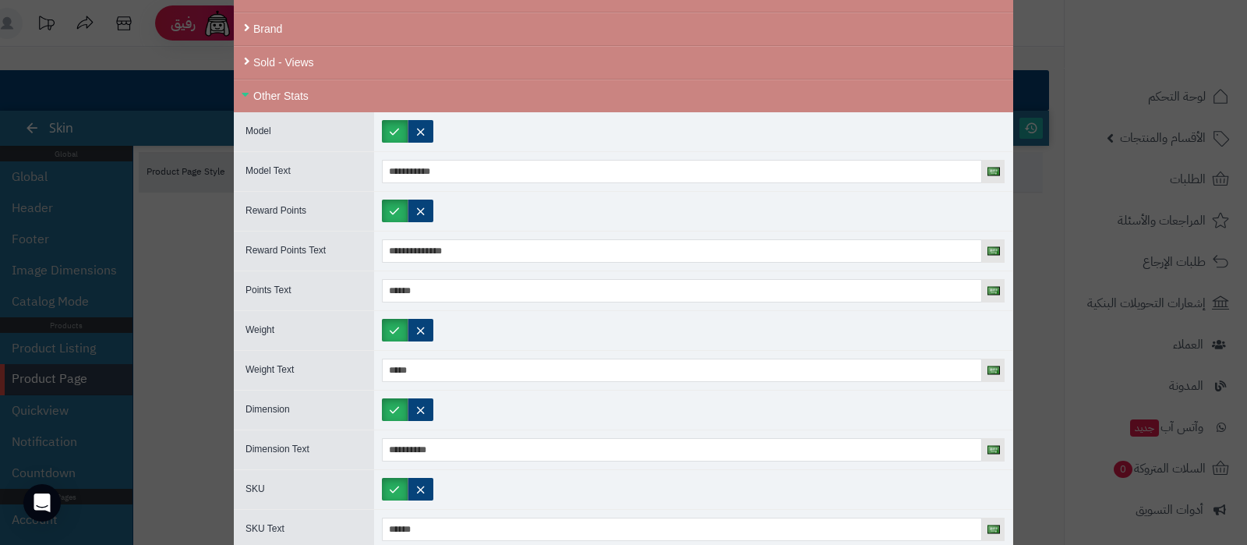
type input "****"
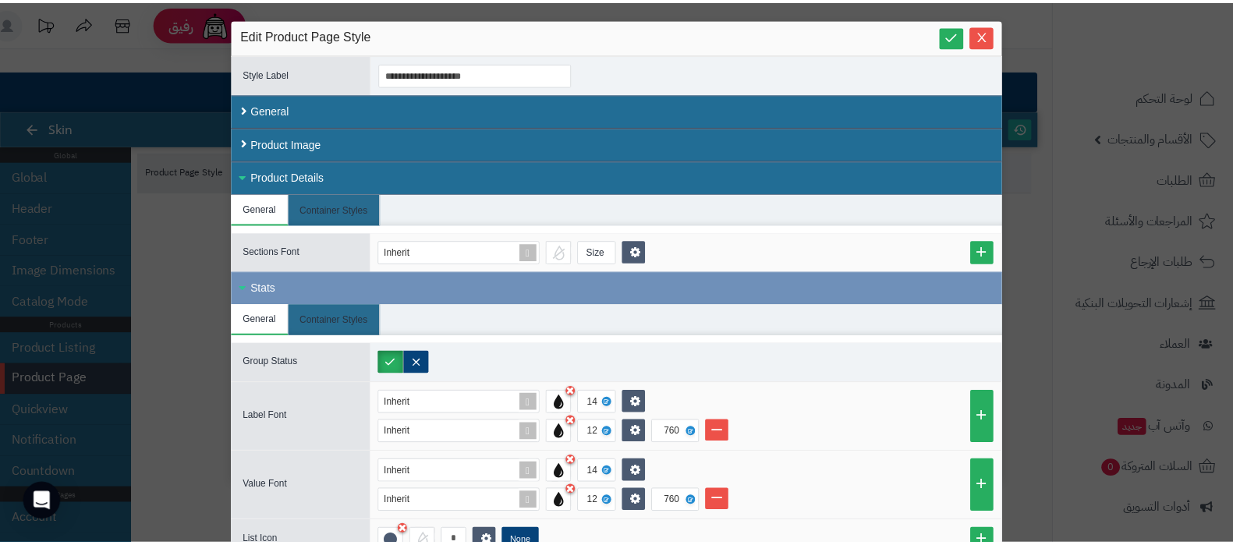
scroll to position [0, 0]
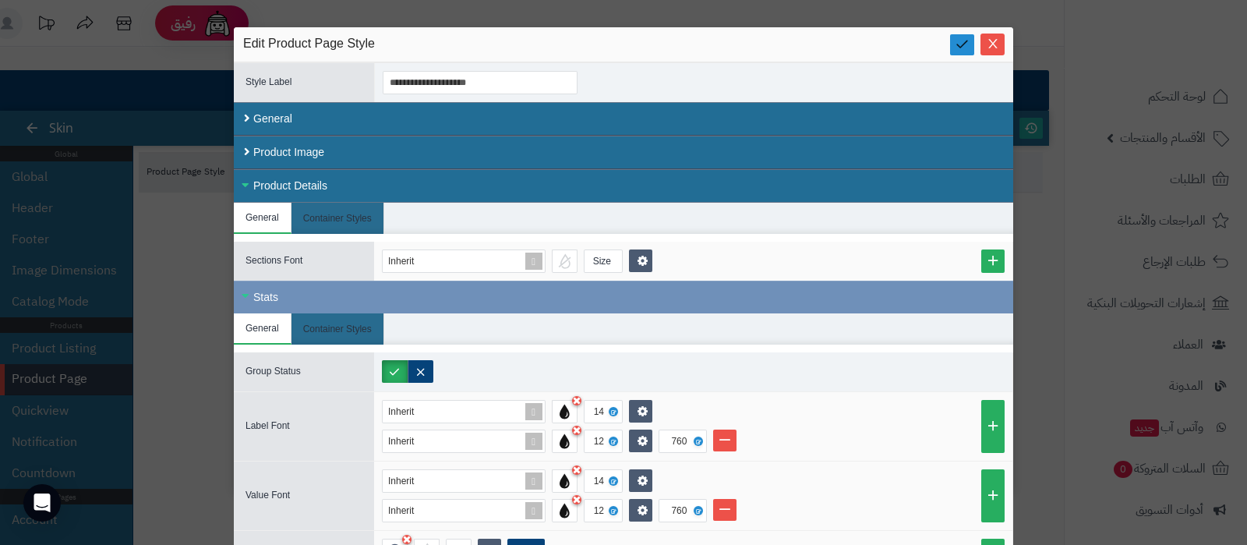
click at [962, 41] on icon at bounding box center [962, 44] width 15 height 15
click at [997, 46] on icon "Close" at bounding box center [993, 43] width 9 height 9
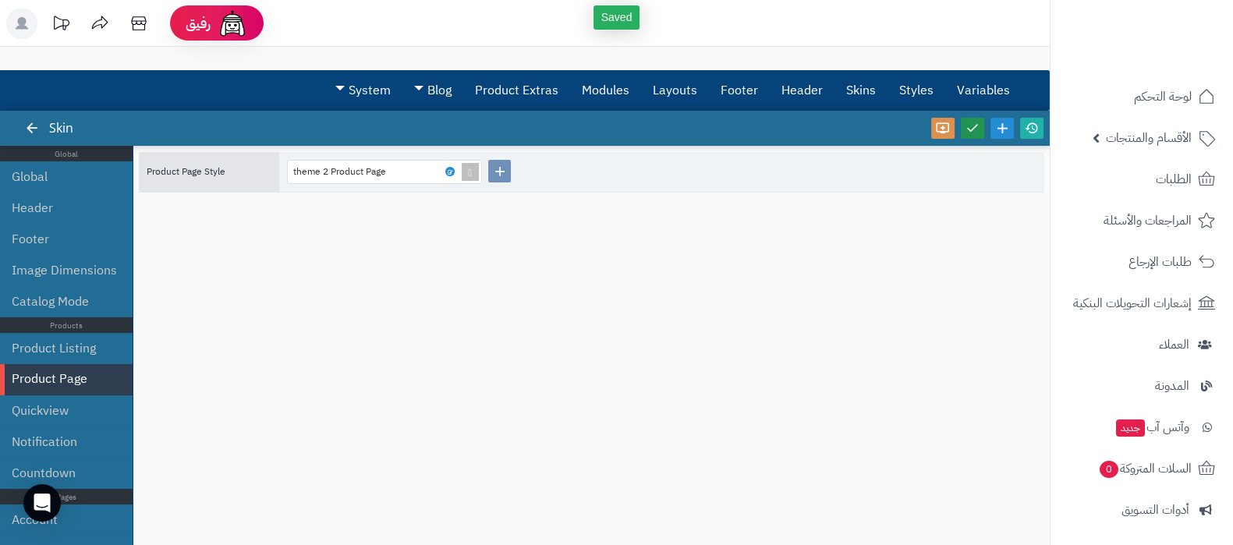
click at [975, 129] on icon at bounding box center [972, 128] width 14 height 14
click at [1036, 130] on icon at bounding box center [1032, 128] width 14 height 14
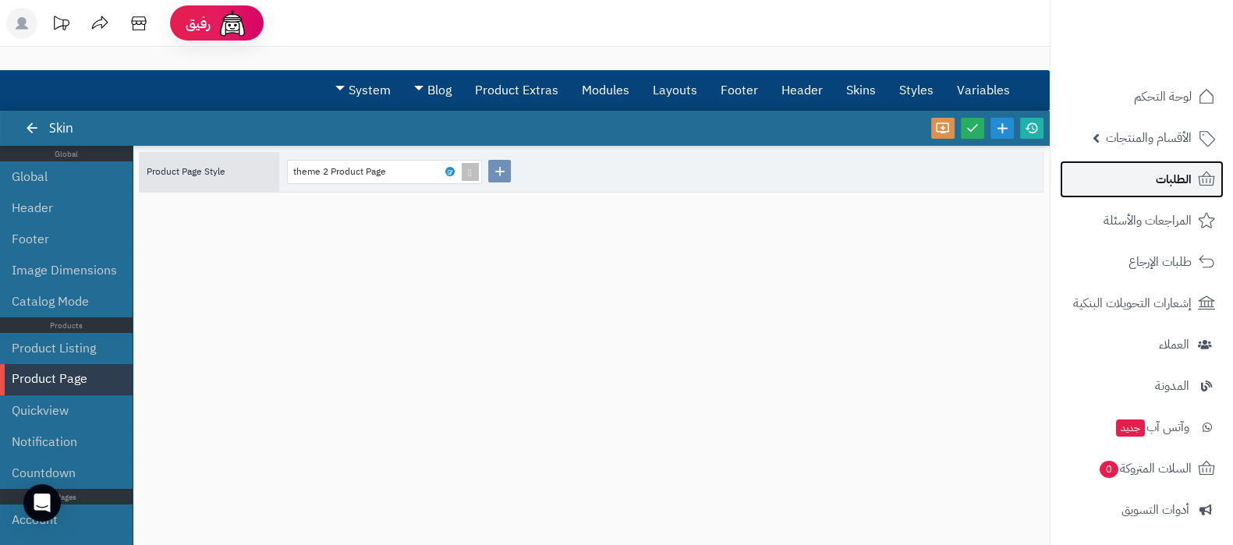
click at [1170, 165] on link "الطلبات" at bounding box center [1142, 179] width 164 height 37
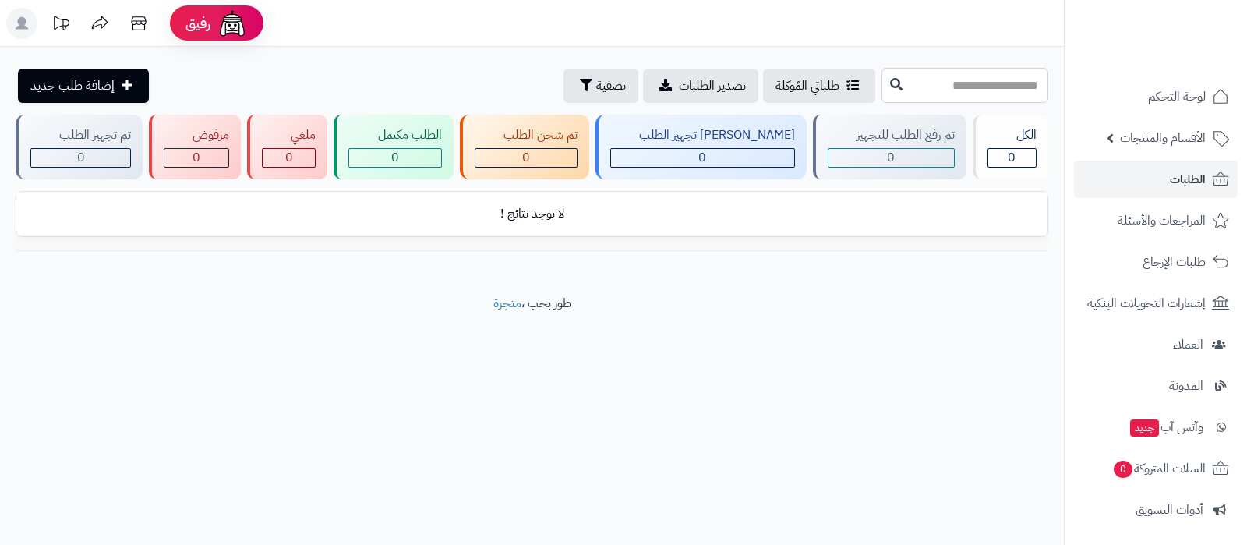
click at [1140, 138] on span "الأقسام والمنتجات" at bounding box center [1163, 138] width 86 height 22
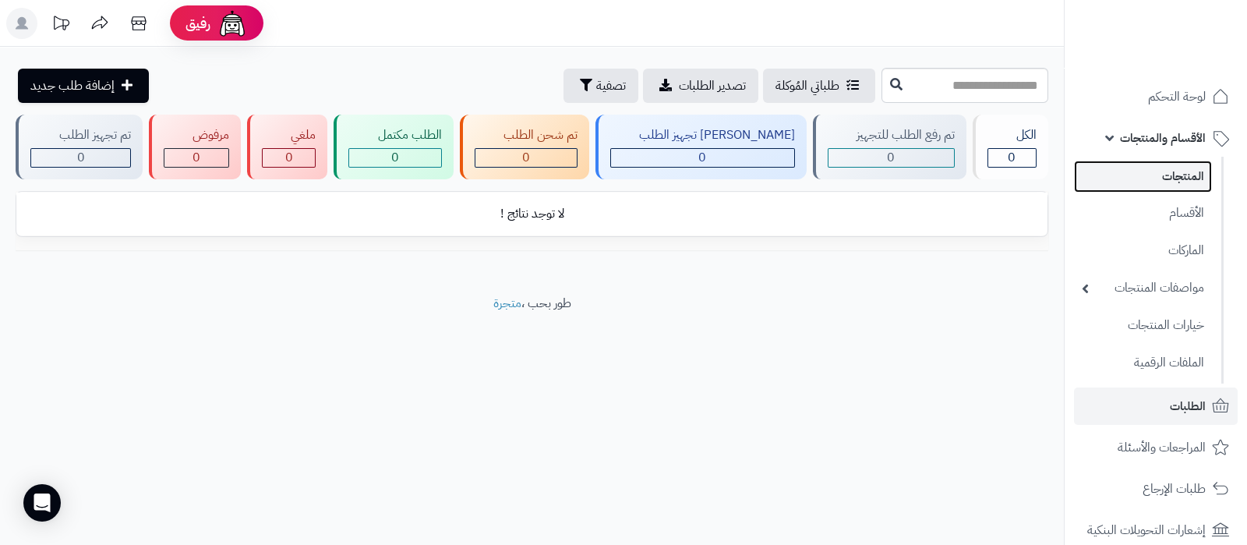
click at [1152, 168] on link "المنتجات" at bounding box center [1143, 177] width 138 height 32
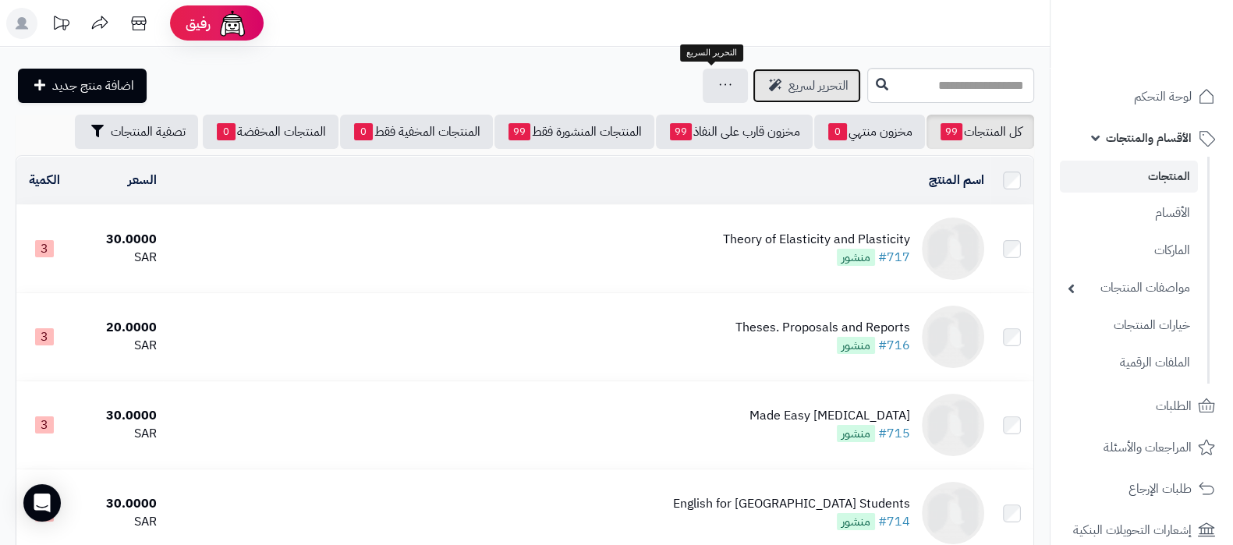
click at [788, 80] on span "التحرير لسريع" at bounding box center [818, 85] width 60 height 19
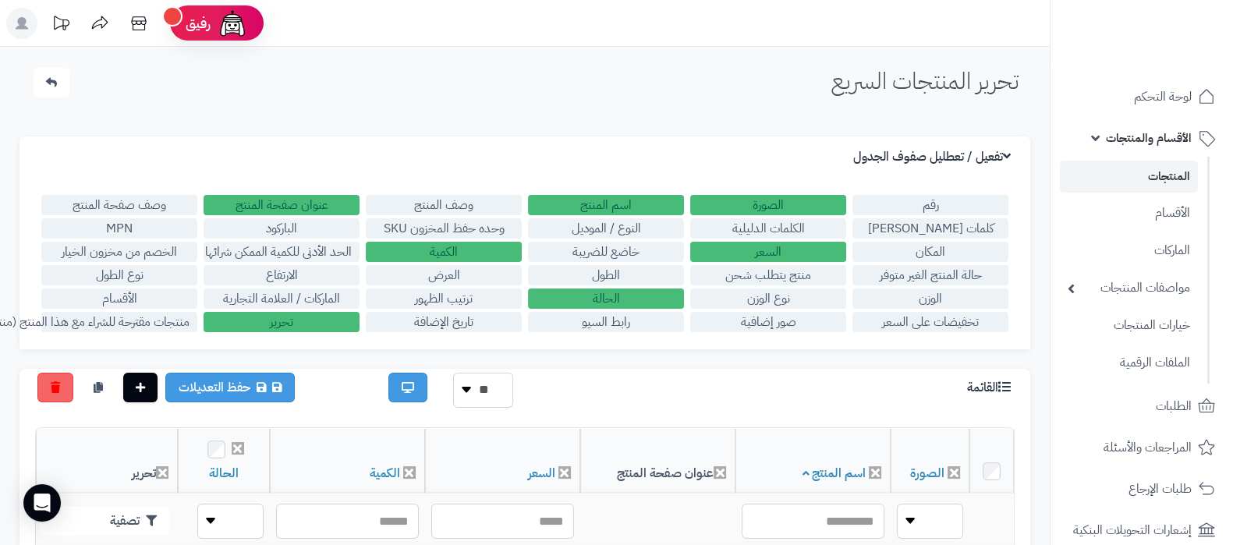
click at [296, 271] on label "الارتفاع" at bounding box center [281, 275] width 156 height 20
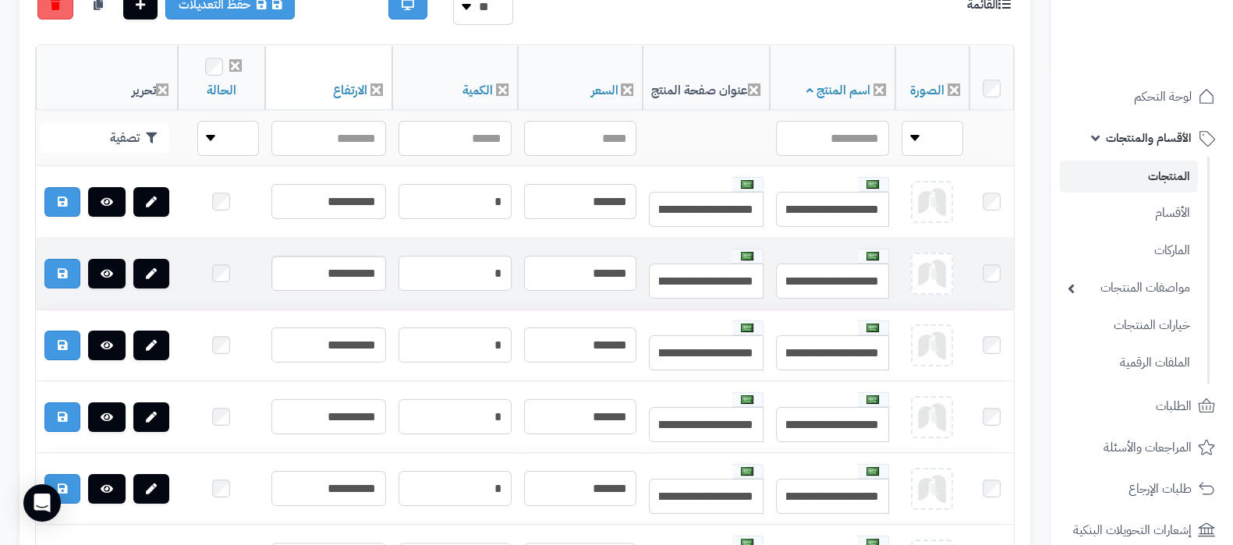
scroll to position [389, 0]
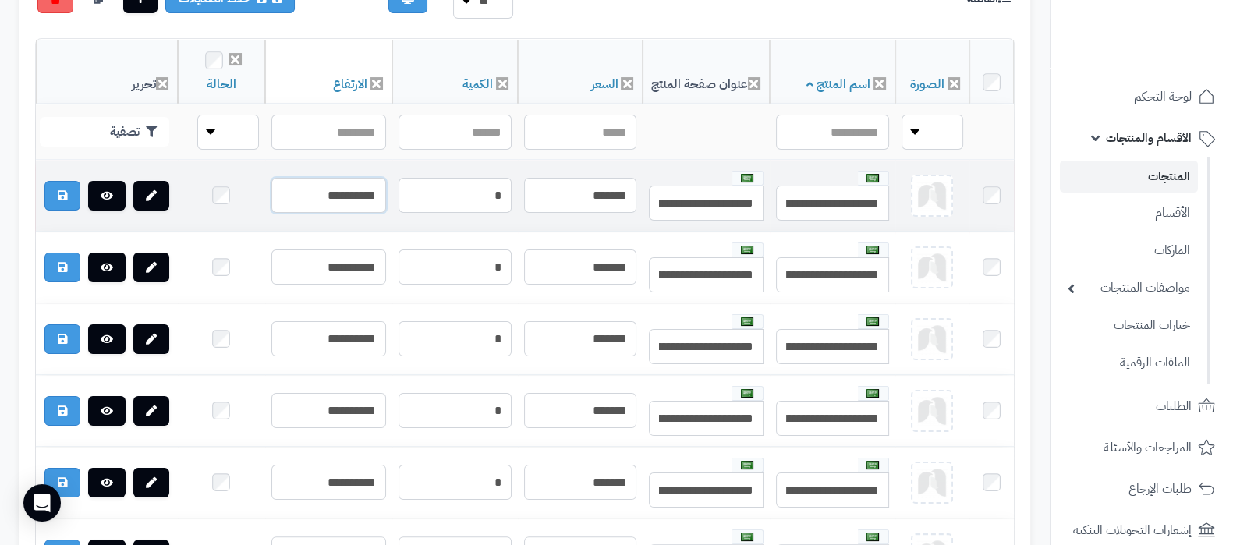
click at [337, 205] on input "**********" at bounding box center [328, 195] width 115 height 35
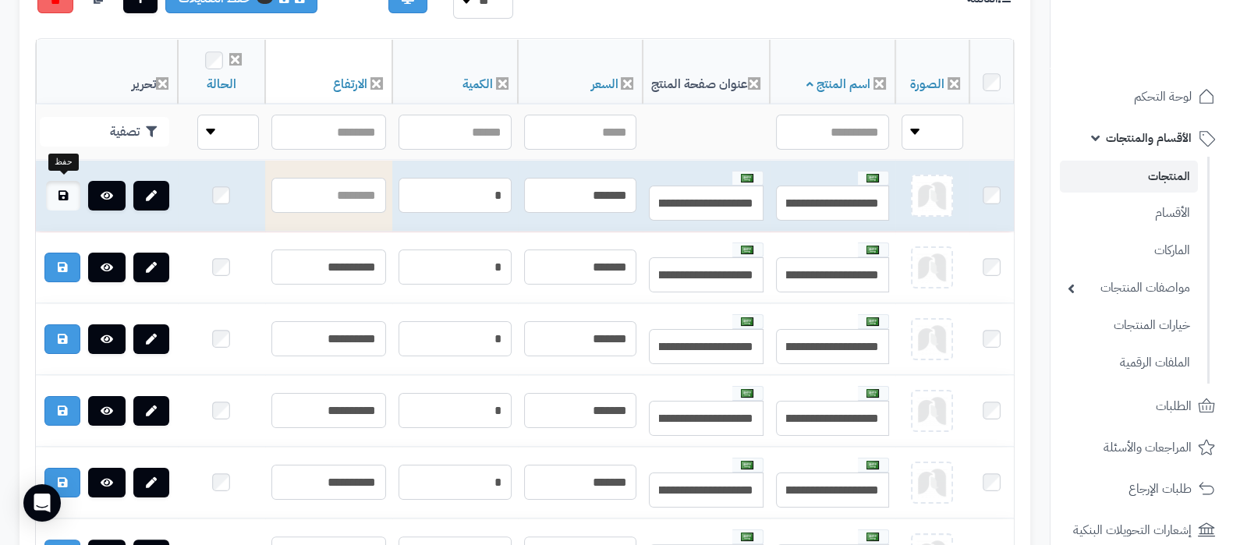
click at [54, 192] on link at bounding box center [63, 196] width 34 height 30
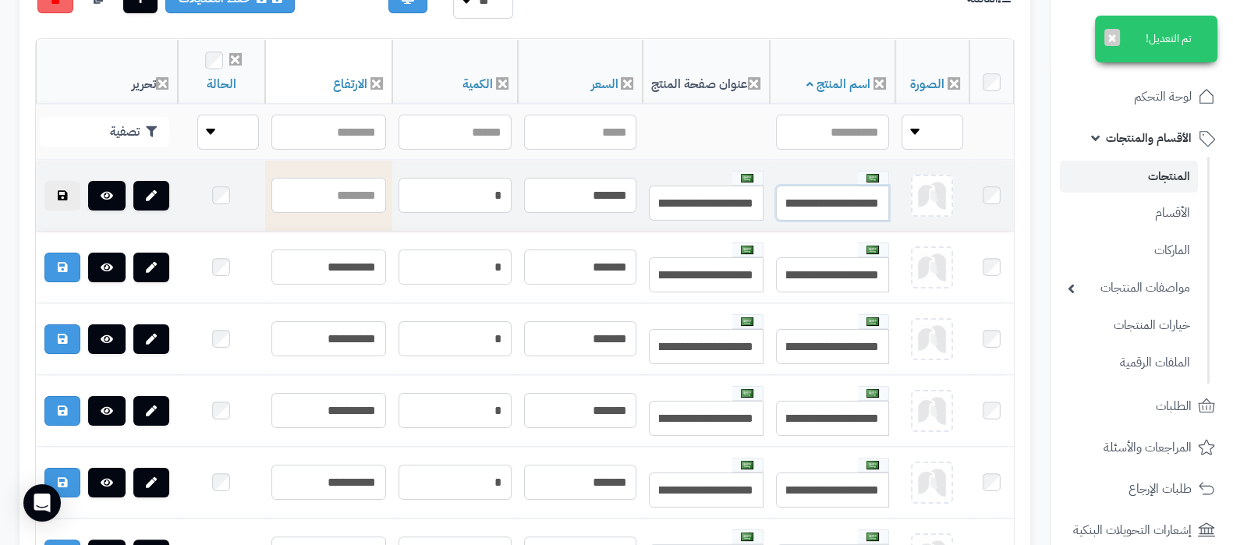
click at [834, 201] on input "**********" at bounding box center [832, 203] width 113 height 35
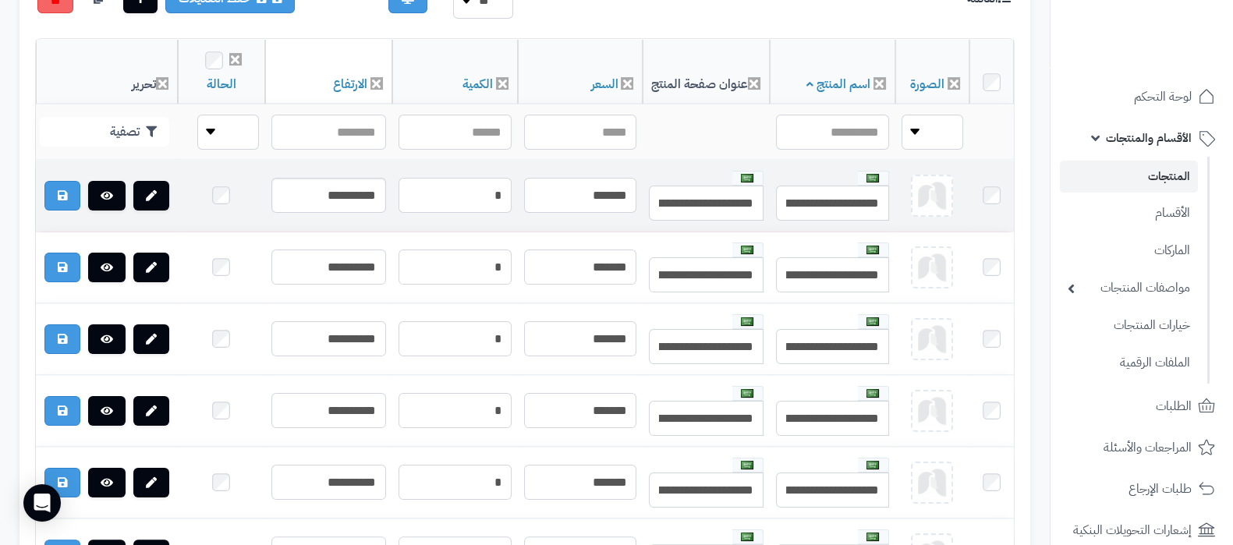
scroll to position [389, 0]
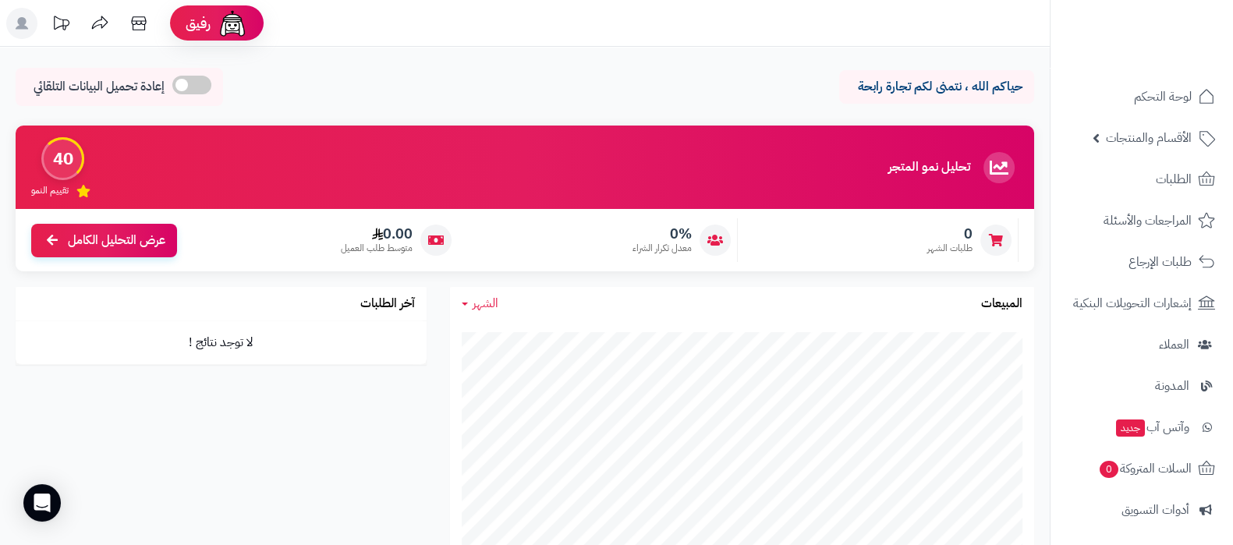
scroll to position [210, 0]
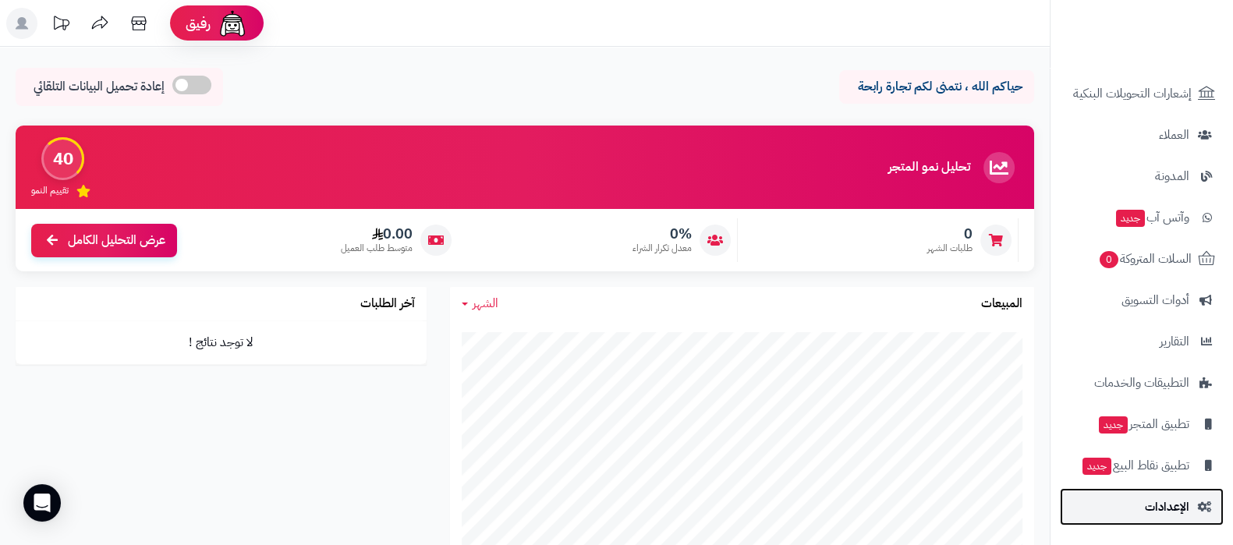
click at [1146, 501] on span "الإعدادات" at bounding box center [1167, 507] width 44 height 22
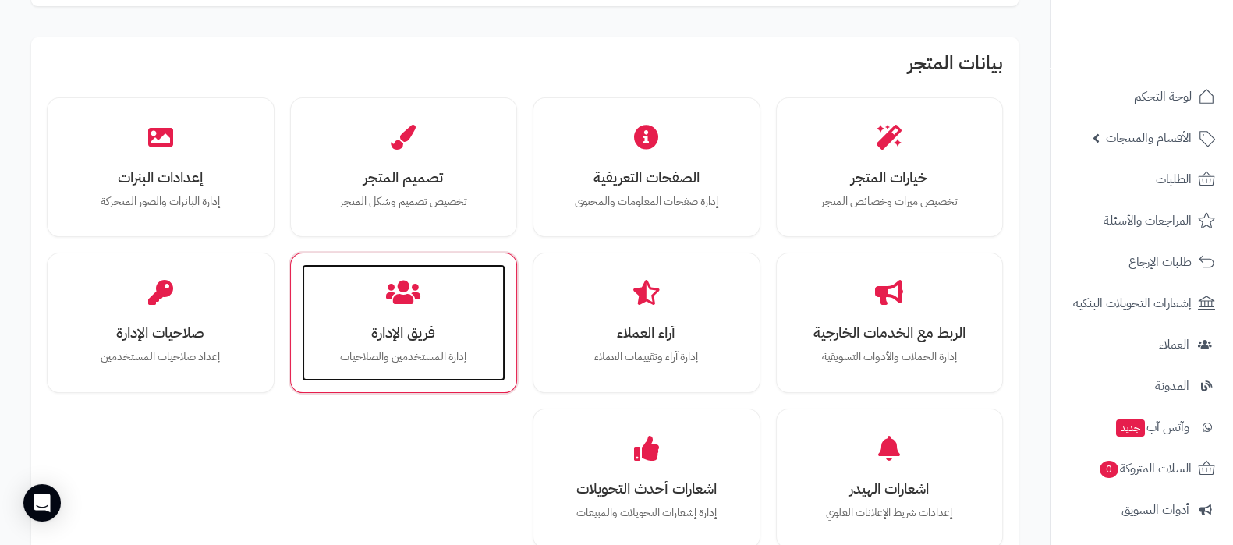
scroll to position [292, 0]
click at [401, 356] on p "إدارة المستخدمين والصلاحيات" at bounding box center [403, 357] width 173 height 17
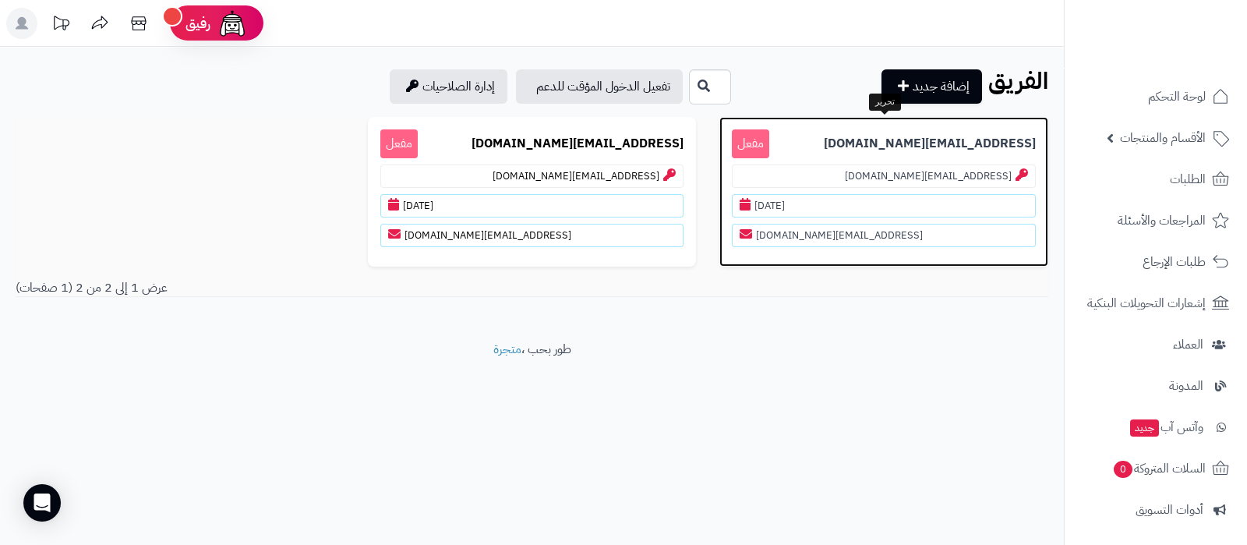
click at [844, 146] on p "[EMAIL_ADDRESS][DOMAIN_NAME] مفعل" at bounding box center [884, 143] width 304 height 29
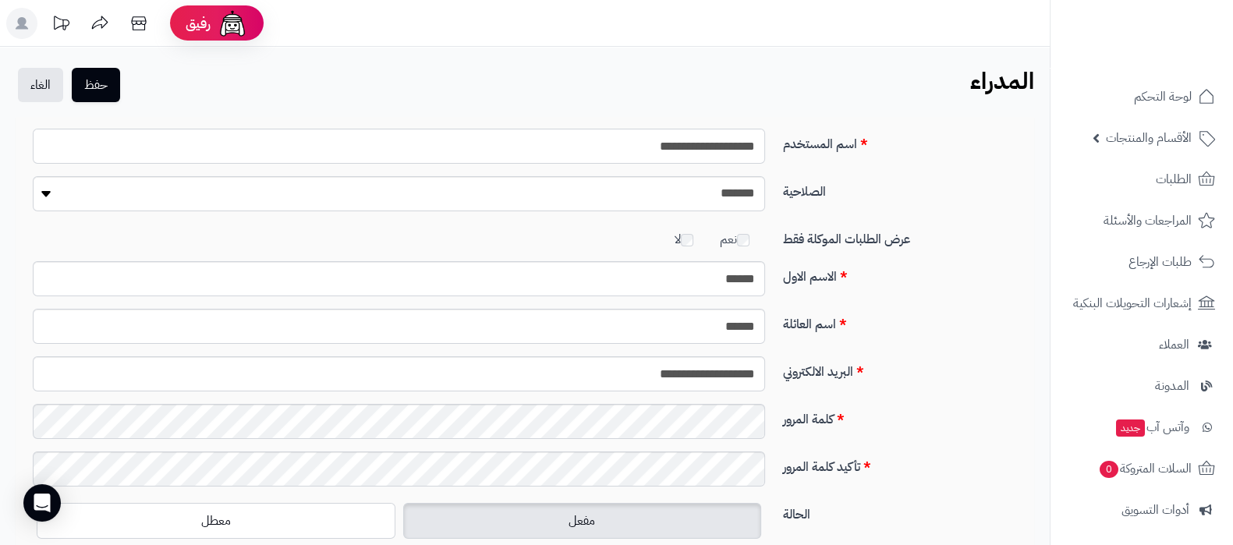
click at [687, 150] on input "**********" at bounding box center [399, 146] width 732 height 35
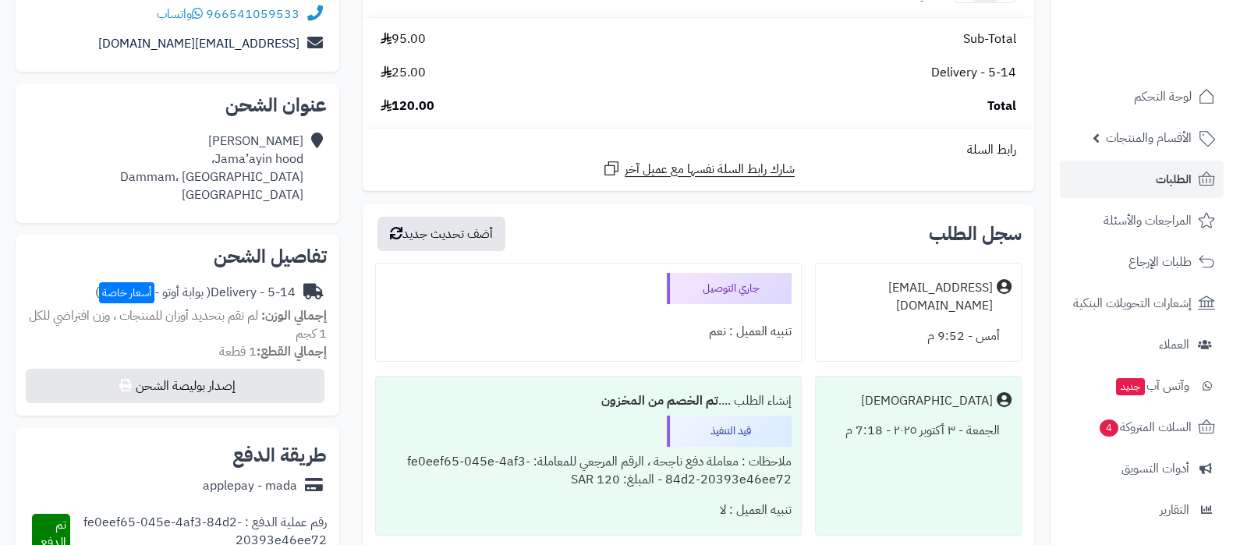
scroll to position [292, 0]
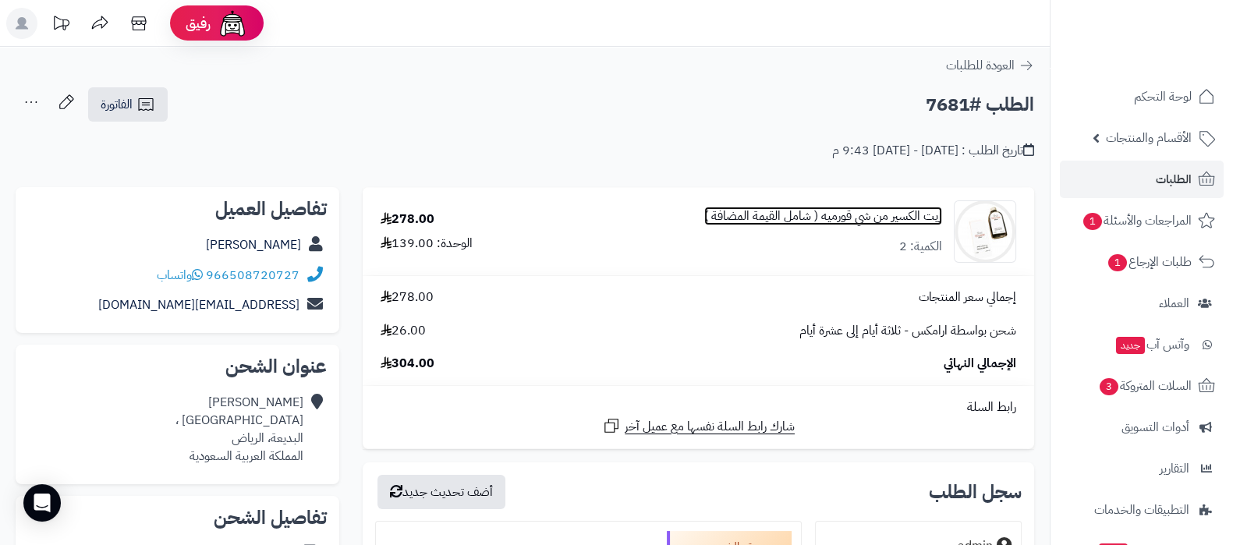
click at [861, 220] on link "زيت الكسير من شي قورميه ( شامل القيمة المضافة )" at bounding box center [823, 216] width 238 height 18
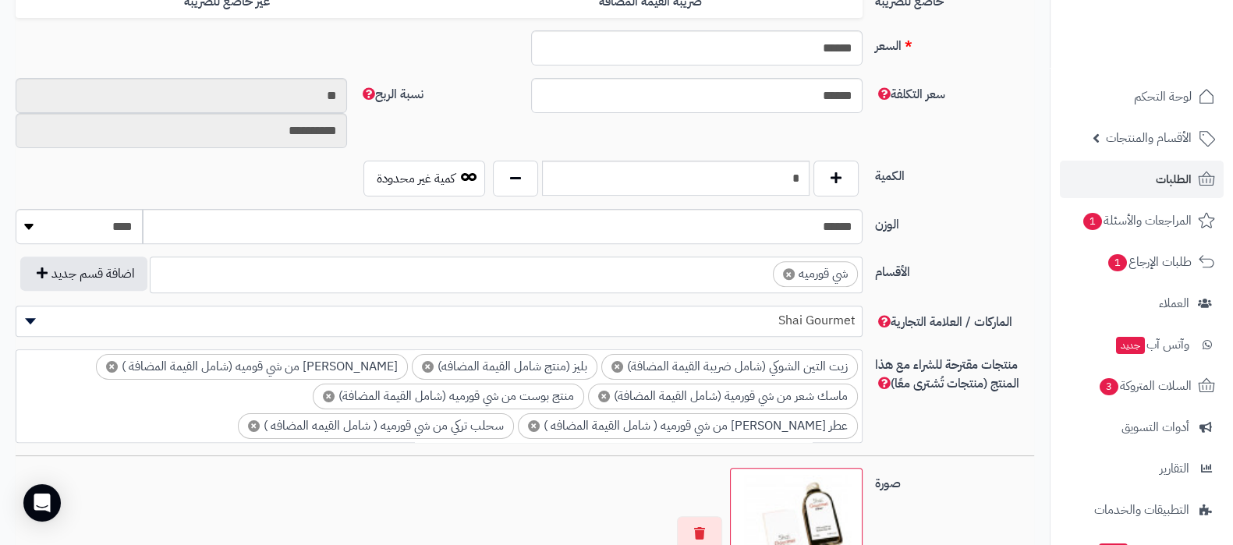
scroll to position [713, 0]
